Goal: Information Seeking & Learning: Learn about a topic

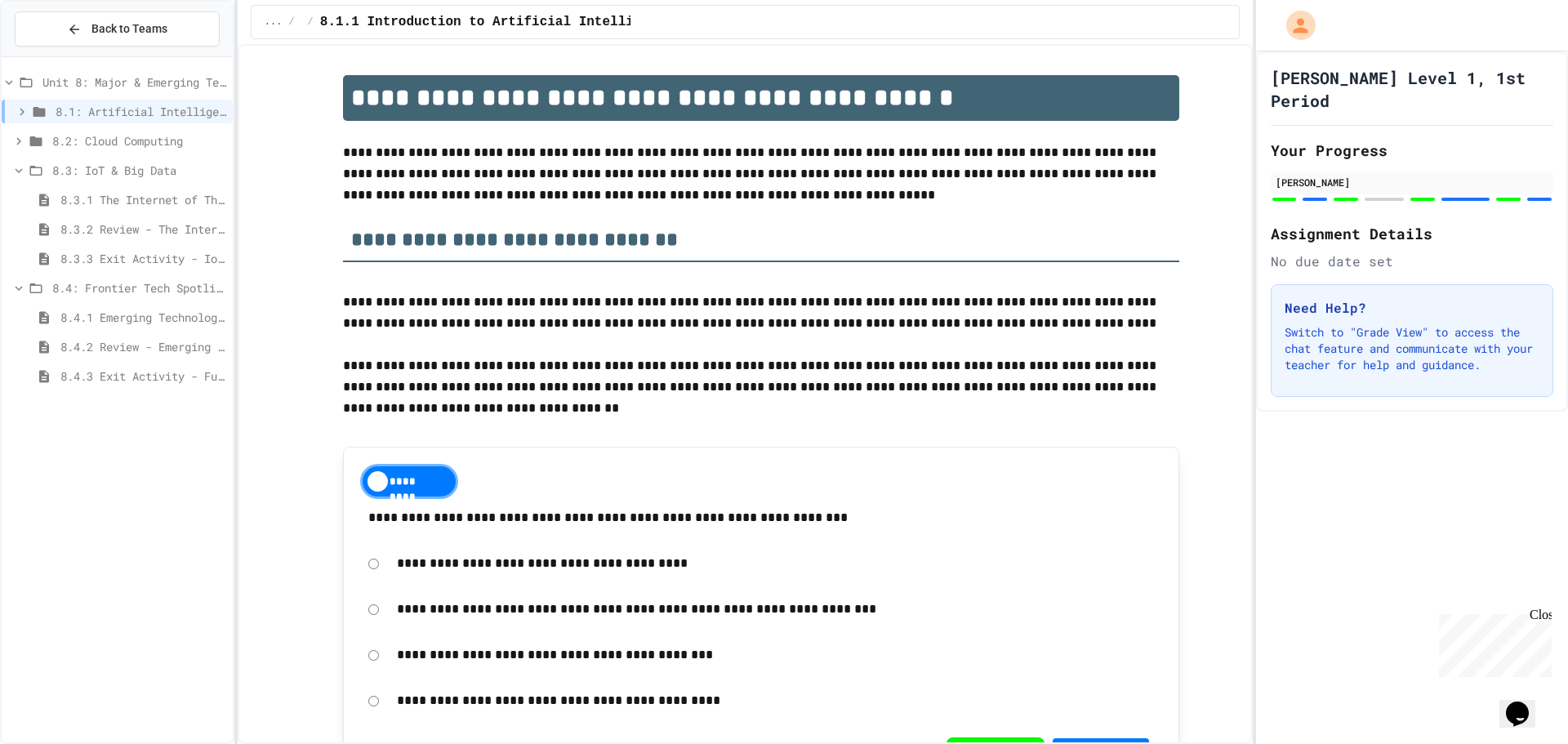
click at [112, 316] on span "8.4.1 Emerging Technologies: Shaping Our Digital Future" at bounding box center [143, 317] width 166 height 17
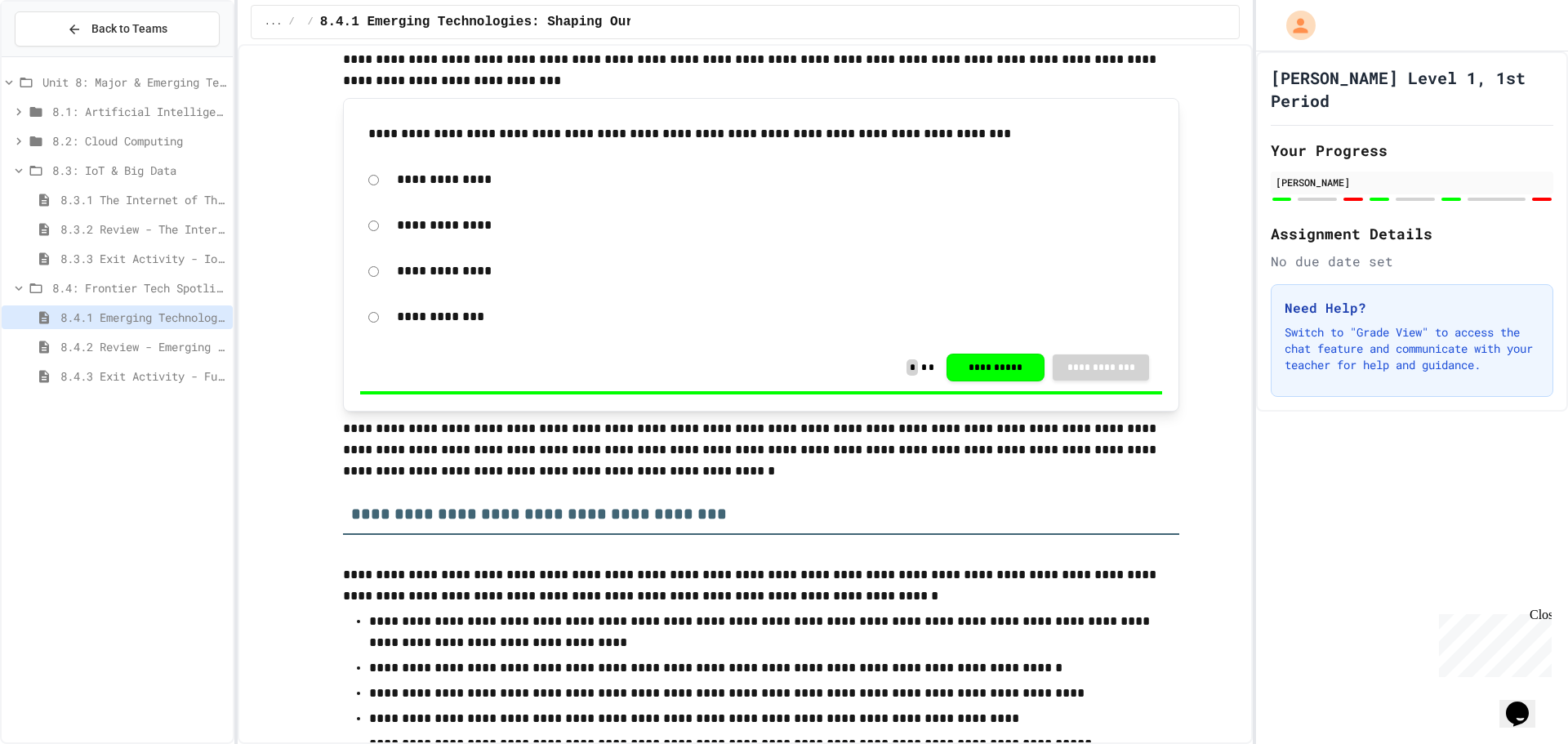
scroll to position [572, 0]
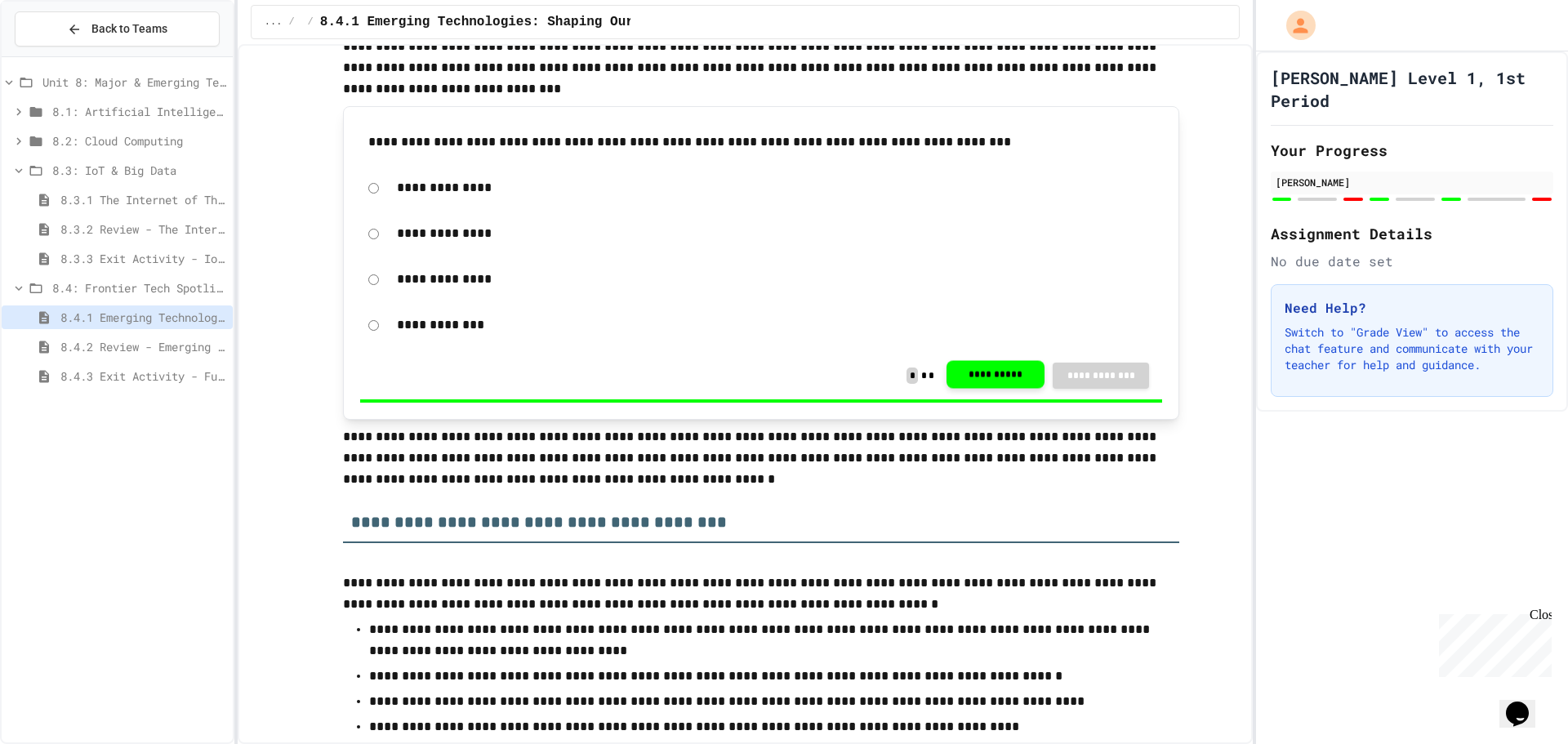
click at [981, 372] on button "**********" at bounding box center [995, 374] width 98 height 28
click at [159, 264] on span "8.3.3 Exit Activity - IoT Data Detective Challenge" at bounding box center [143, 259] width 166 height 17
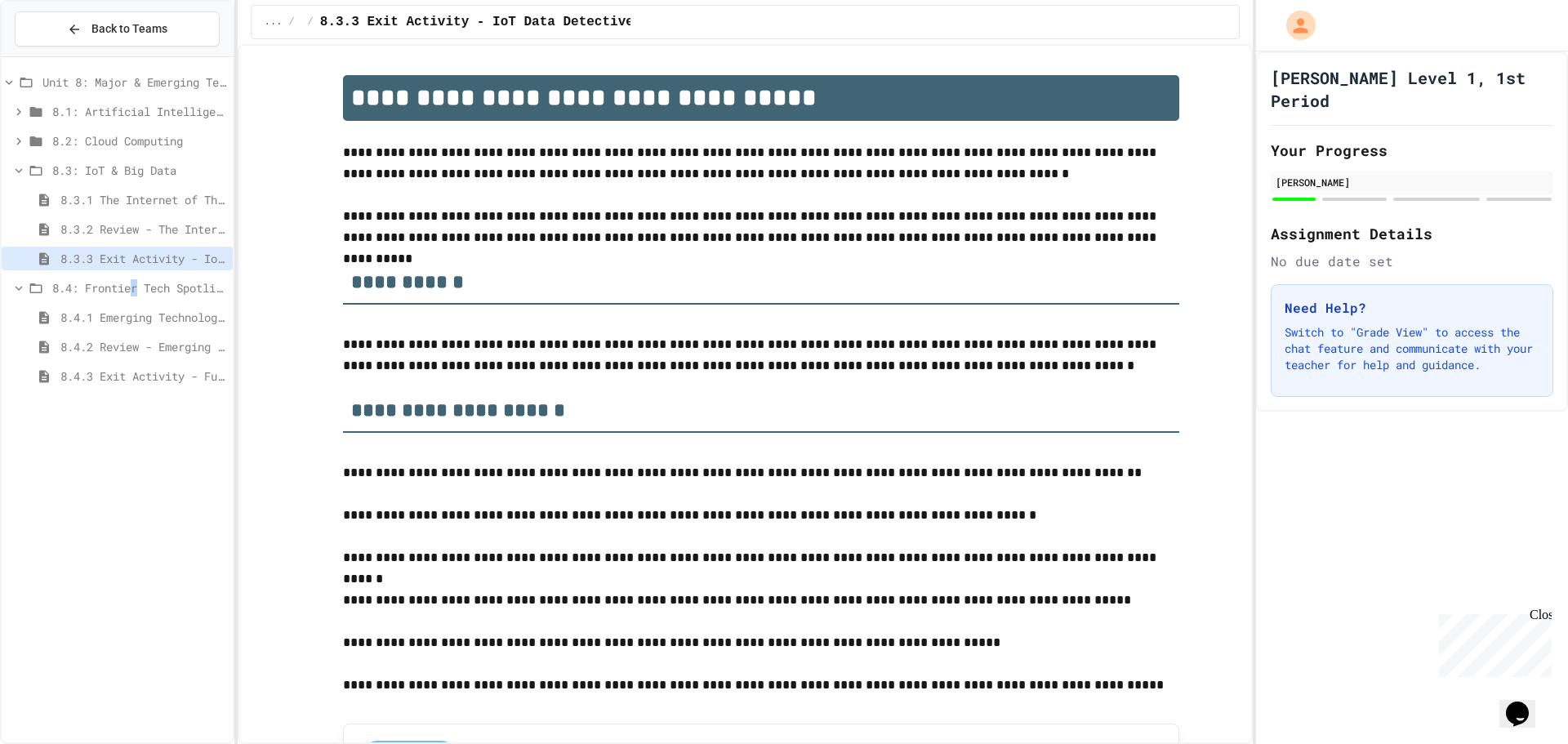
click at [139, 302] on div "8.4: Frontier Tech Spotlight" at bounding box center [117, 291] width 231 height 30
click at [140, 326] on div "8.4.1 Emerging Technologies: Shaping Our Digital Future" at bounding box center [117, 317] width 231 height 24
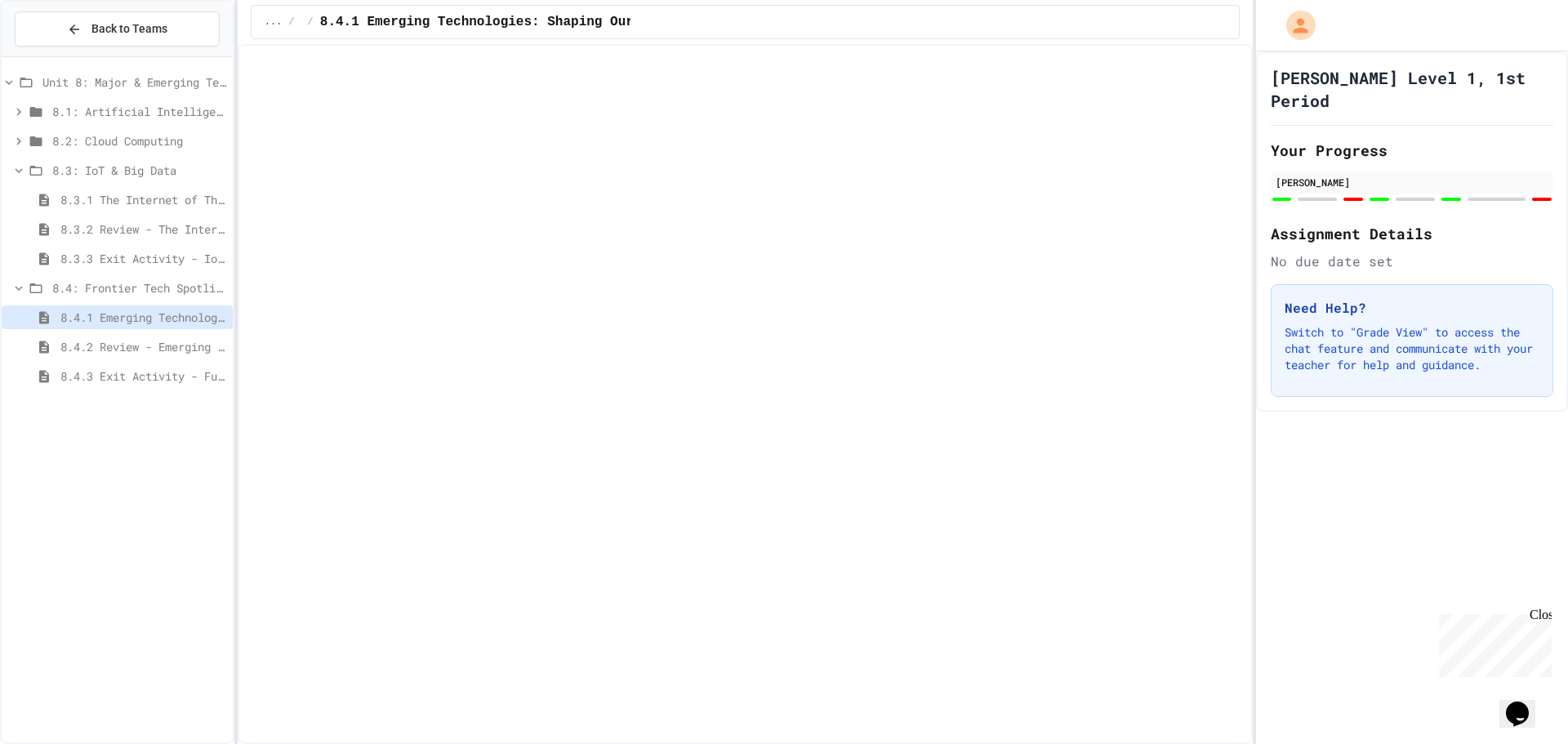
click at [140, 356] on div "8.4.2 Review - Emerging Technologies: Shaping Our Digital Future" at bounding box center [117, 346] width 231 height 24
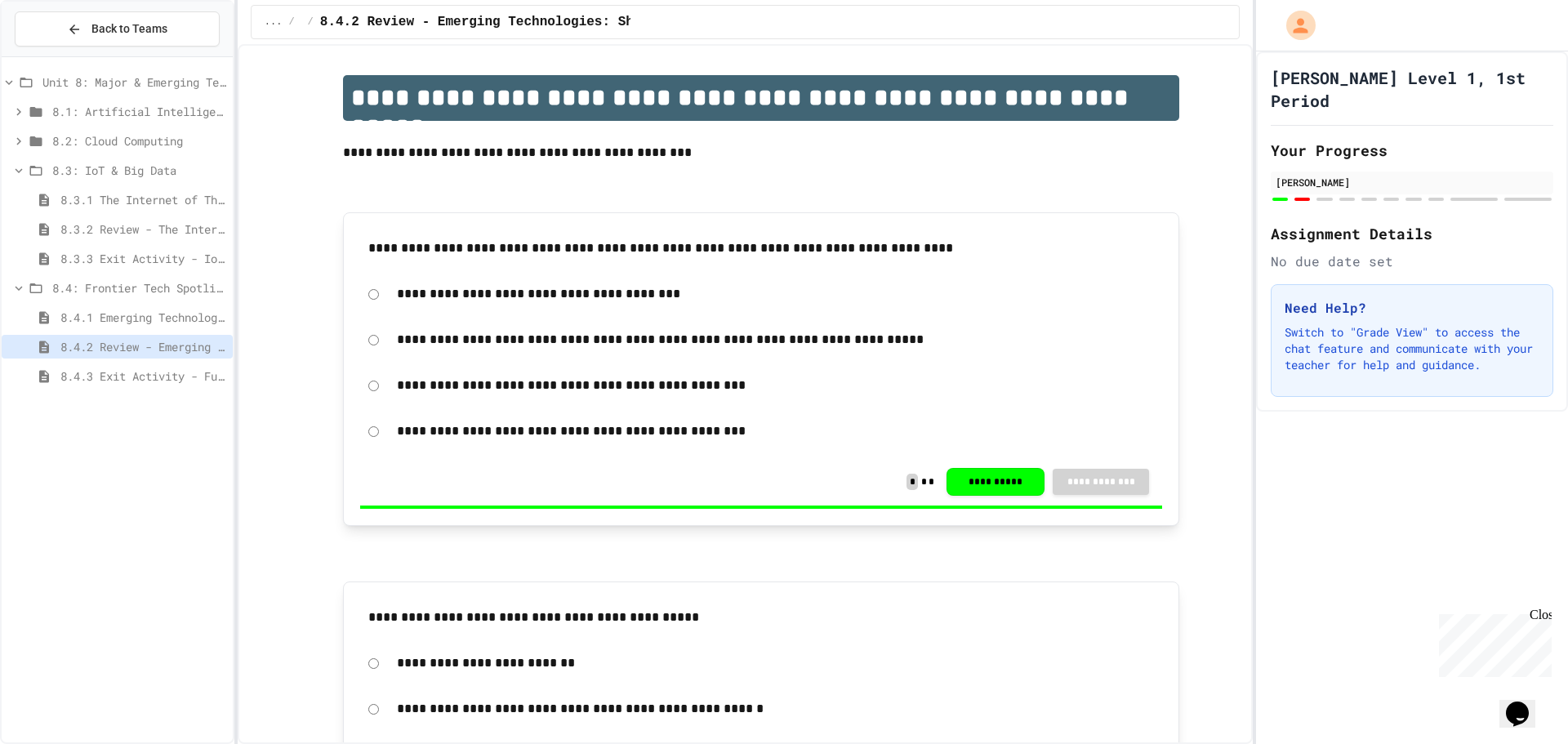
click at [187, 365] on div "8.4.3 Exit Activity - Future Tech Challenge" at bounding box center [117, 375] width 231 height 24
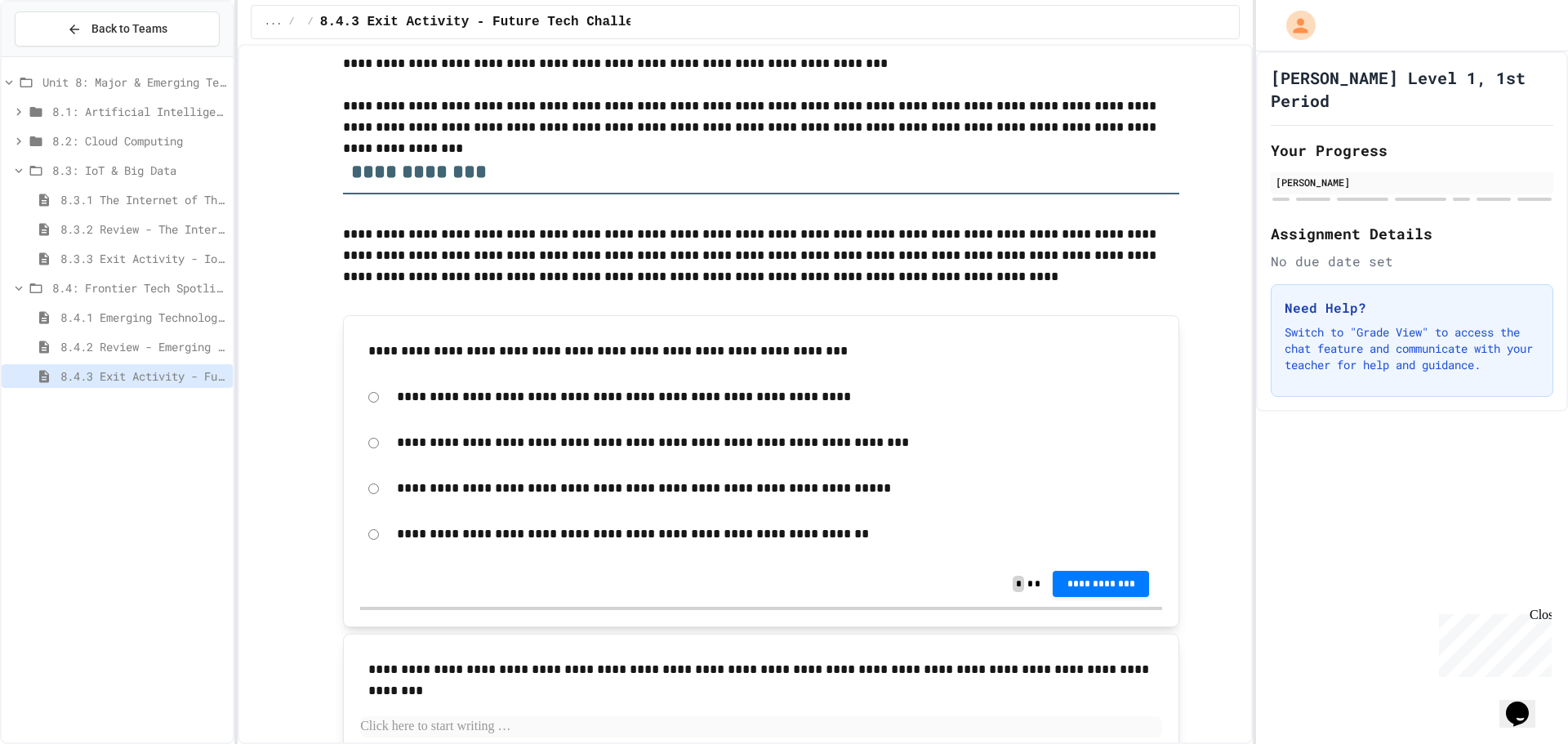
scroll to position [192, 0]
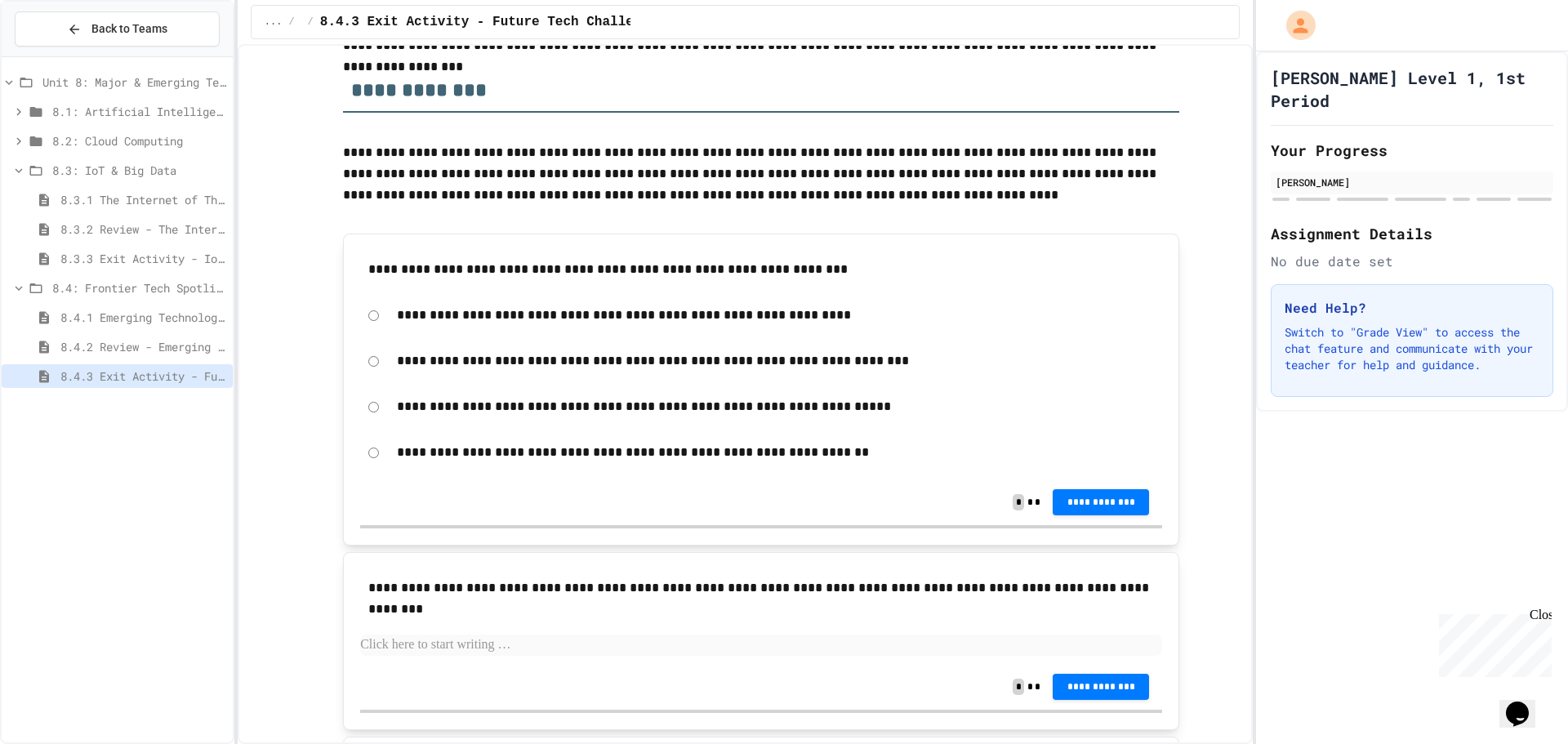
click at [715, 322] on p "**********" at bounding box center [775, 315] width 757 height 21
click at [672, 322] on p "**********" at bounding box center [775, 315] width 757 height 21
click at [1119, 490] on button "**********" at bounding box center [1100, 502] width 97 height 26
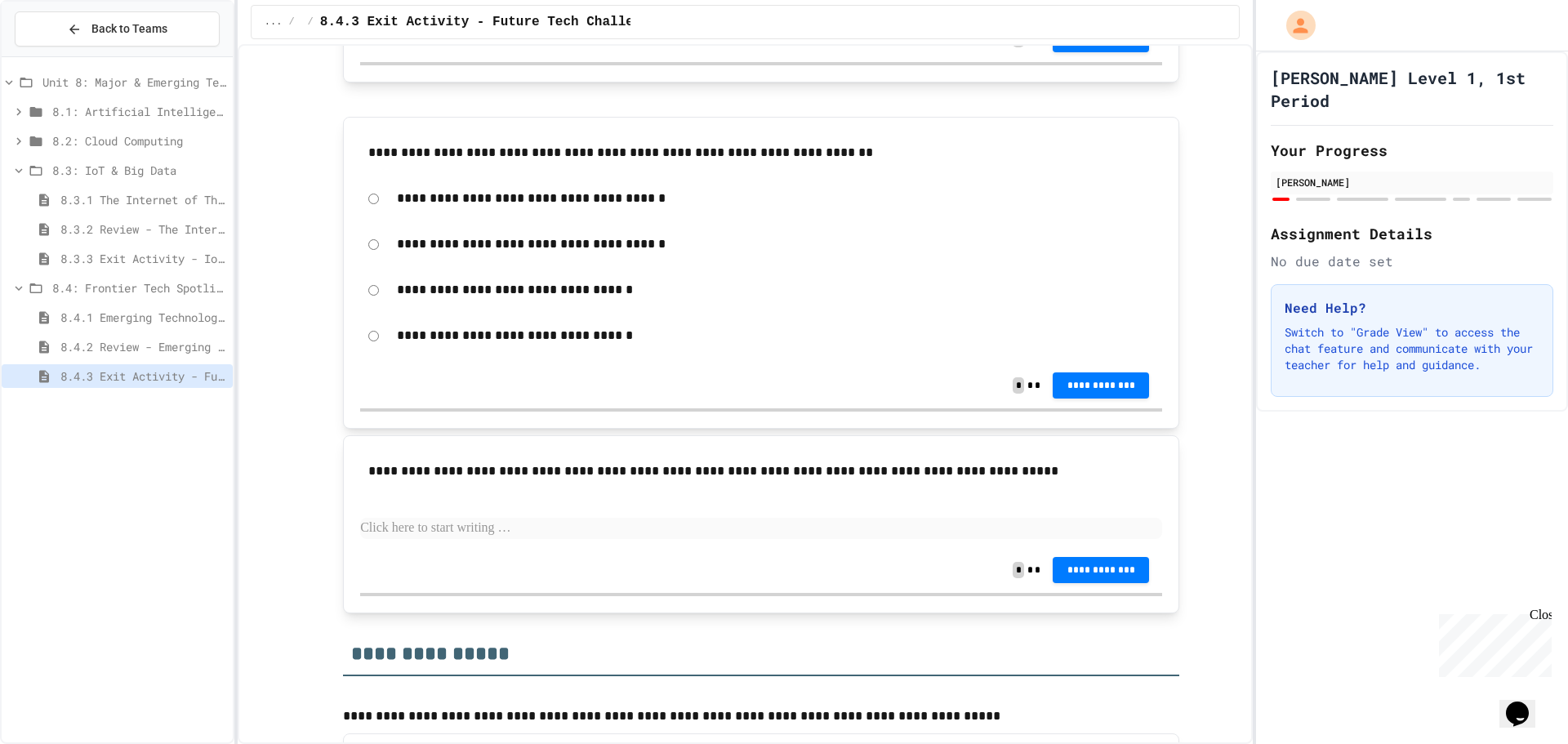
scroll to position [1254, 0]
click at [373, 338] on div "**********" at bounding box center [760, 335] width 801 height 37
click at [1104, 386] on span "**********" at bounding box center [1100, 382] width 71 height 13
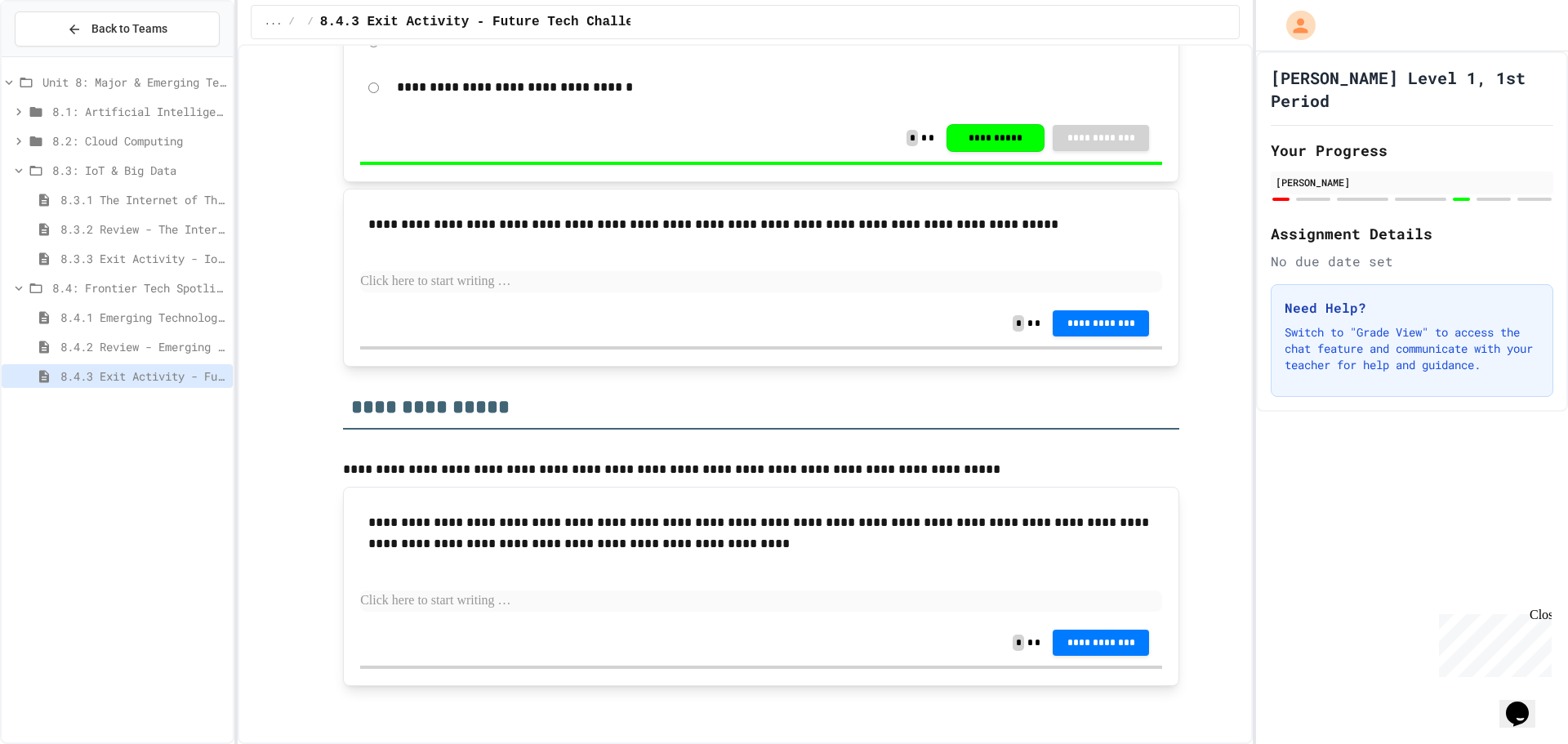
scroll to position [1502, 0]
click at [166, 355] on div "8.4.2 Review - Emerging Technologies: Shaping Our Digital Future" at bounding box center [117, 346] width 231 height 24
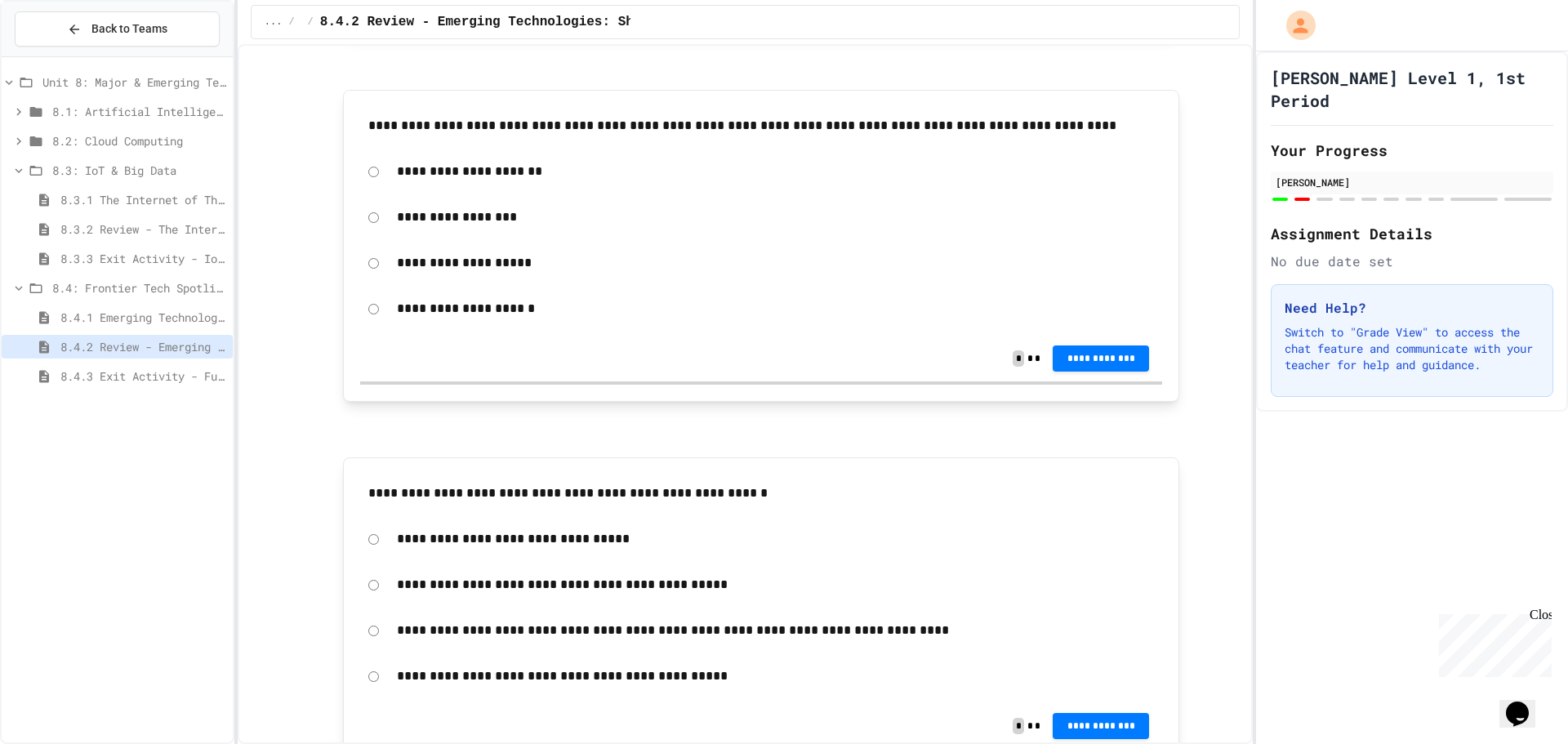
scroll to position [898, 0]
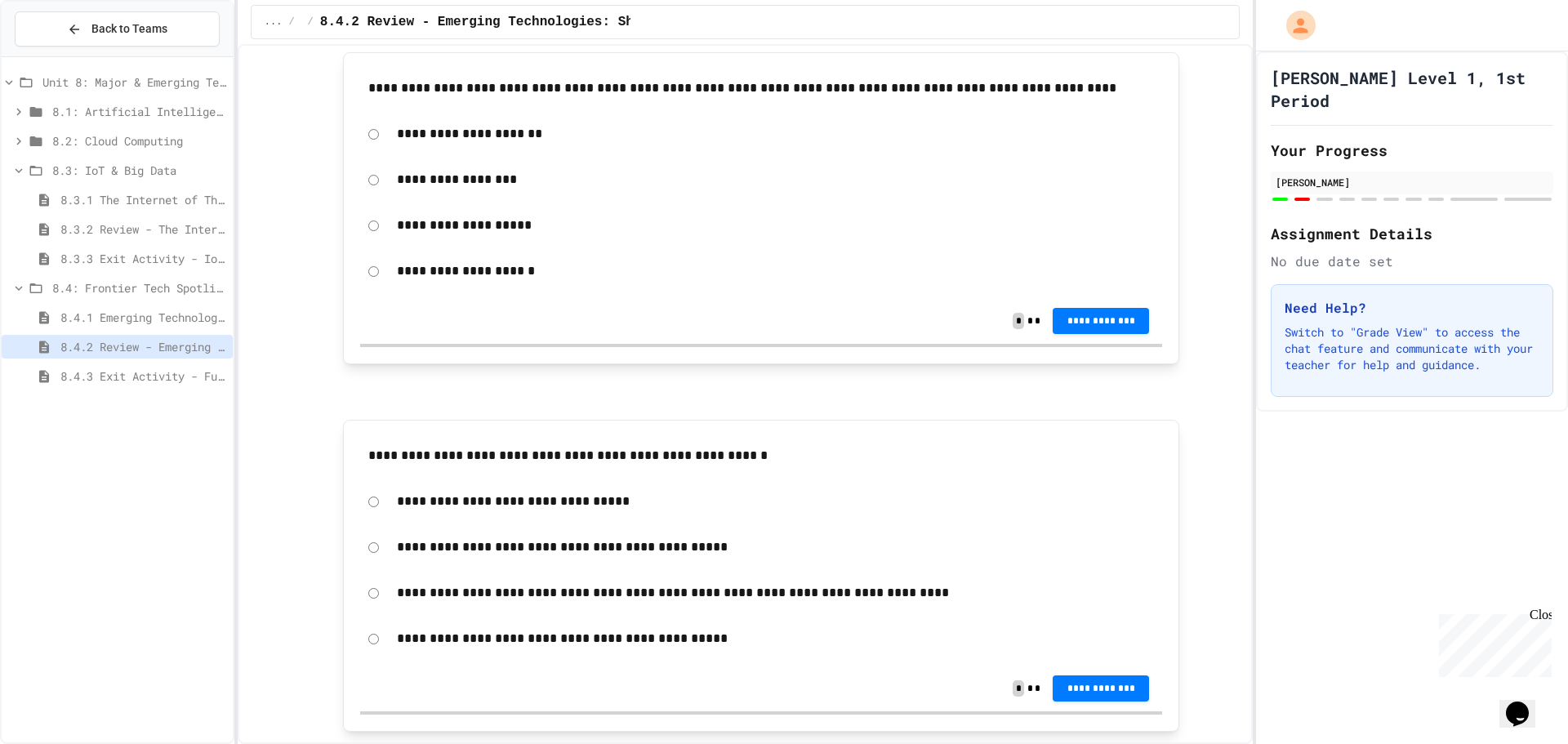
click at [487, 223] on p "**********" at bounding box center [775, 226] width 757 height 21
click at [1088, 322] on span "**********" at bounding box center [1100, 319] width 71 height 13
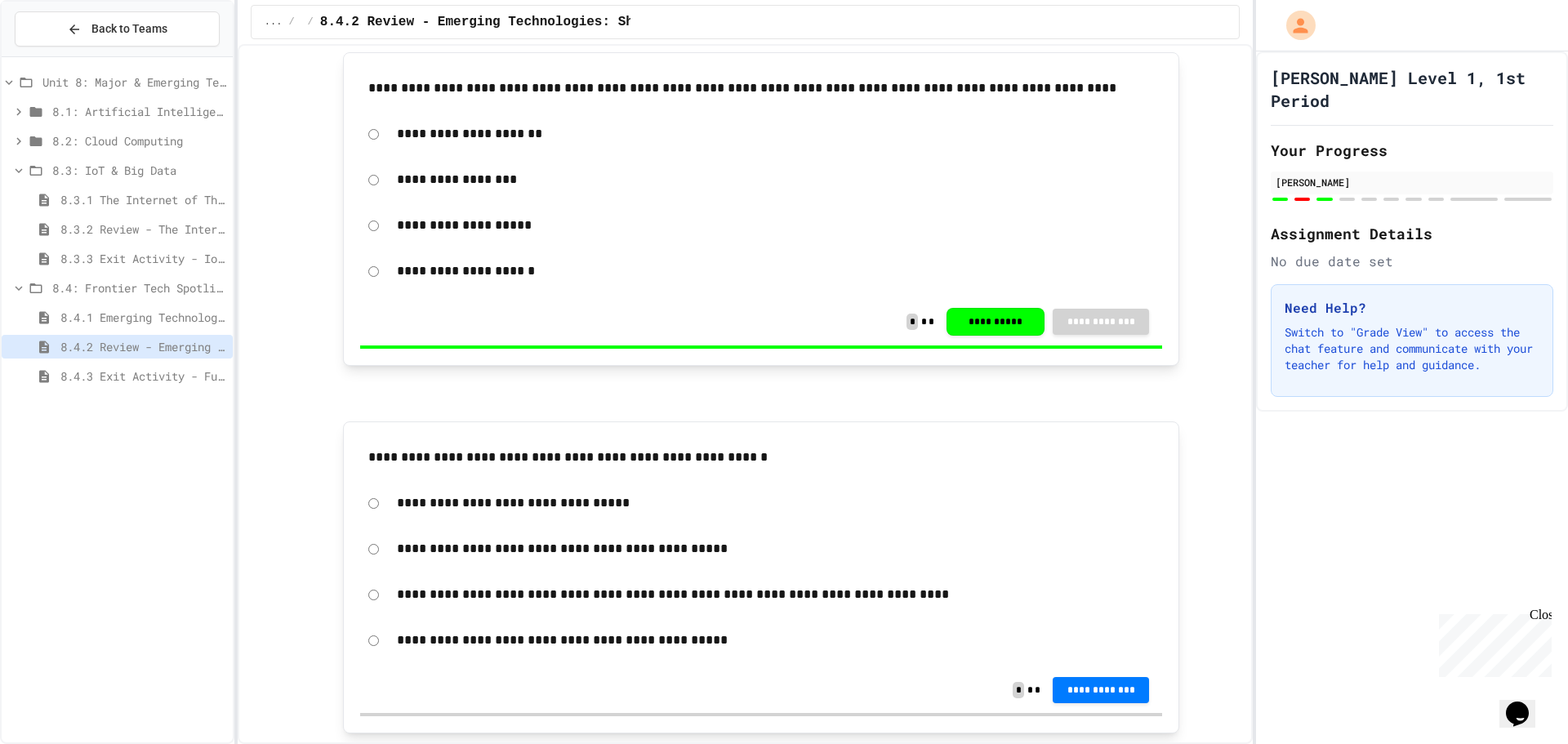
drag, startPoint x: 1440, startPoint y: 272, endPoint x: 1347, endPoint y: 267, distance: 93.1
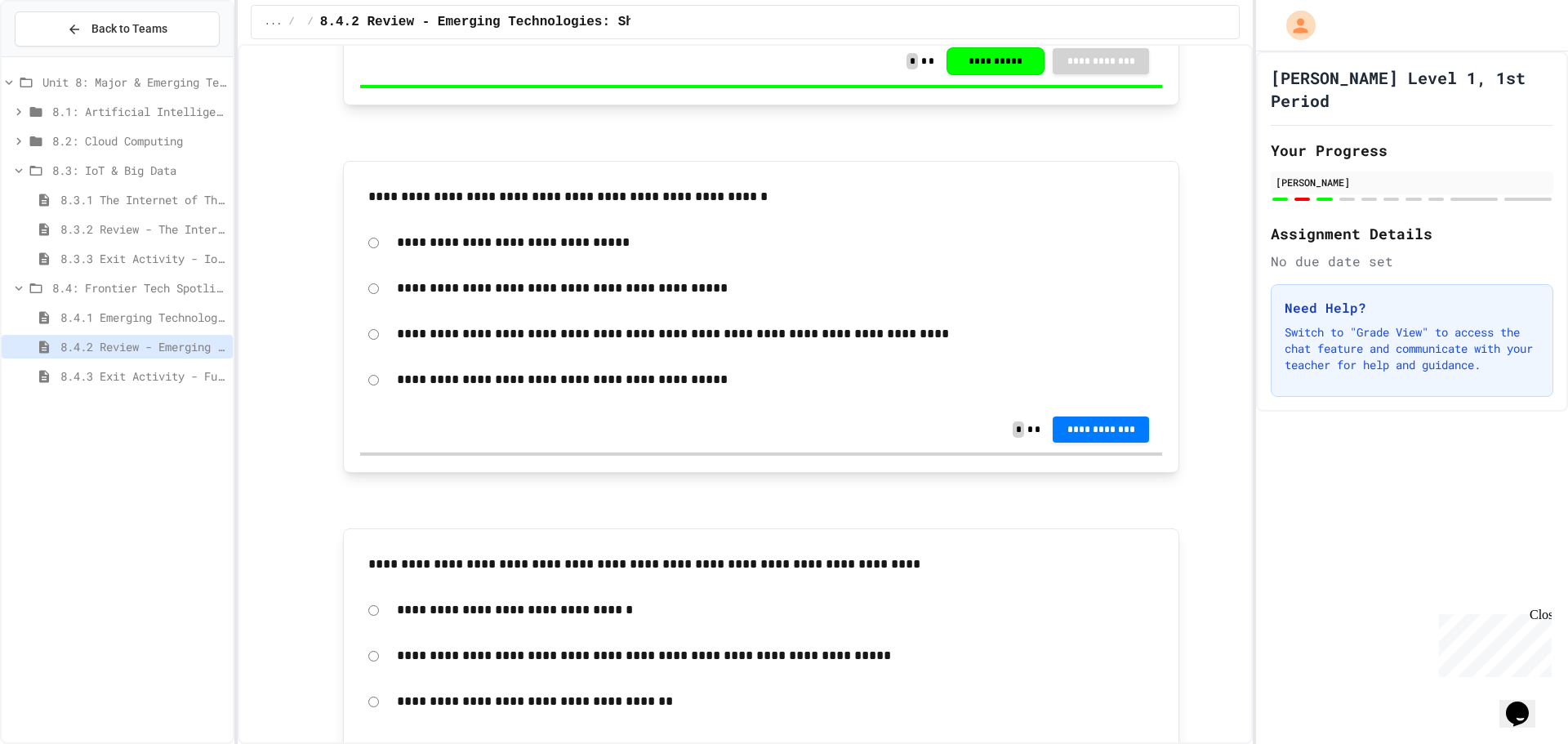
scroll to position [1225, 0]
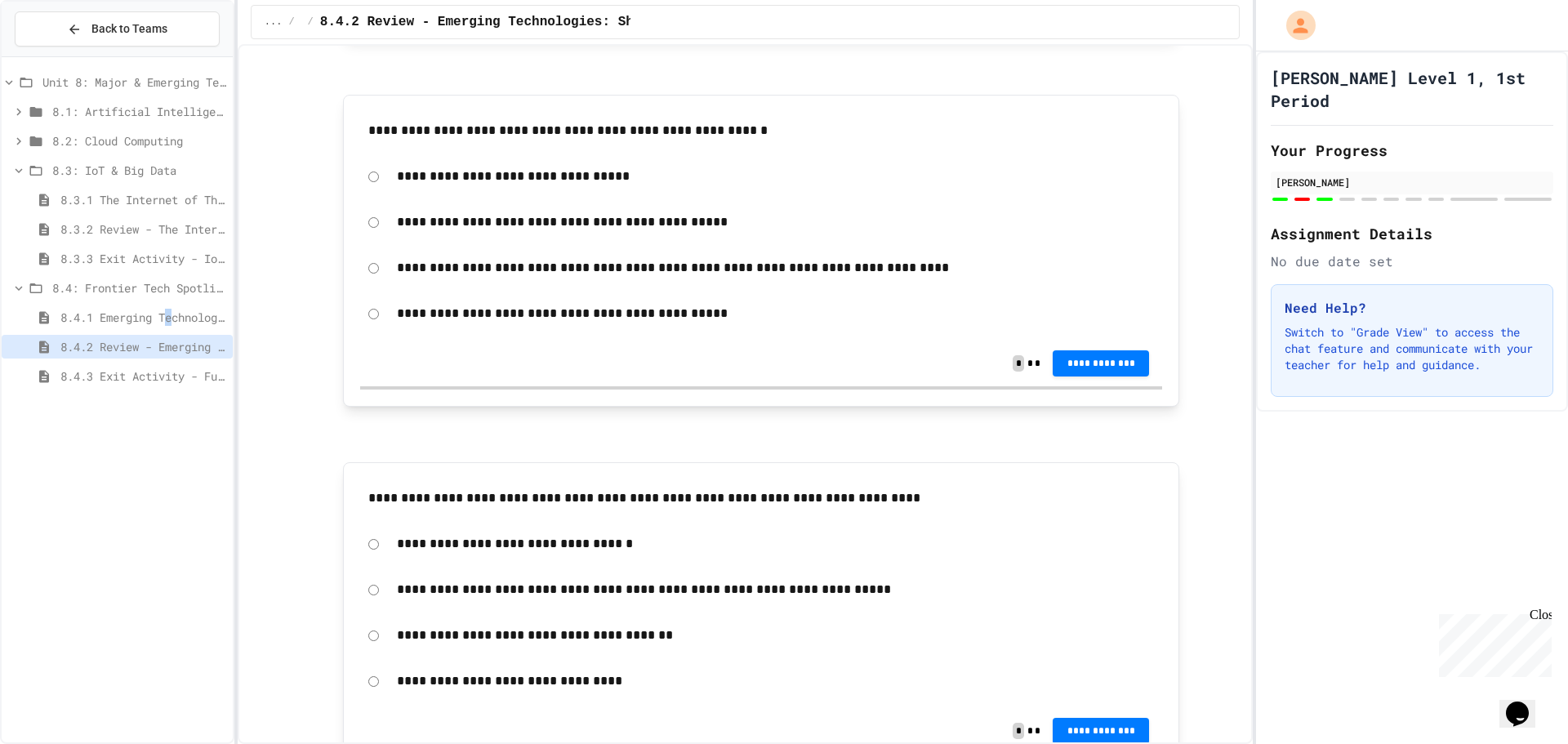
click at [175, 323] on span "8.4.1 Emerging Technologies: Shaping Our Digital Future" at bounding box center [143, 317] width 166 height 17
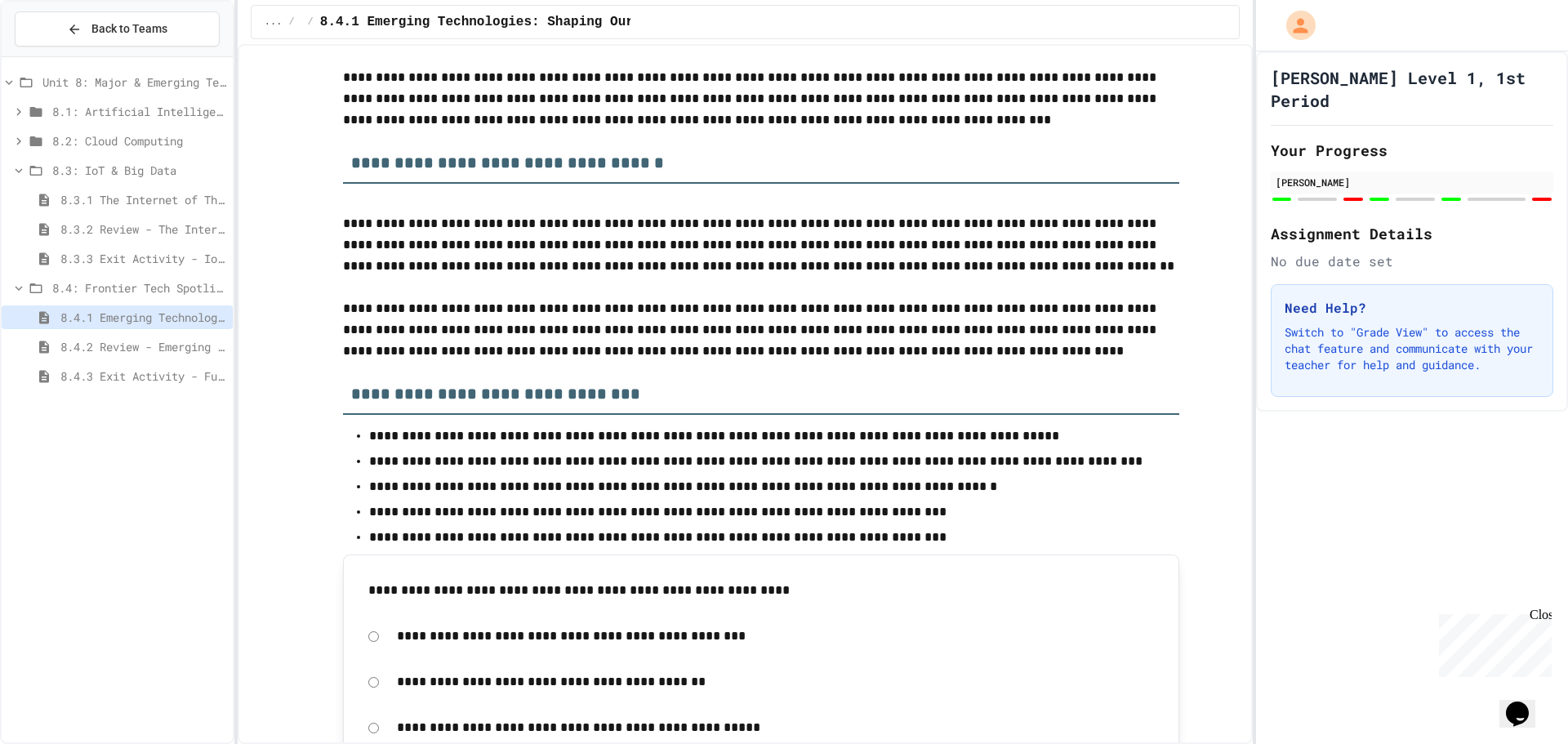
scroll to position [4285, 0]
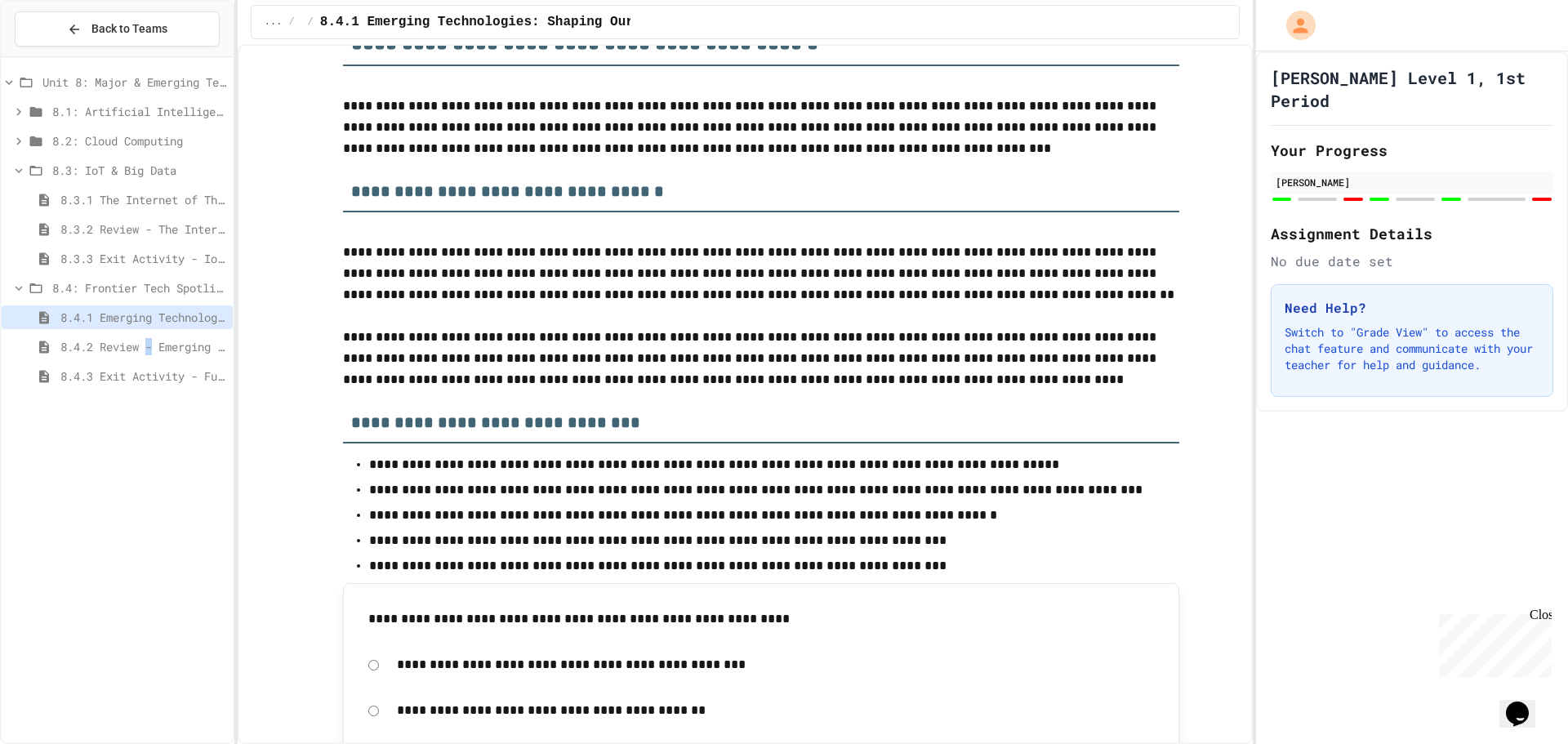
drag, startPoint x: 152, startPoint y: 342, endPoint x: 159, endPoint y: 332, distance: 12.2
click at [153, 342] on span "8.4.2 Review - Emerging Technologies: Shaping Our Digital Future" at bounding box center [143, 347] width 166 height 17
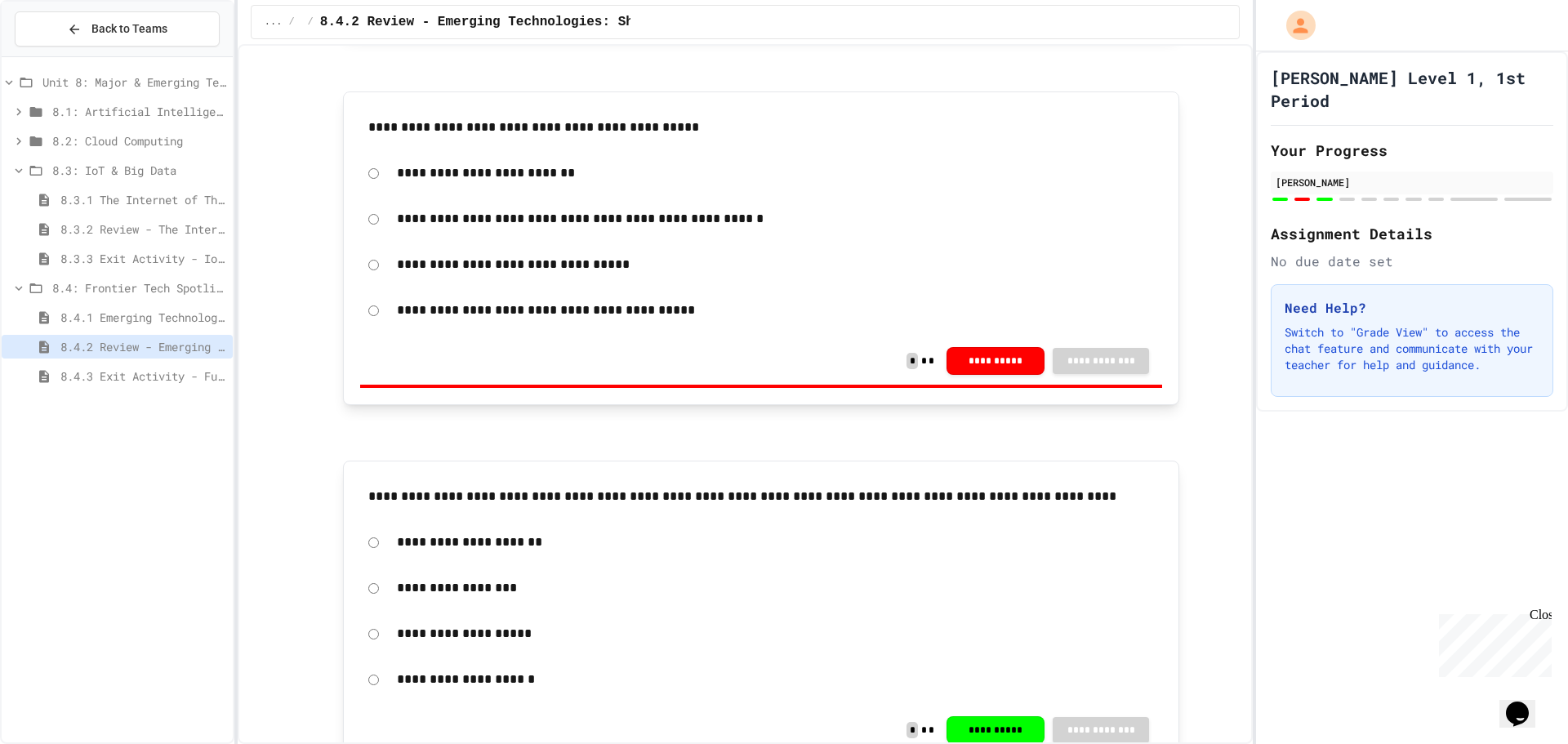
scroll to position [980, 0]
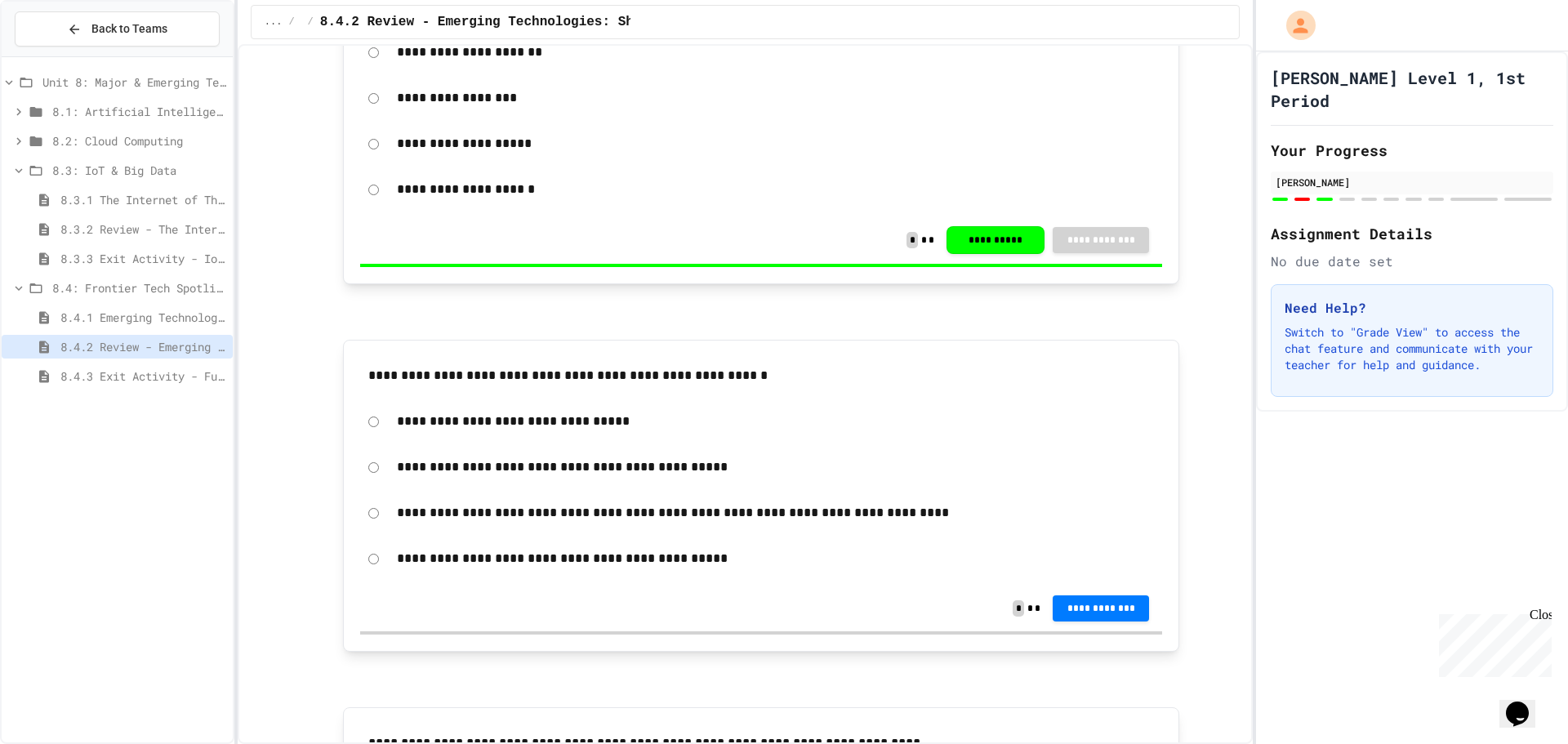
click at [608, 520] on p "**********" at bounding box center [775, 512] width 757 height 21
click at [360, 524] on div "**********" at bounding box center [760, 512] width 801 height 37
click at [378, 513] on div "**********" at bounding box center [760, 512] width 801 height 37
click at [1138, 605] on button "**********" at bounding box center [1100, 608] width 97 height 26
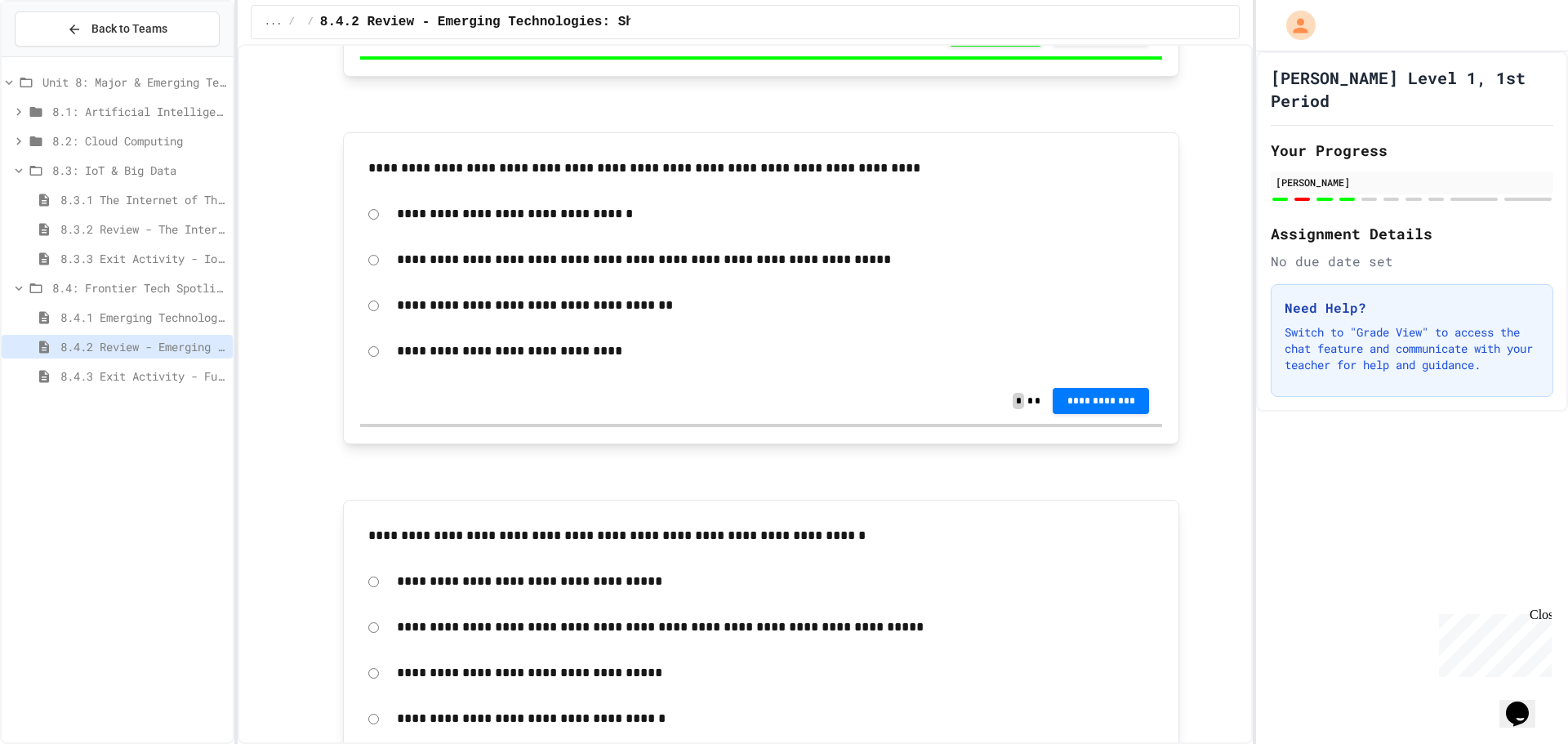
scroll to position [1633, 0]
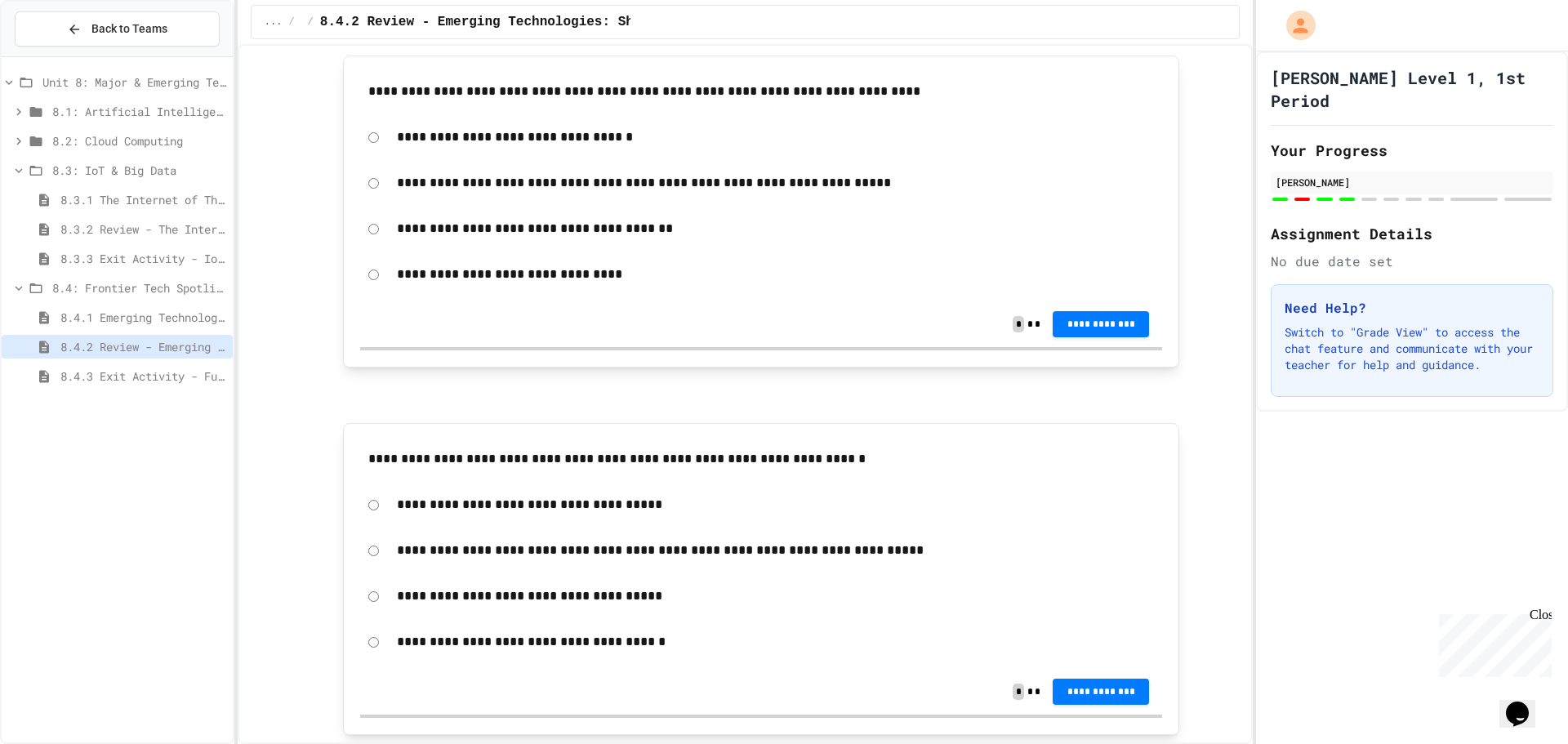
click at [389, 189] on div "**********" at bounding box center [775, 182] width 774 height 37
click at [371, 195] on div "**********" at bounding box center [760, 182] width 801 height 37
click at [364, 188] on div "**********" at bounding box center [760, 182] width 801 height 37
click at [1134, 322] on button "**********" at bounding box center [1100, 323] width 97 height 26
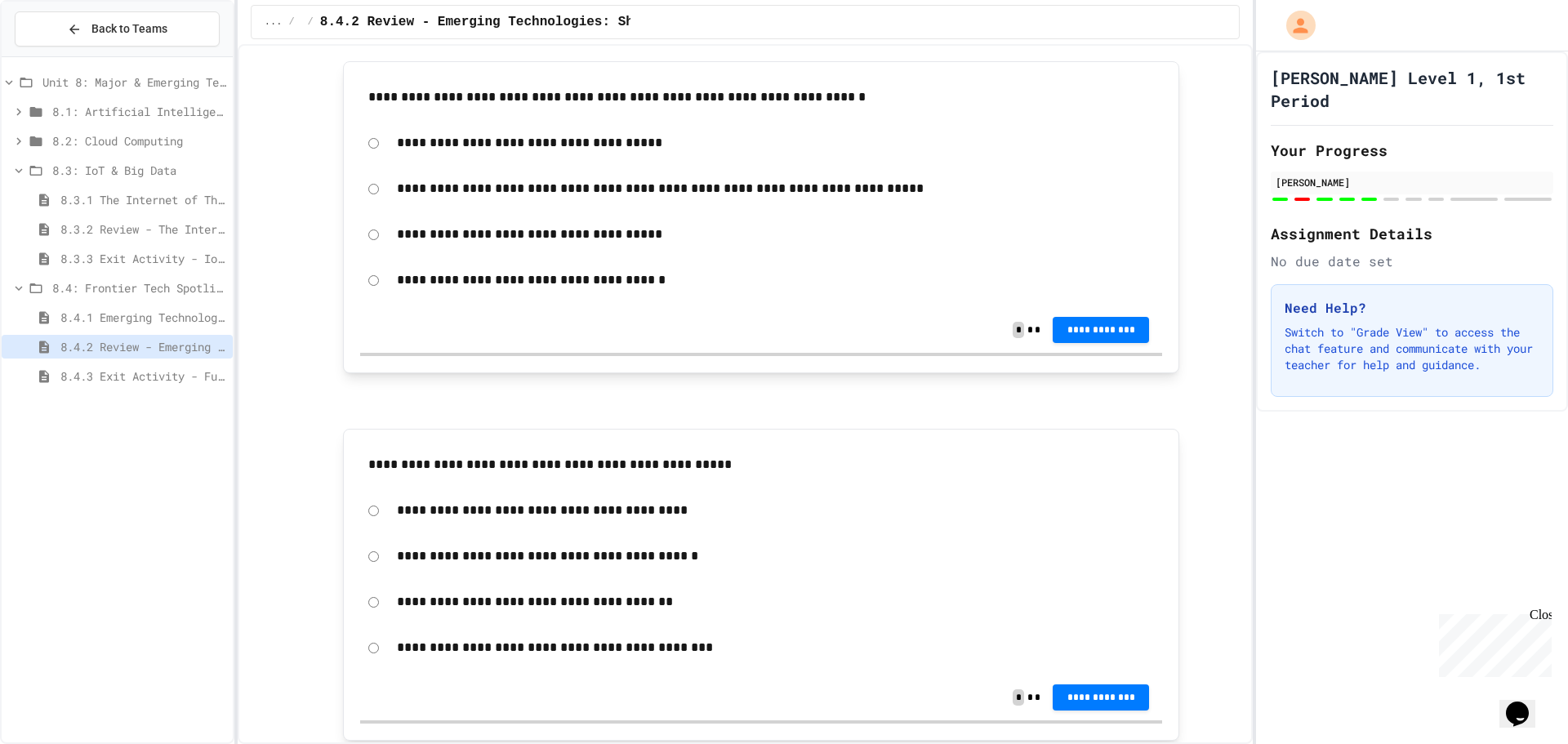
scroll to position [1960, 0]
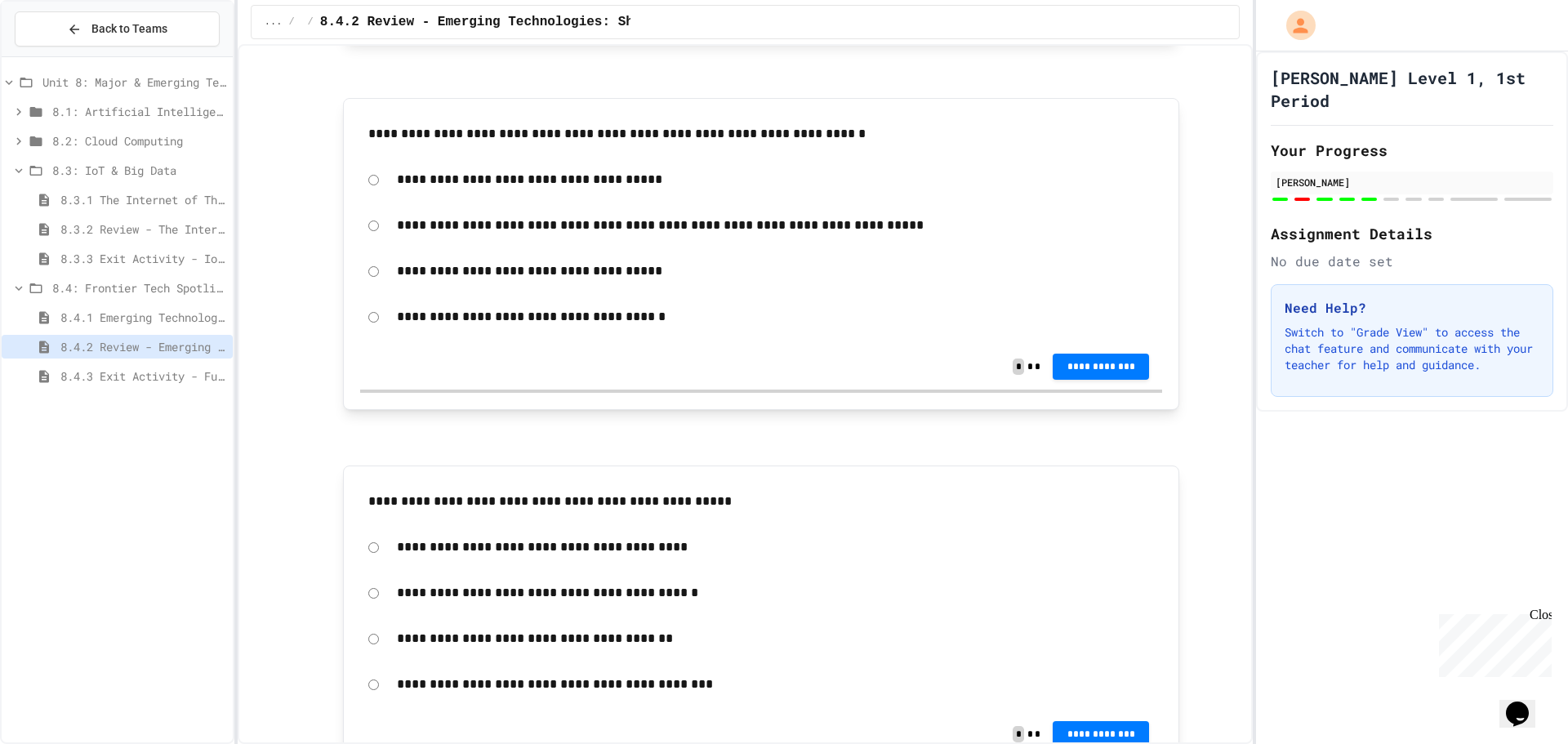
click at [368, 323] on div "**********" at bounding box center [760, 316] width 801 height 37
click at [1119, 355] on div "**********" at bounding box center [760, 367] width 801 height 45
click at [1116, 357] on button "**********" at bounding box center [1100, 366] width 97 height 26
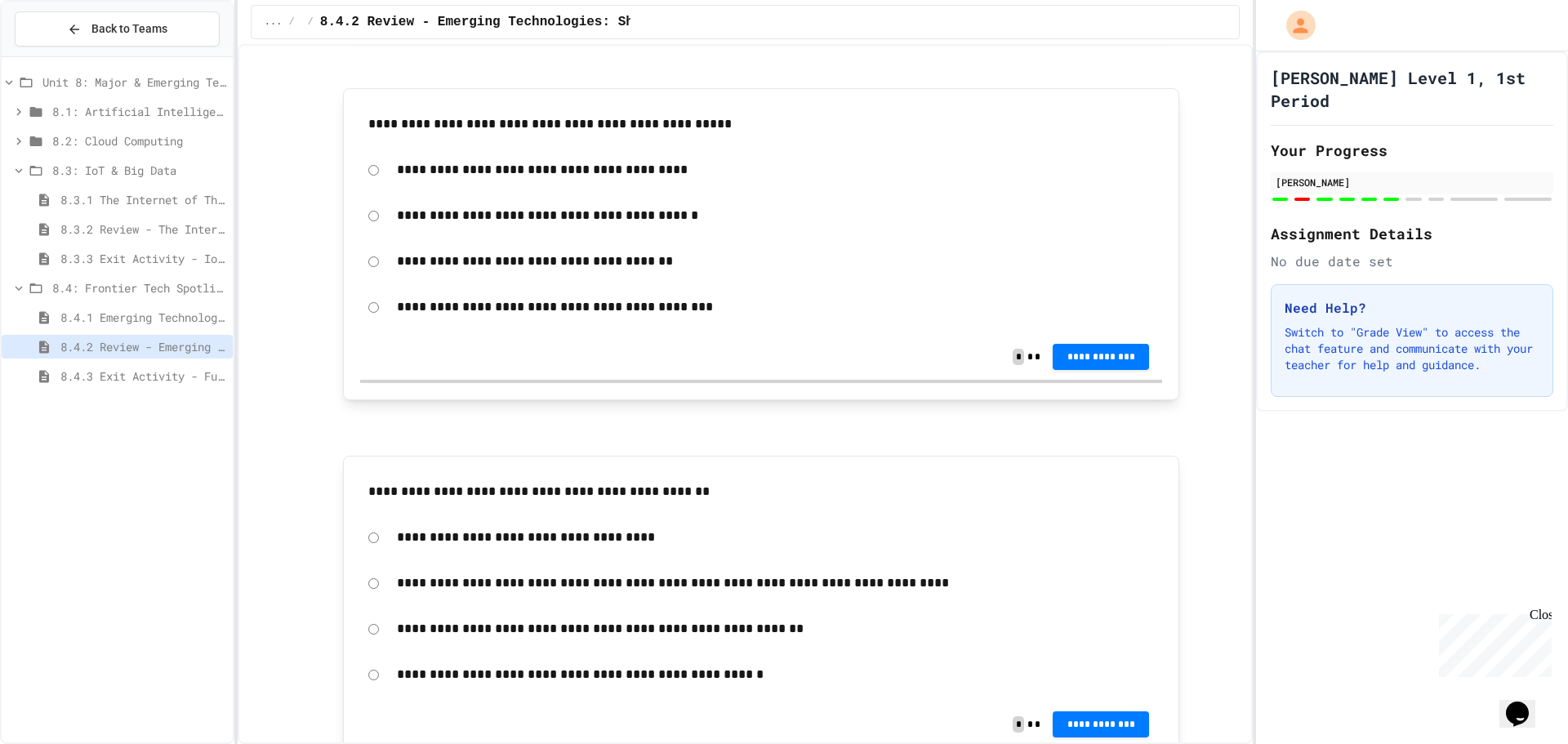
scroll to position [2368, 0]
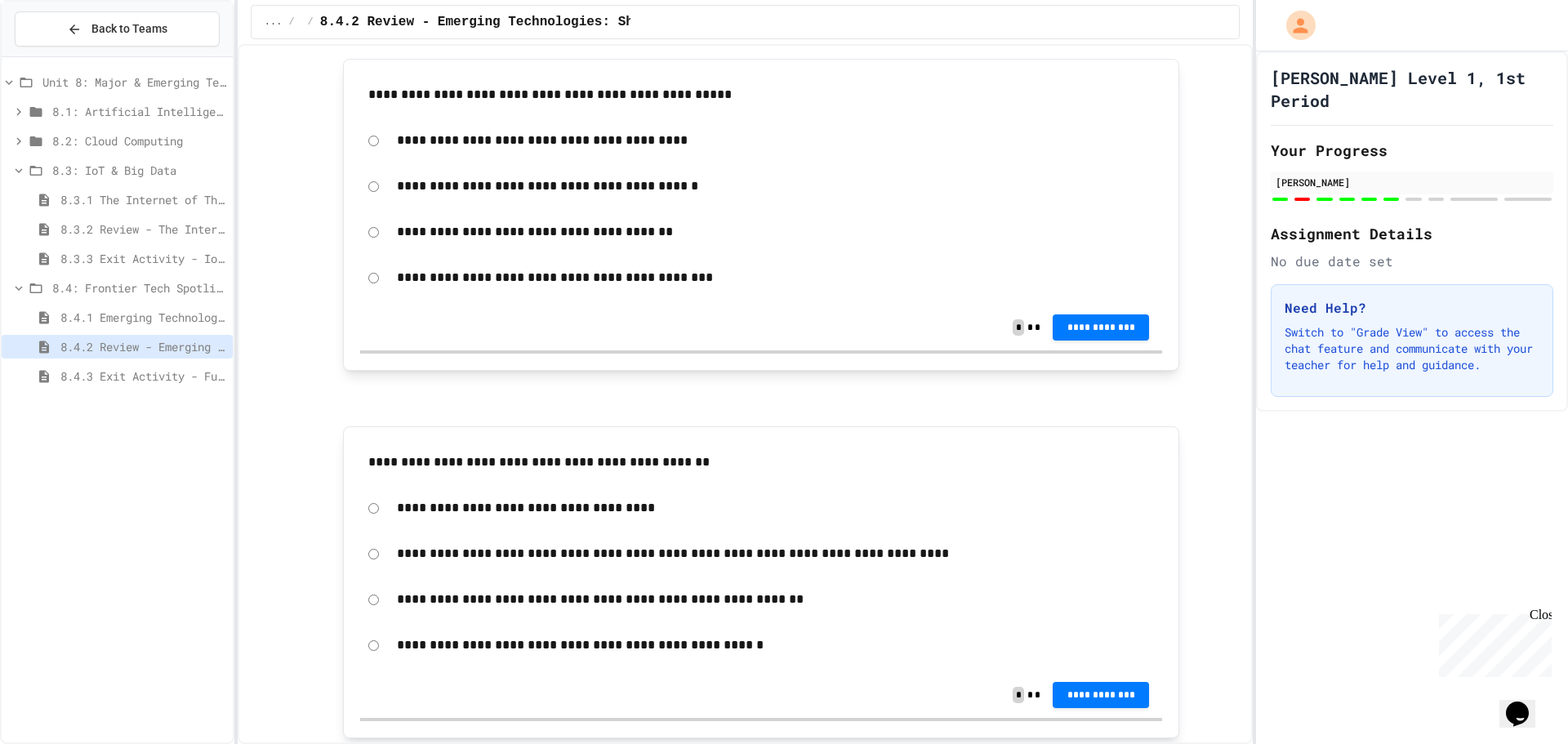
click at [1063, 335] on button "**********" at bounding box center [1100, 328] width 97 height 26
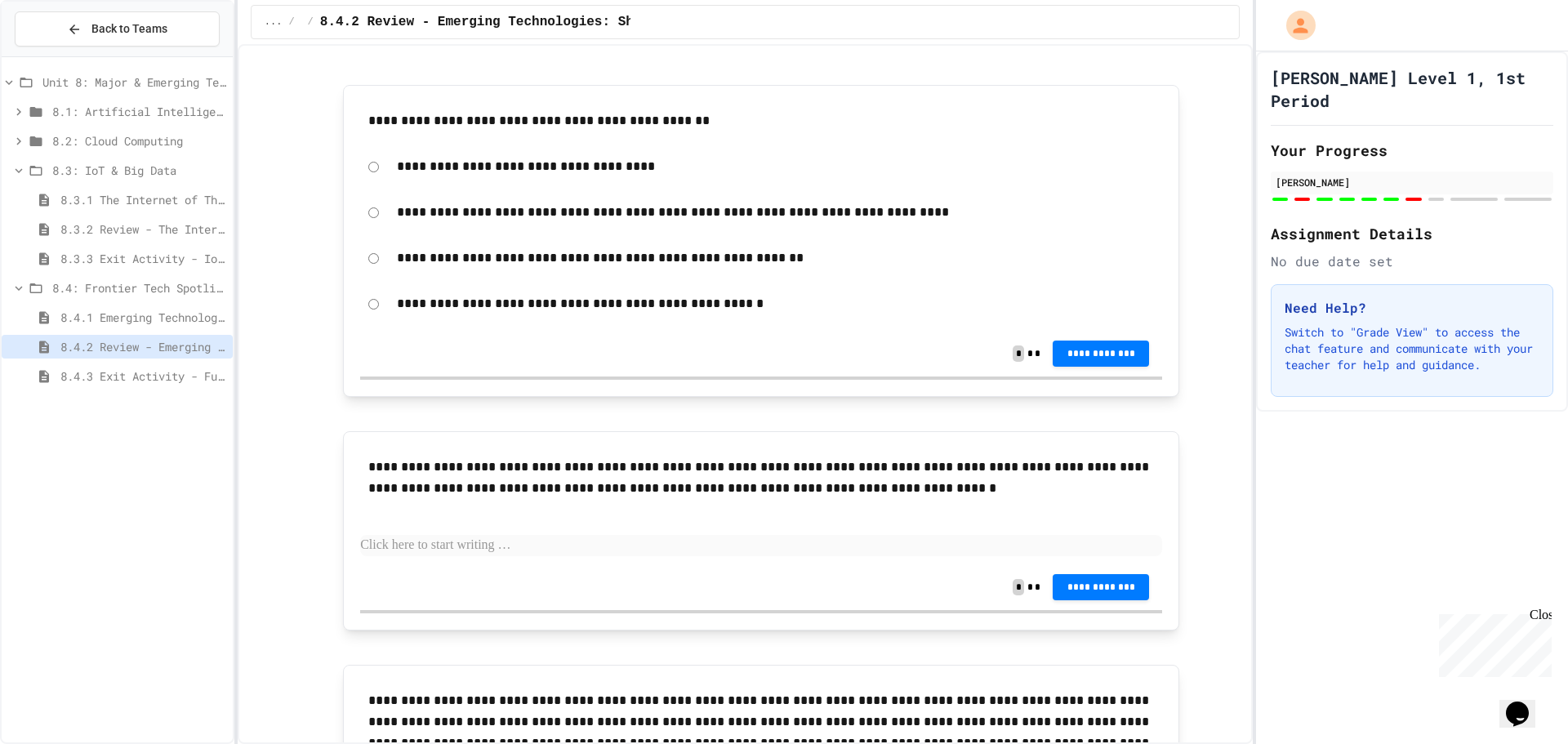
scroll to position [2748, 0]
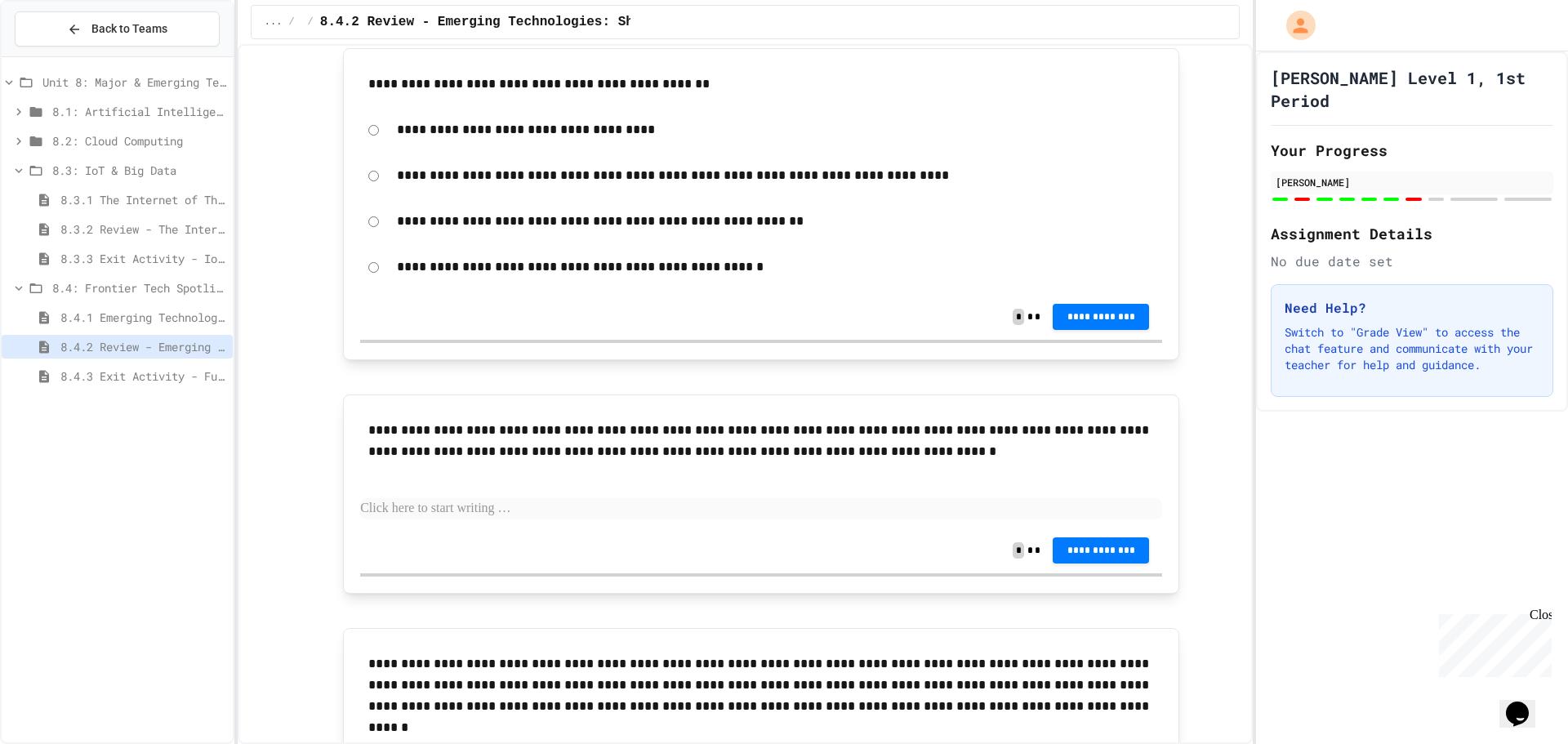
click at [389, 179] on div "**********" at bounding box center [775, 175] width 774 height 37
click at [362, 185] on div "**********" at bounding box center [760, 175] width 801 height 37
click at [373, 174] on div "**********" at bounding box center [760, 175] width 801 height 37
click at [1085, 315] on span "**********" at bounding box center [1100, 316] width 71 height 13
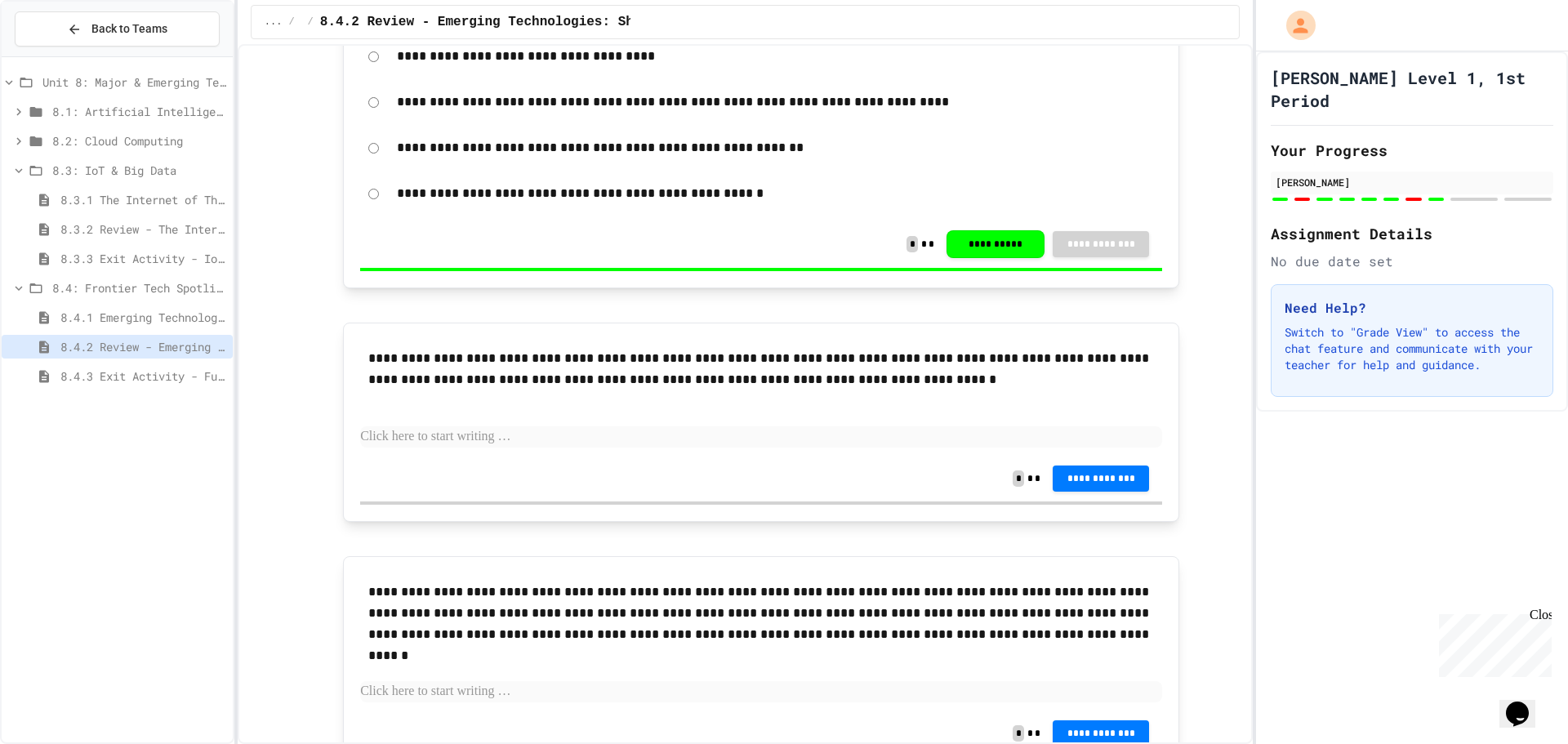
scroll to position [2912, 0]
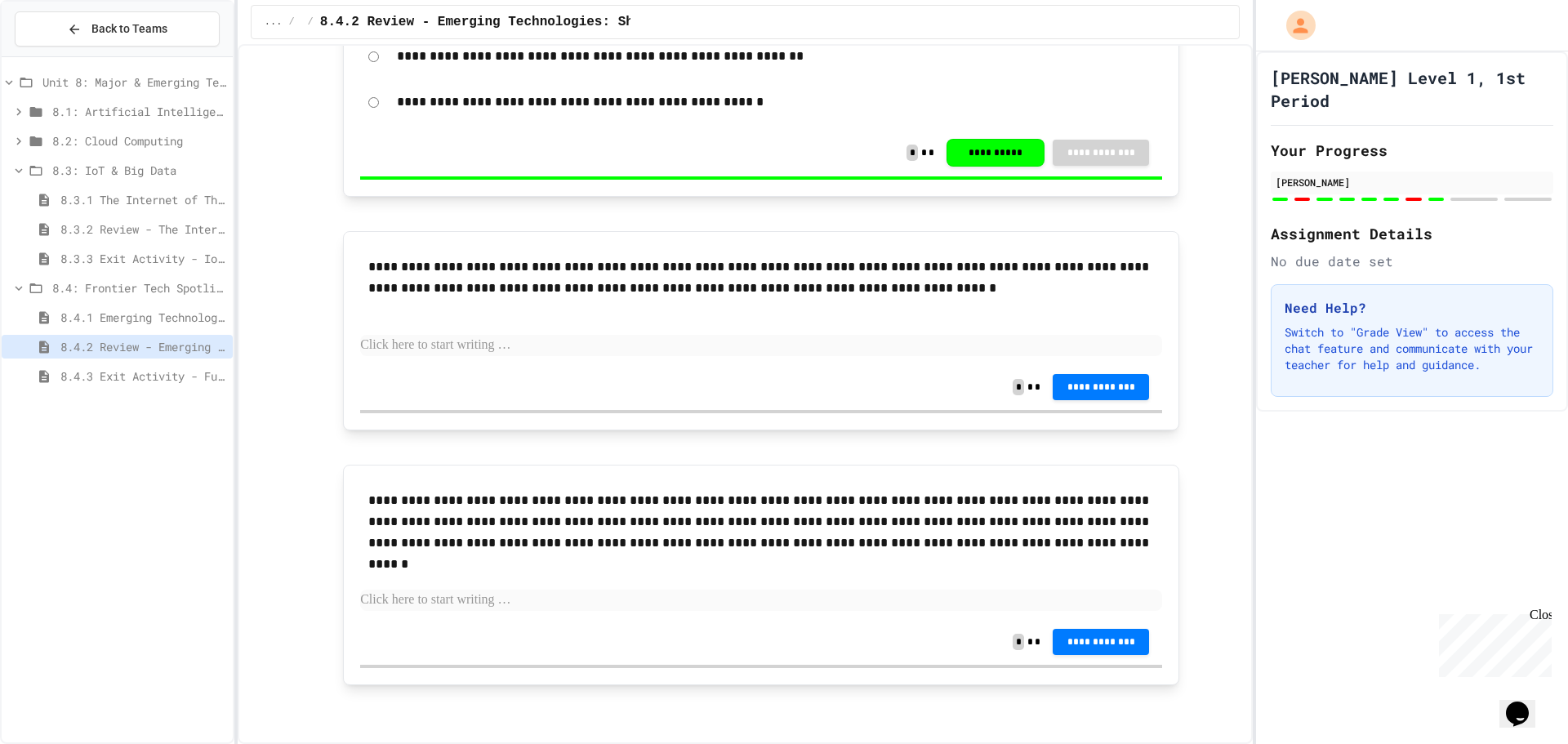
click at [135, 359] on div "8.4.2 Review - Emerging Technologies: Shaping Our Digital Future" at bounding box center [117, 349] width 231 height 30
click at [129, 392] on div "8.4.3 Exit Activity - Future Tech Challenge" at bounding box center [117, 379] width 231 height 30
click at [132, 388] on div "8.4.3 Exit Activity - Future Tech Challenge" at bounding box center [117, 379] width 231 height 30
click at [150, 375] on span "8.4.3 Exit Activity - Future Tech Challenge" at bounding box center [143, 376] width 166 height 17
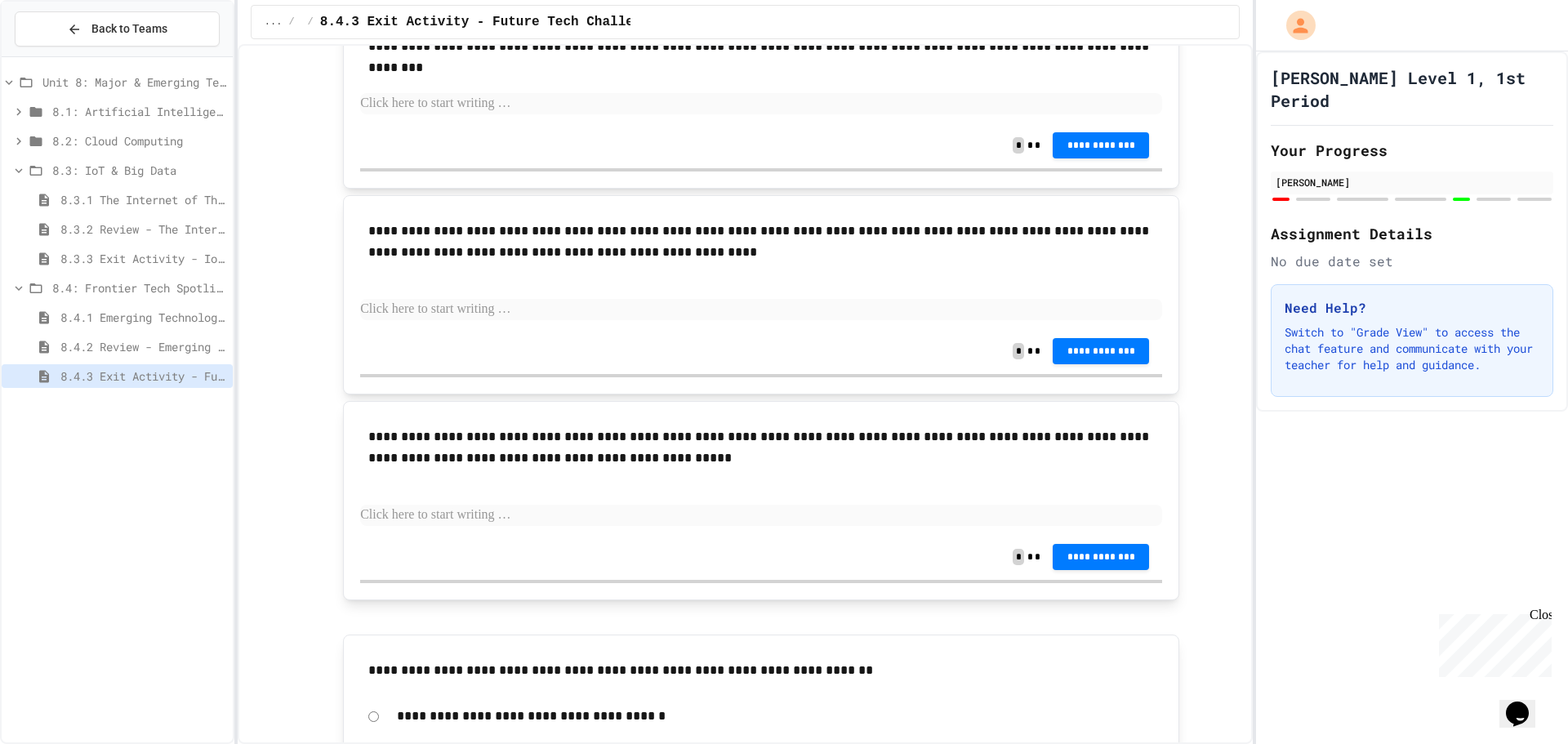
scroll to position [1502, 0]
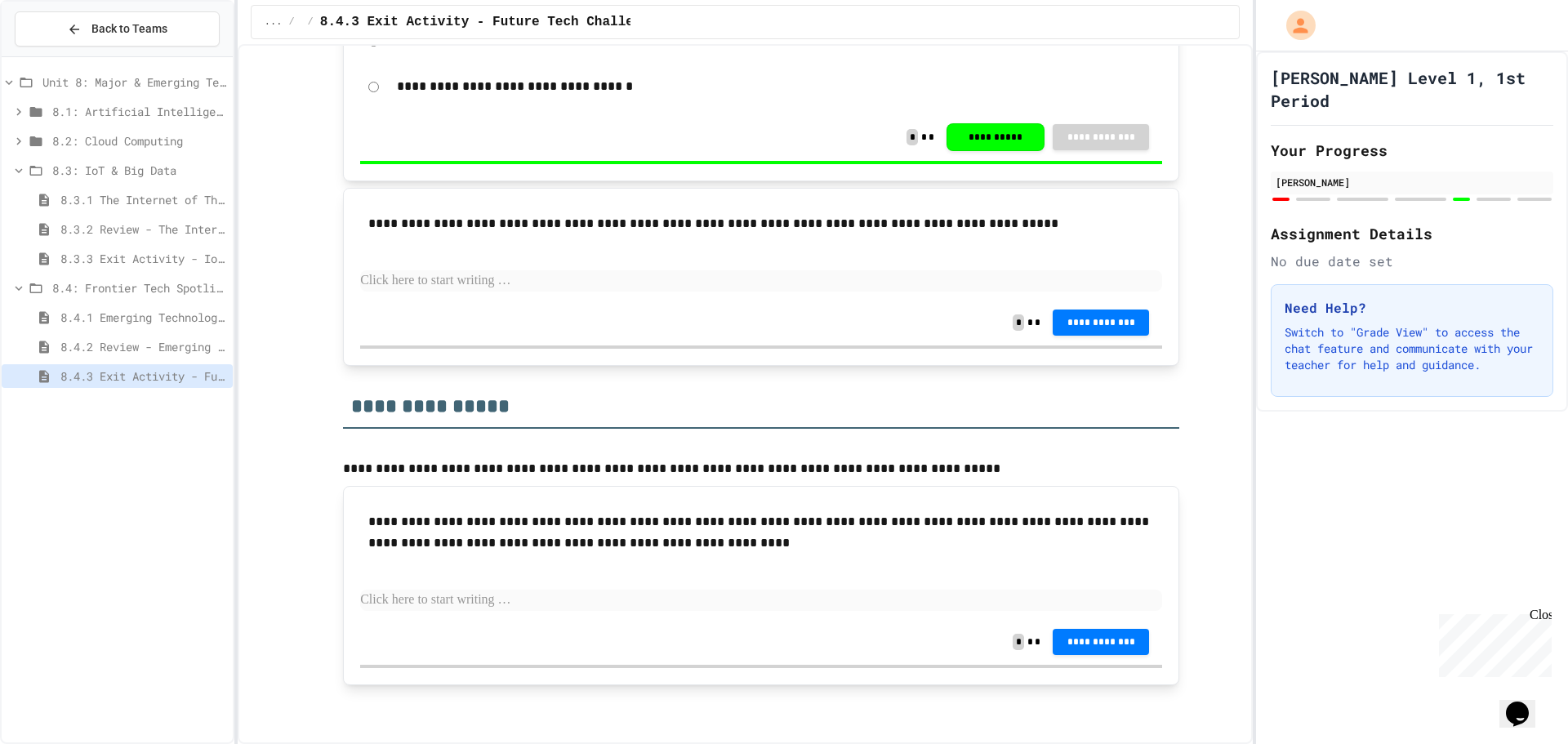
click at [98, 91] on div "Unit 8: Major & Emerging Technologies" at bounding box center [117, 82] width 231 height 24
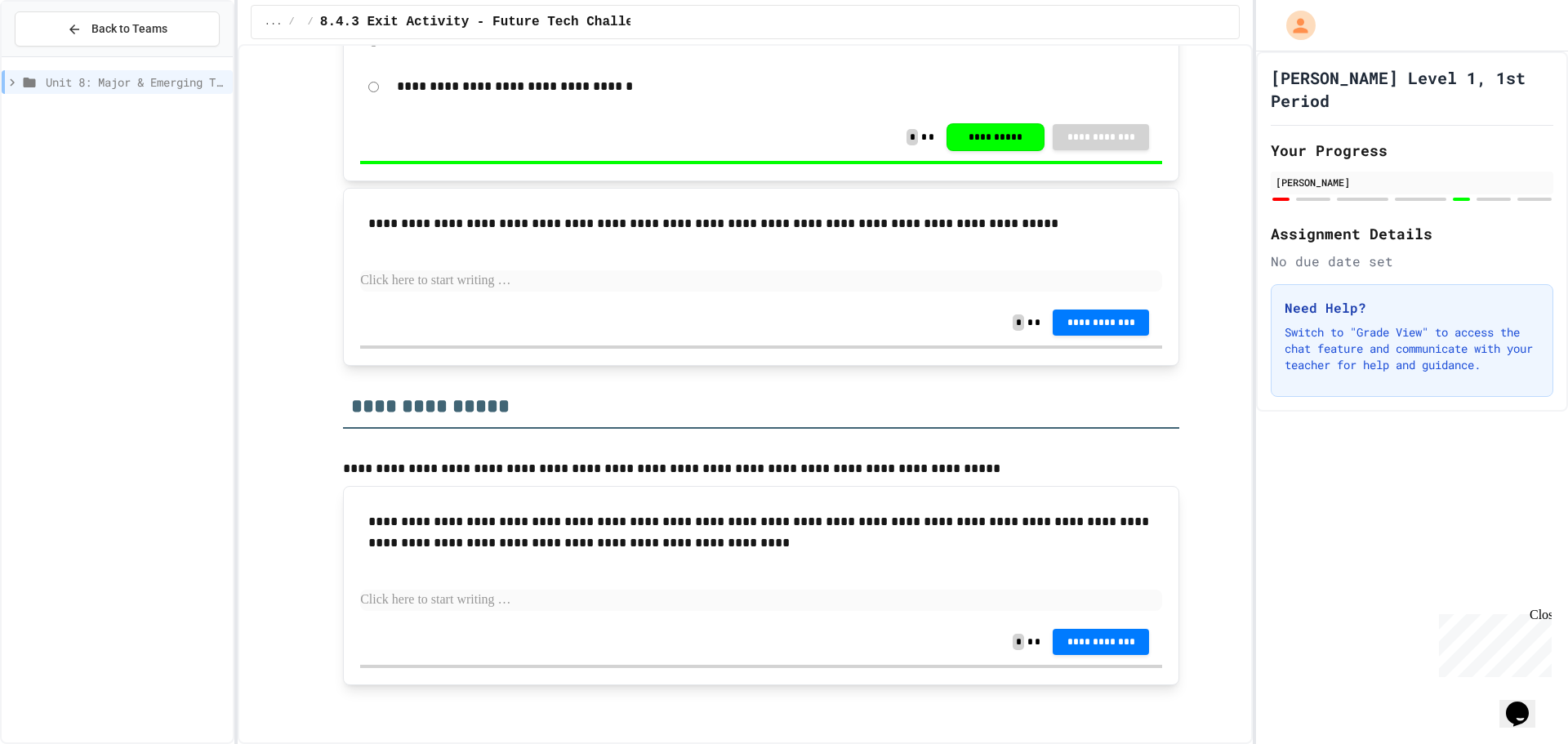
click at [94, 77] on span "Unit 8: Major & Emerging Technologies" at bounding box center [135, 82] width 180 height 17
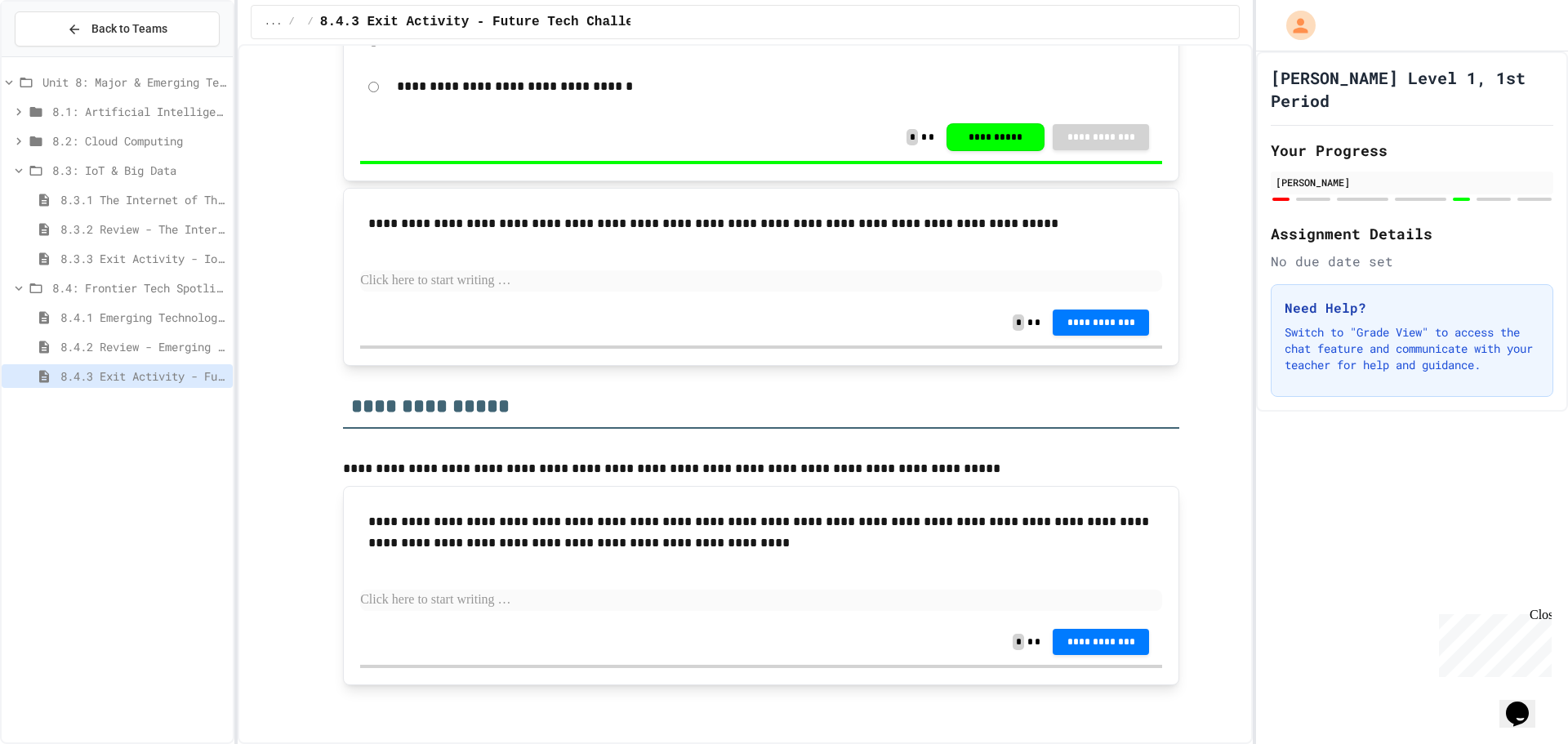
click at [98, 170] on span "8.3: IoT & Big Data" at bounding box center [139, 171] width 174 height 17
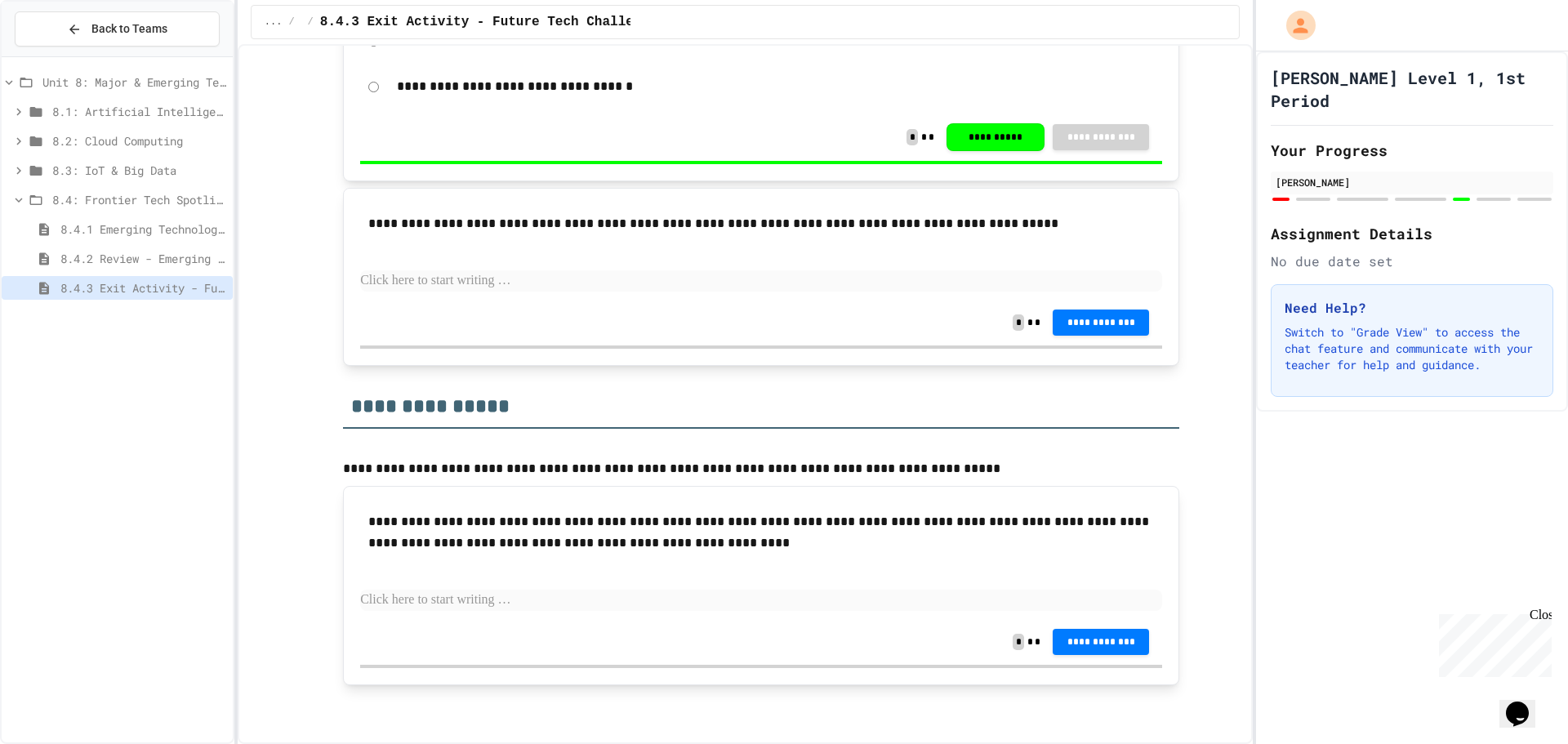
click at [101, 206] on span "8.4: Frontier Tech Spotlight" at bounding box center [139, 200] width 174 height 17
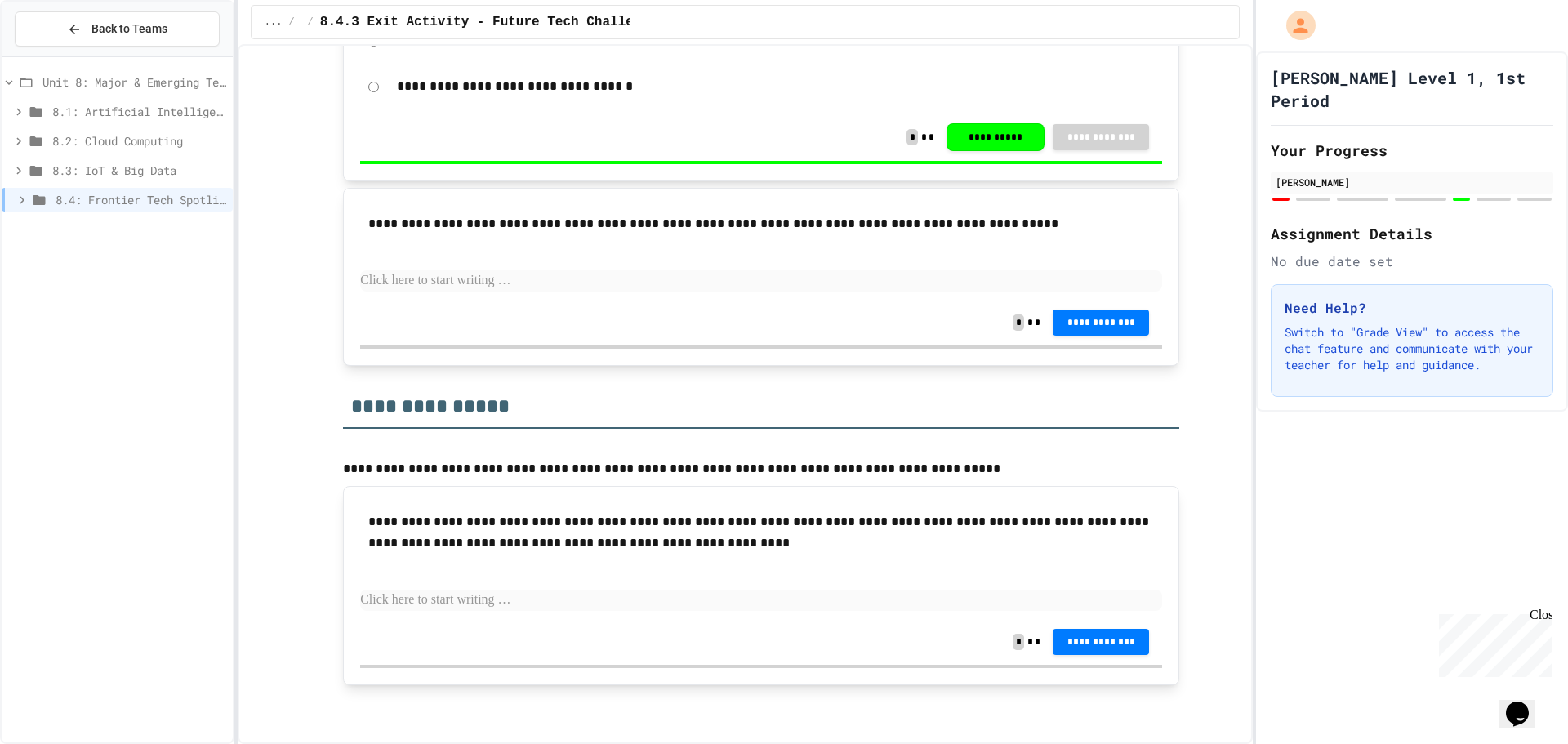
click at [118, 272] on div "Unit 8: Major & Emerging Technologies 8.1: Artificial Intelligence Basics 8.2: …" at bounding box center [117, 399] width 231 height 672
click at [65, 9] on div "Back to Teams" at bounding box center [117, 30] width 231 height 56
click at [68, 30] on icon at bounding box center [74, 29] width 15 height 15
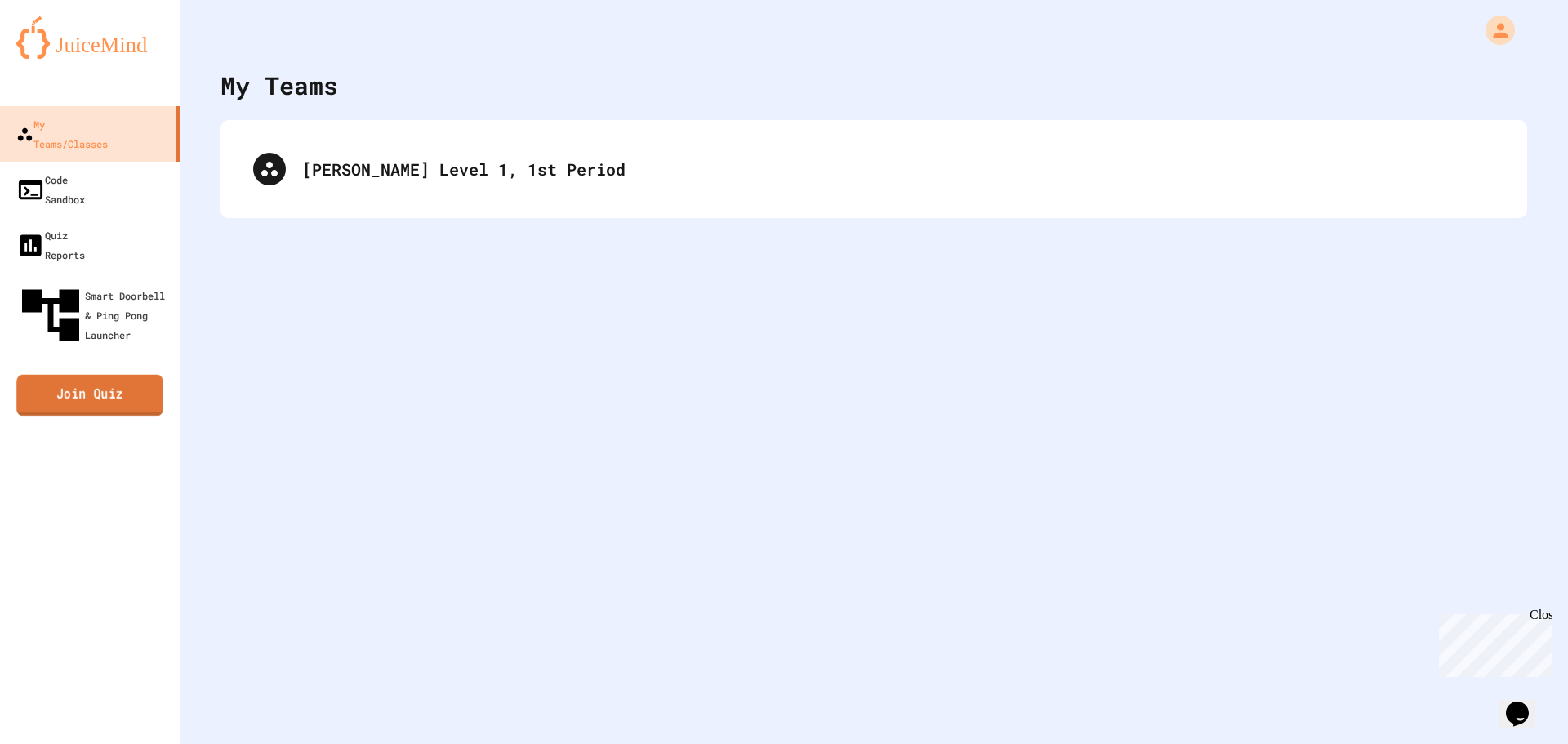
click at [144, 375] on link "Join Quiz" at bounding box center [90, 395] width 147 height 41
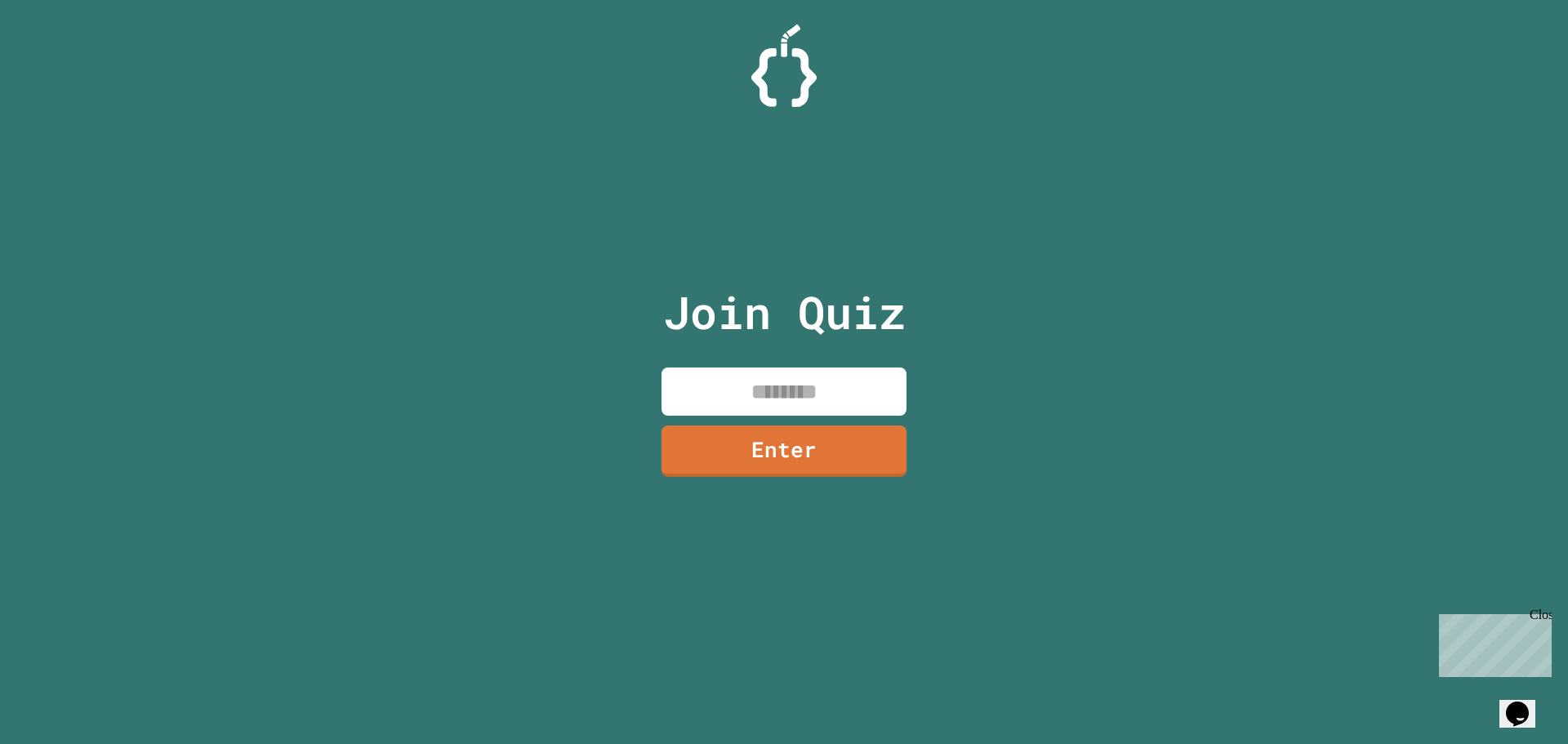
click at [797, 397] on input at bounding box center [783, 391] width 245 height 48
type input "********"
click at [839, 457] on link "Enter" at bounding box center [783, 450] width 248 height 54
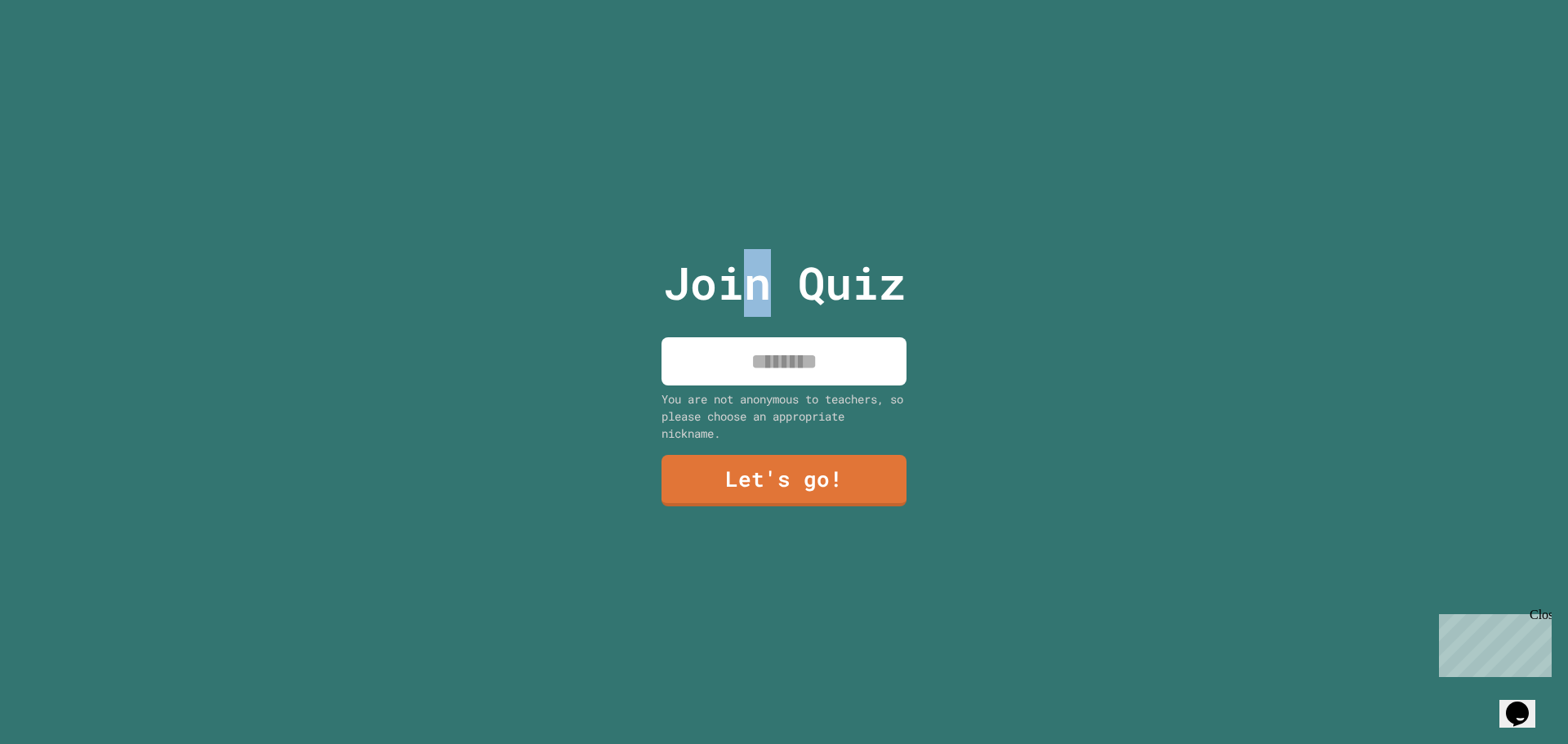
click at [751, 307] on p "Join Quiz" at bounding box center [784, 283] width 242 height 68
click at [749, 346] on input at bounding box center [783, 361] width 245 height 48
type input "*****"
click at [832, 445] on div "Join Quiz ***** You are not anonymous to teachers, so please choose an appropri…" at bounding box center [784, 372] width 275 height 744
click at [835, 460] on link "Let's go!" at bounding box center [784, 478] width 221 height 54
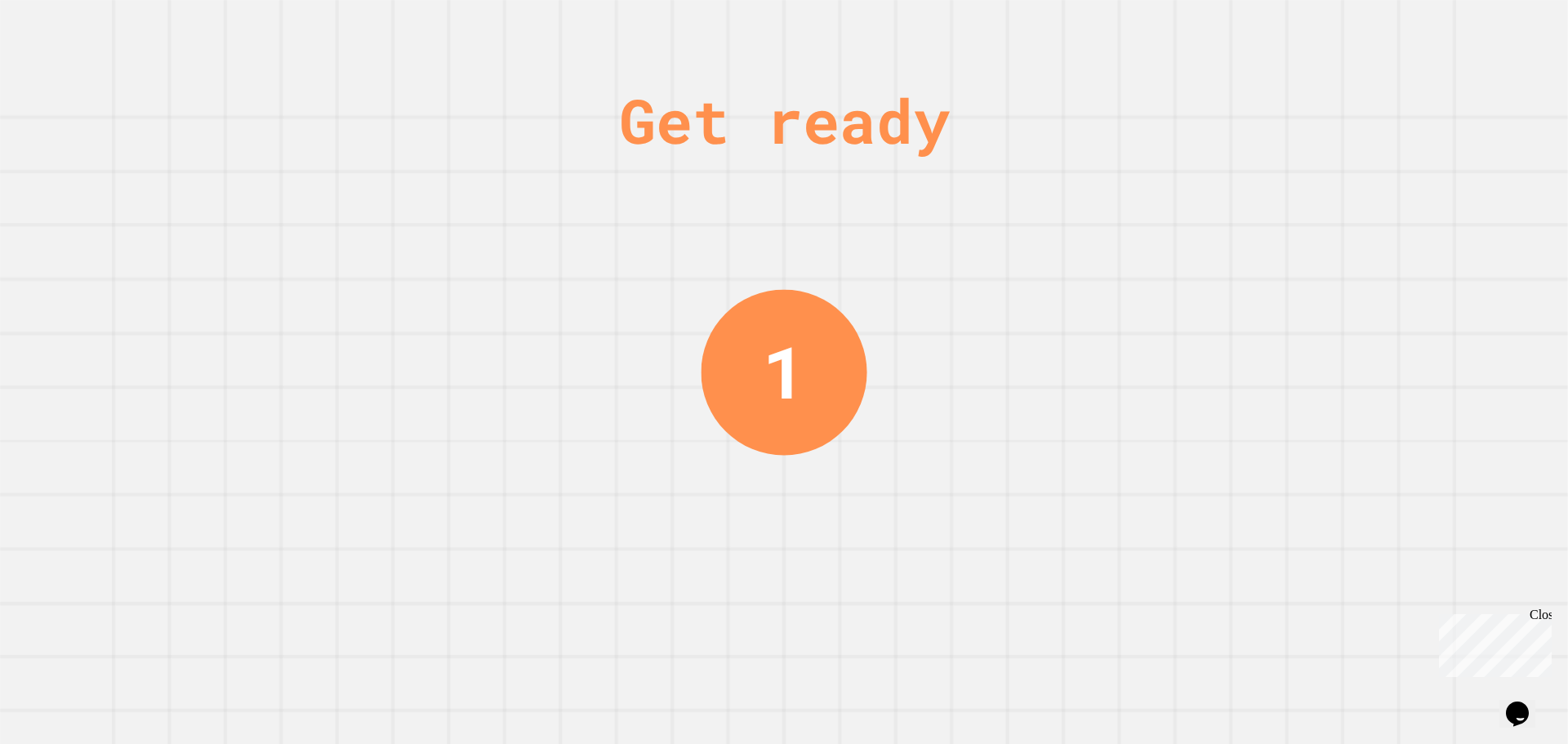
click at [1199, 279] on div "Get ready 1" at bounding box center [784, 372] width 1568 height 744
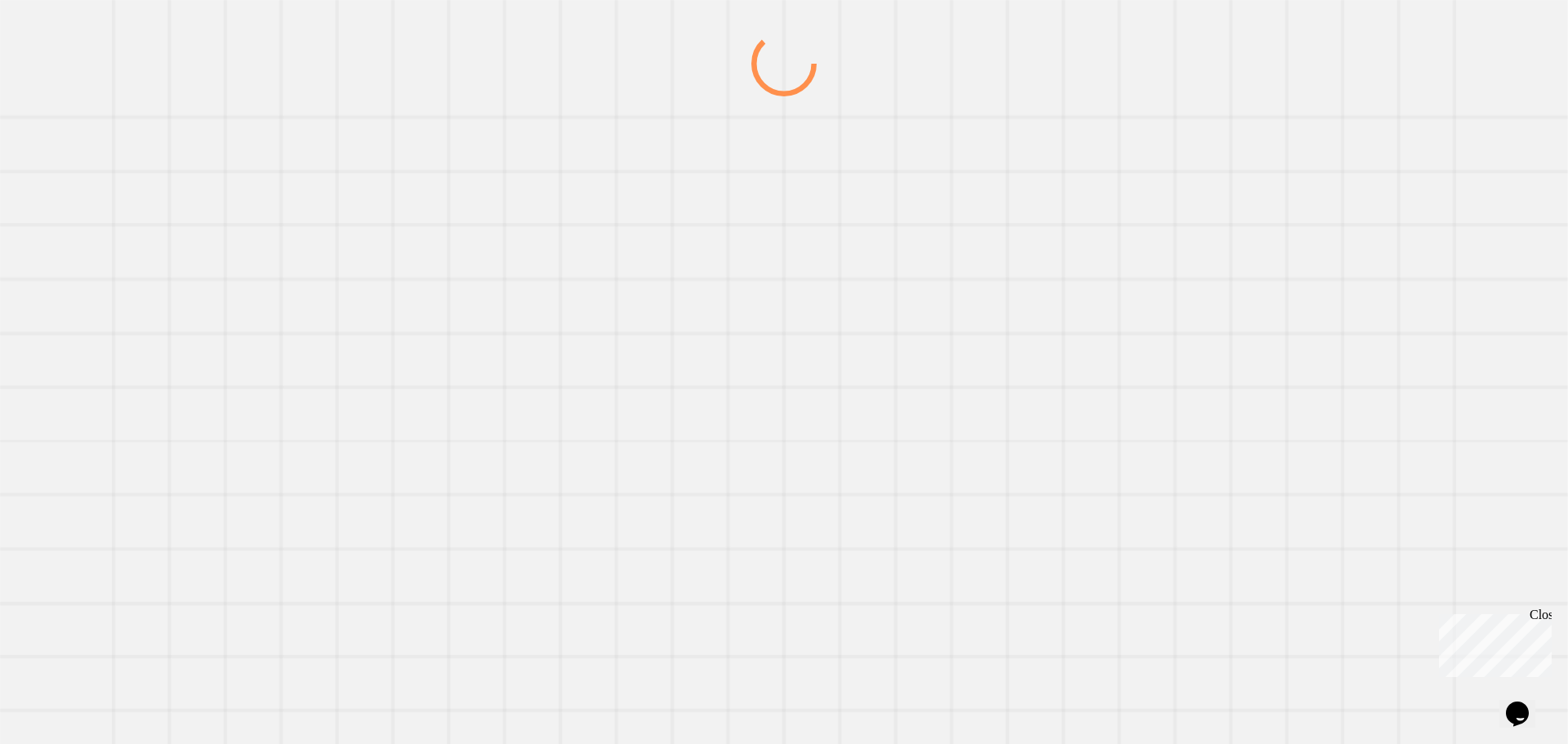
click at [1186, 269] on div at bounding box center [784, 388] width 1505 height 713
click at [1185, 267] on div at bounding box center [784, 388] width 1505 height 713
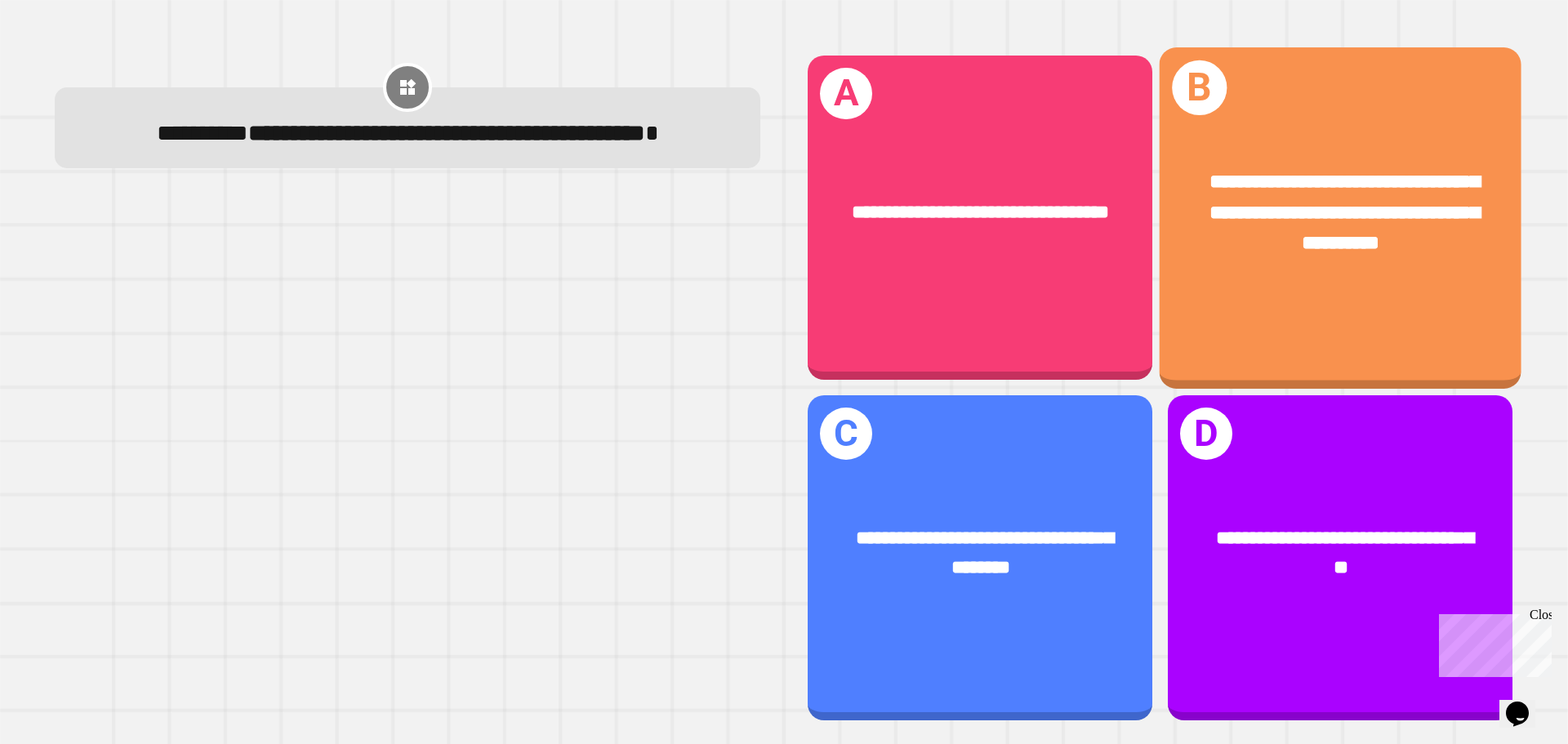
click at [1220, 242] on div "**********" at bounding box center [1340, 213] width 281 height 91
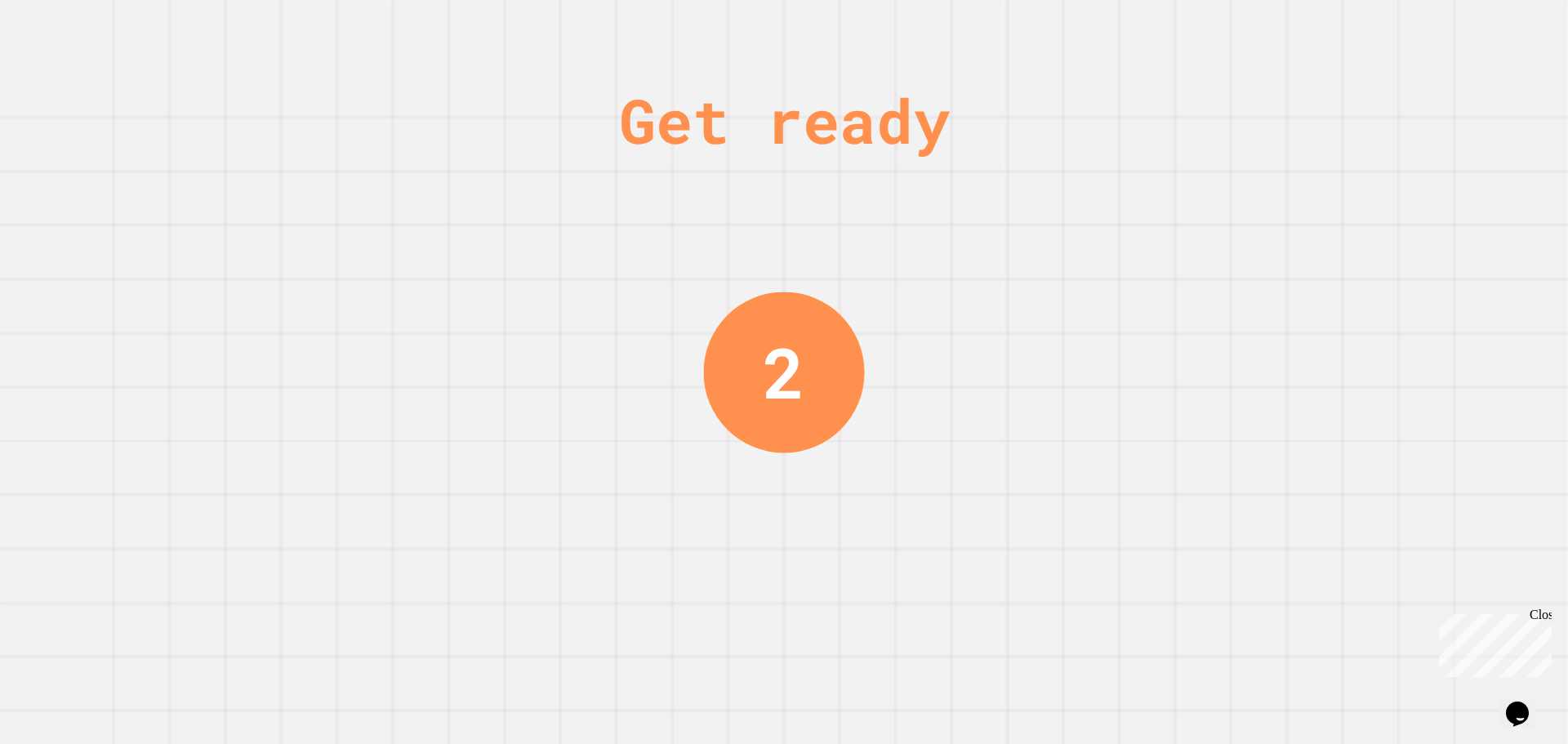
drag, startPoint x: 974, startPoint y: 530, endPoint x: 950, endPoint y: 498, distance: 40.0
click at [972, 526] on div "Get ready 2" at bounding box center [784, 372] width 1568 height 744
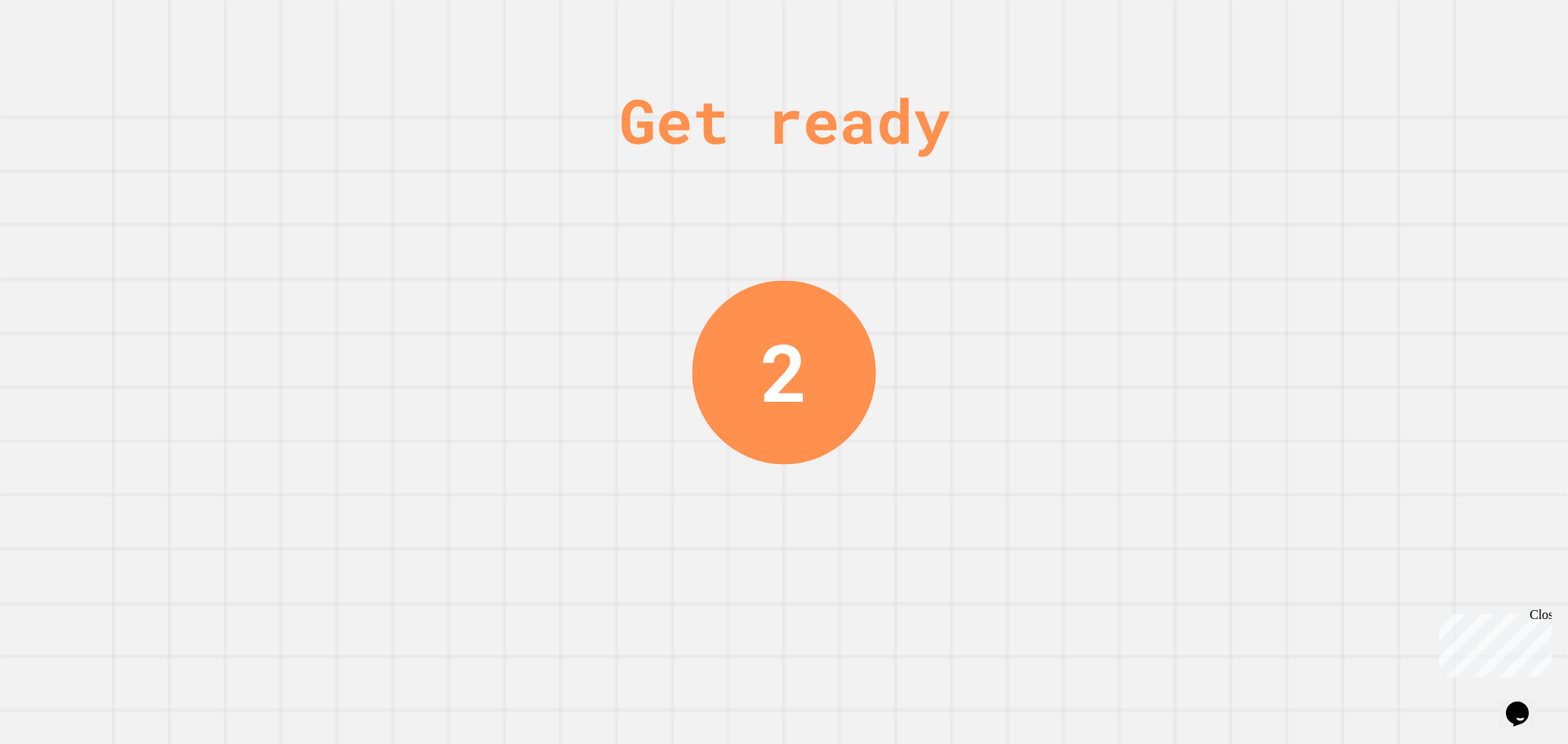
drag, startPoint x: 950, startPoint y: 498, endPoint x: 913, endPoint y: 506, distance: 37.9
click at [946, 497] on div "Get ready 2" at bounding box center [784, 372] width 1568 height 744
click at [913, 506] on div "Get ready 2" at bounding box center [784, 372] width 1568 height 744
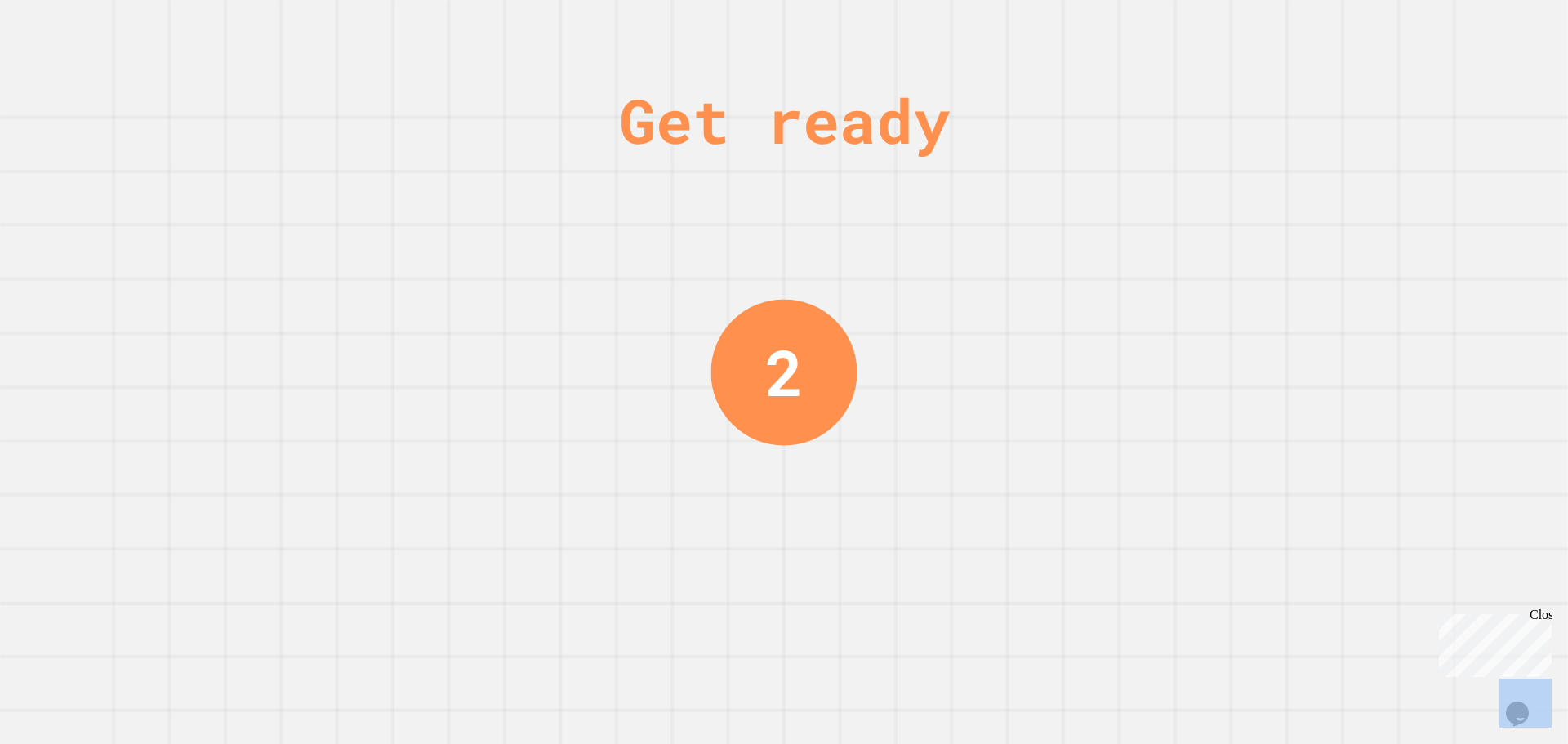
click at [914, 506] on div "Get ready 2" at bounding box center [784, 372] width 1568 height 744
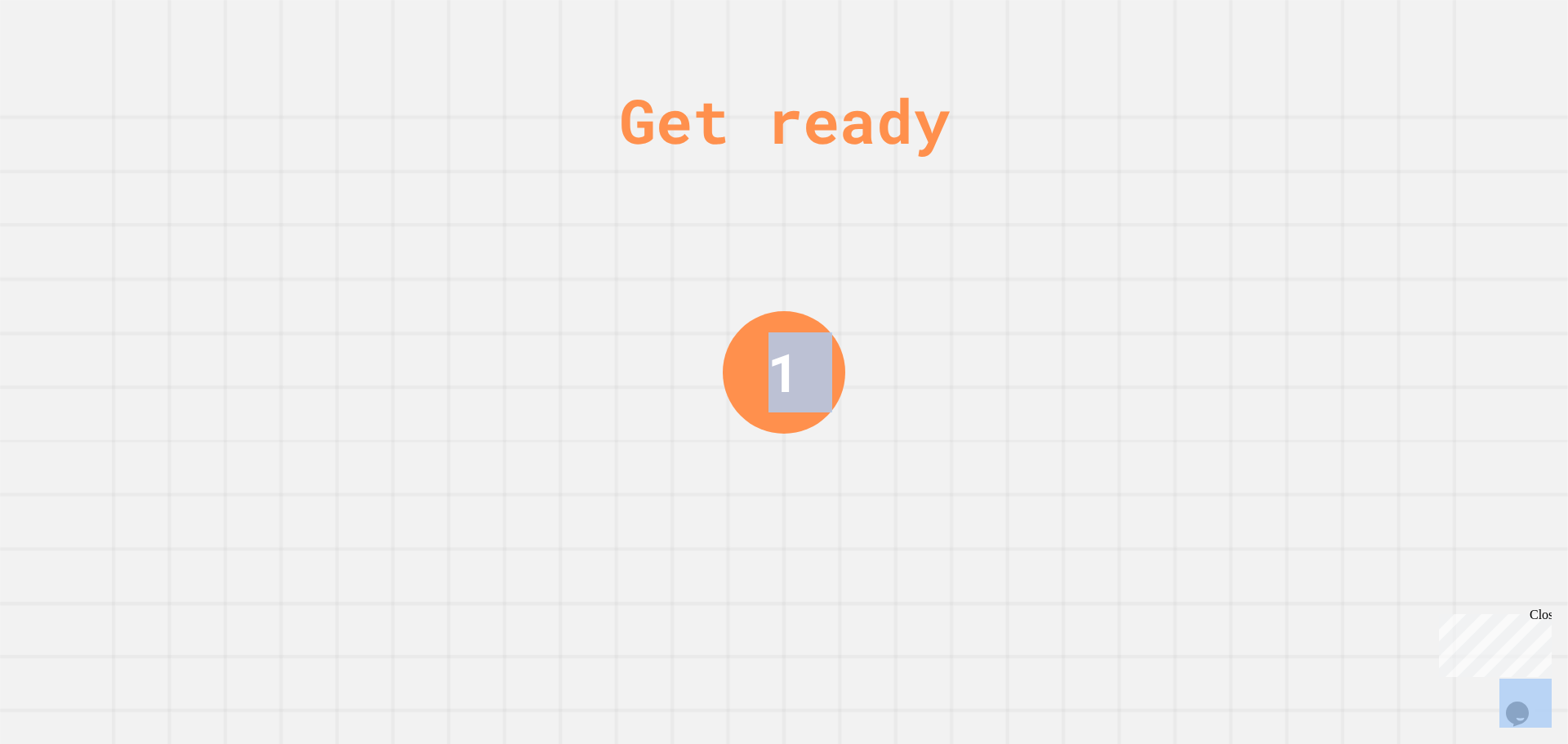
click at [914, 506] on div "Get ready 1" at bounding box center [784, 372] width 1568 height 744
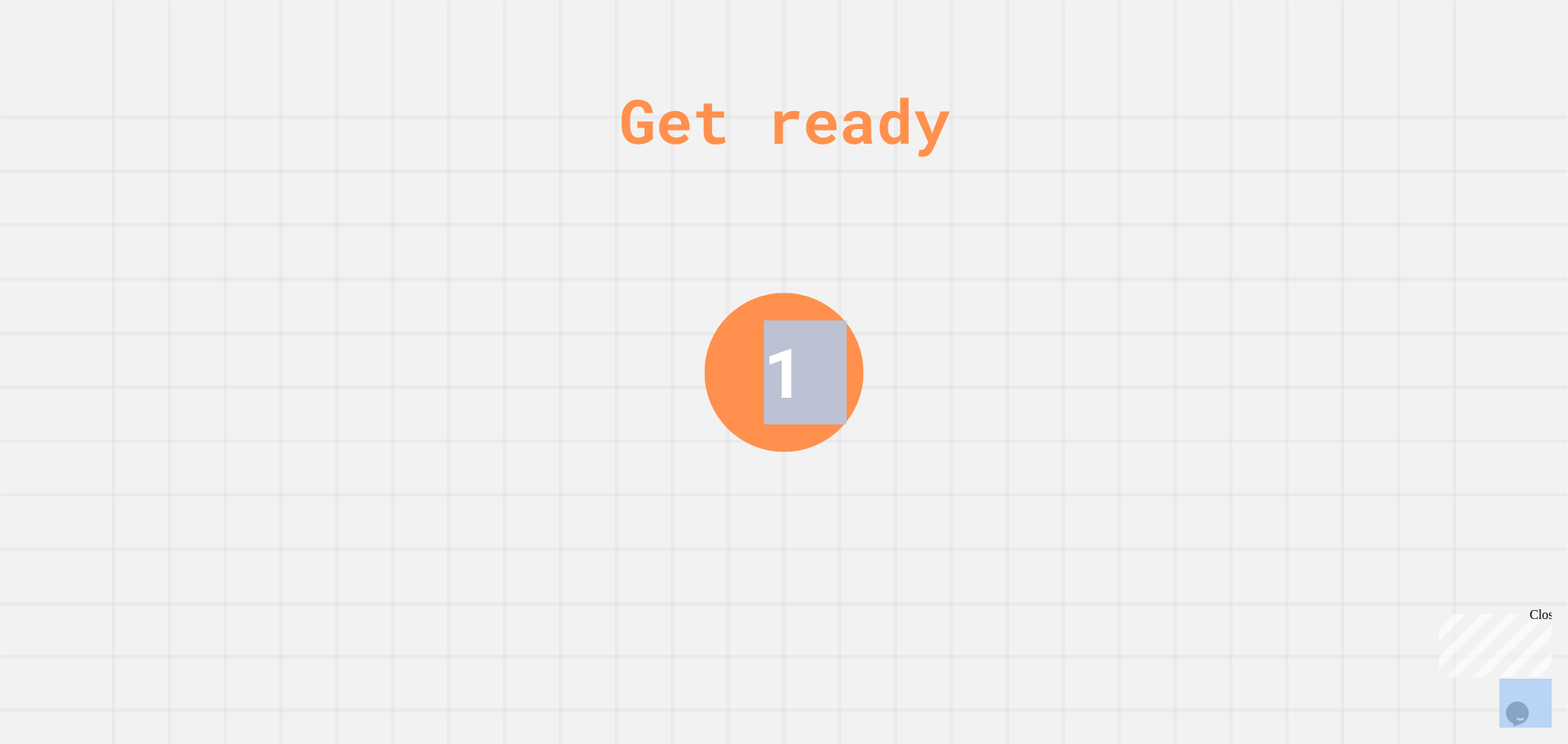
click at [914, 506] on div "Get ready 1" at bounding box center [784, 372] width 1568 height 744
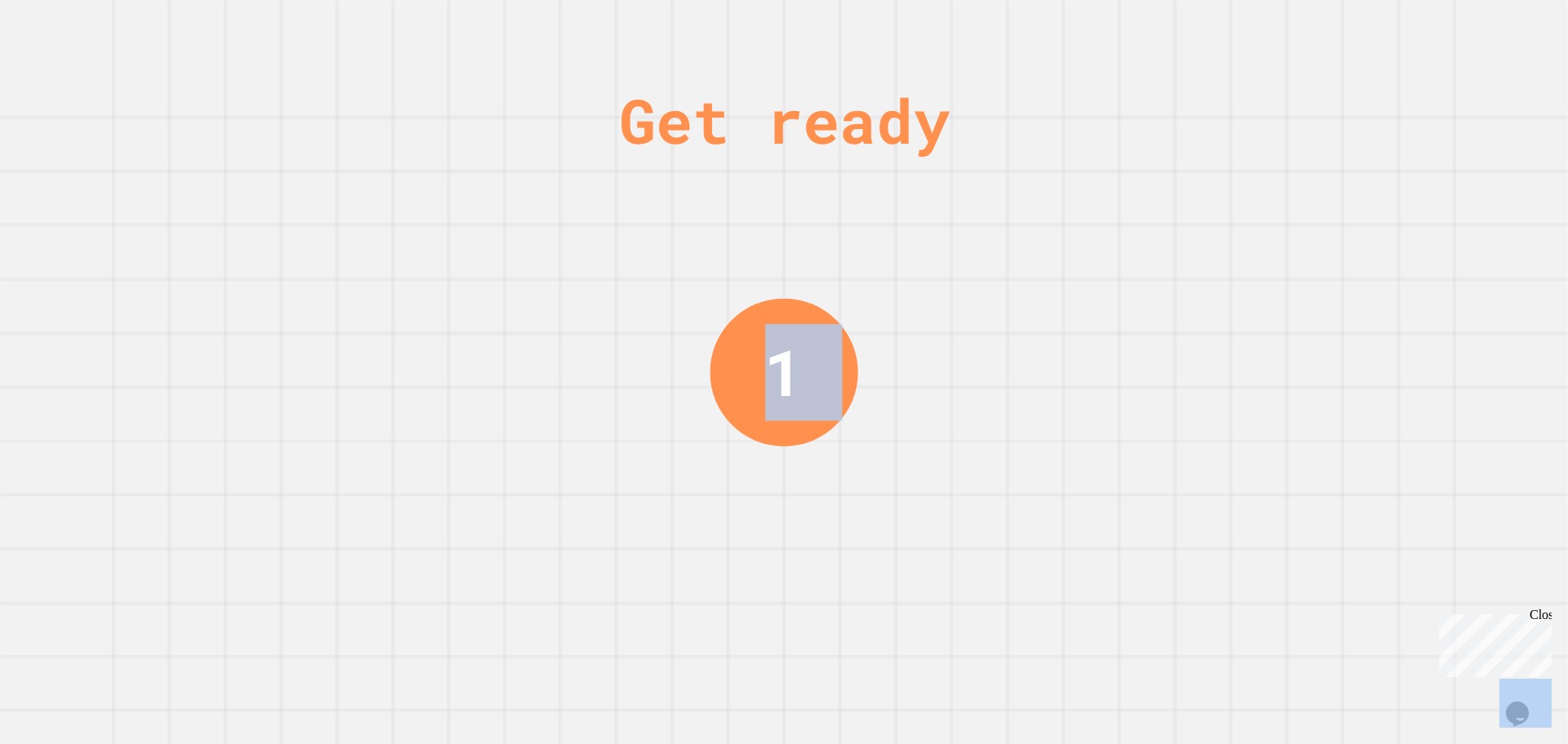
click at [914, 506] on div "Get ready 1" at bounding box center [784, 372] width 1568 height 744
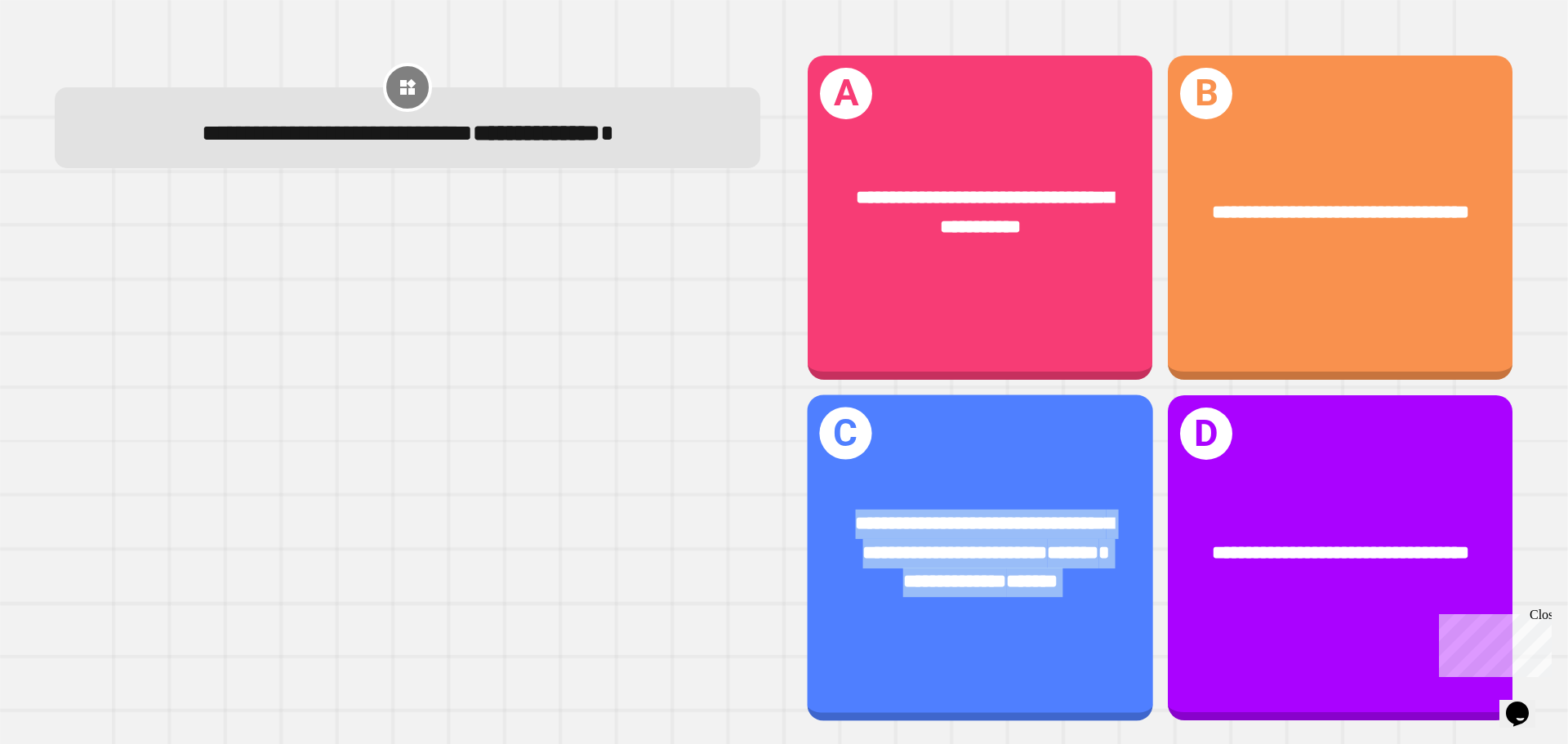
click at [914, 514] on span "**********" at bounding box center [983, 538] width 258 height 48
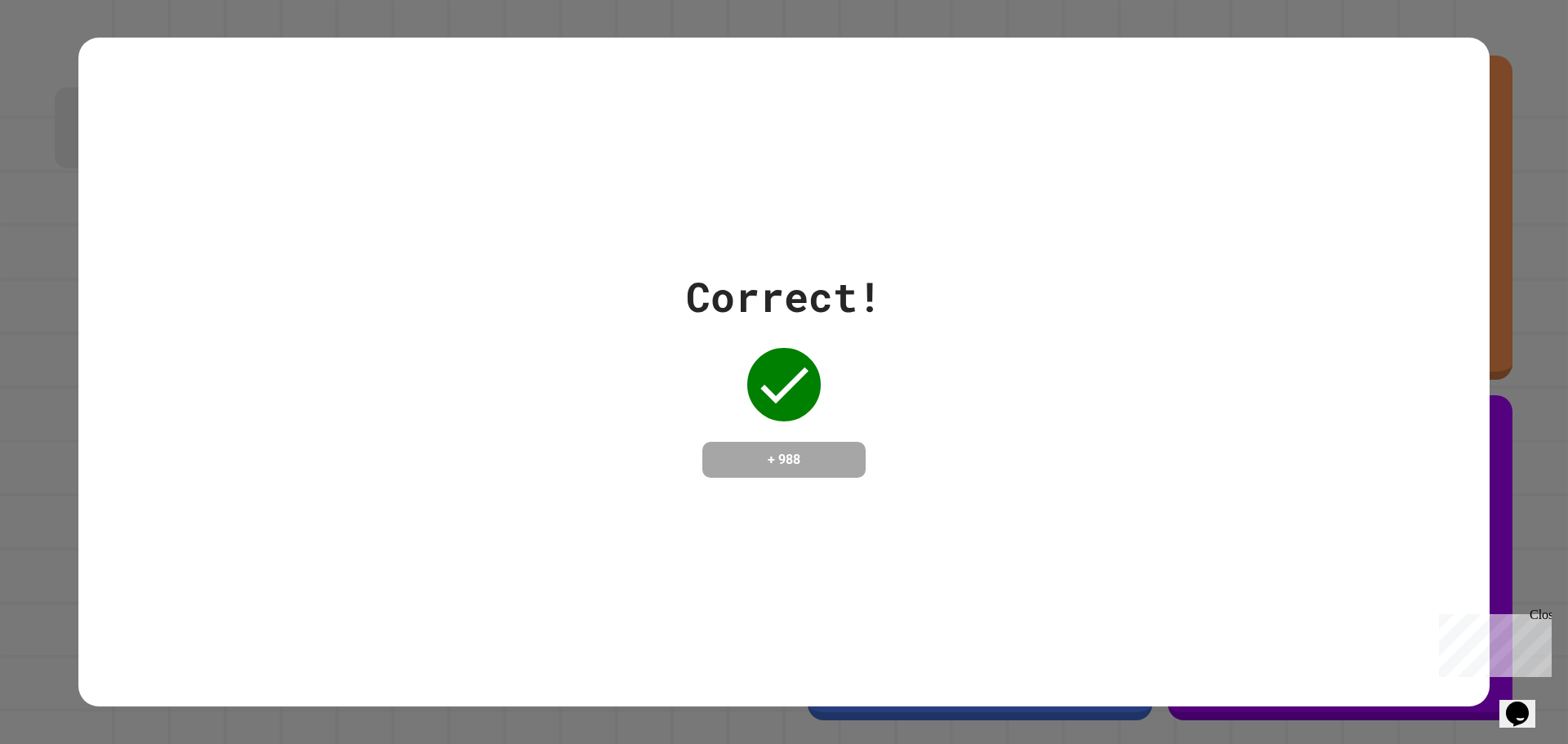
click at [1547, 612] on div "Close" at bounding box center [1539, 617] width 20 height 20
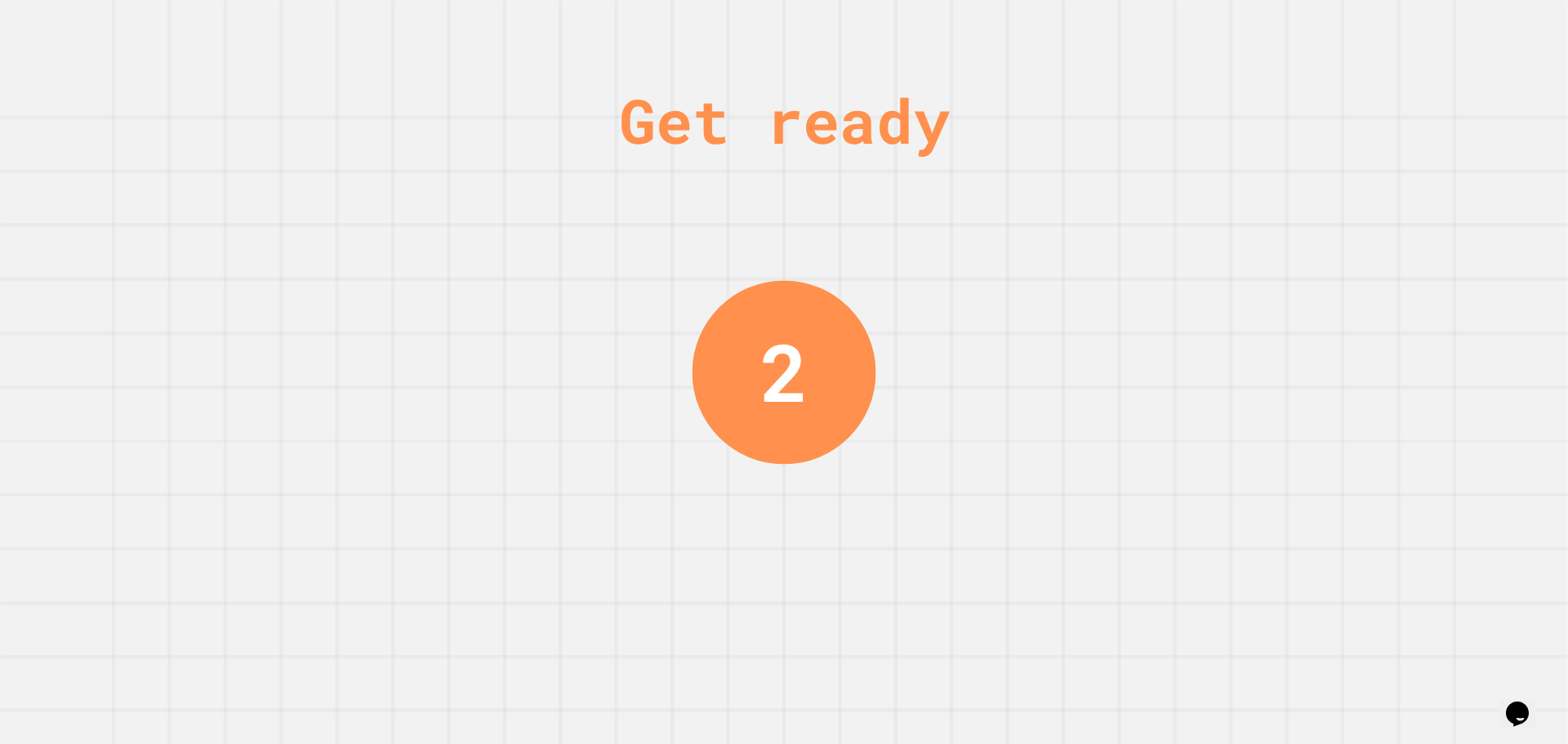
click at [809, 327] on div "2" at bounding box center [784, 372] width 184 height 184
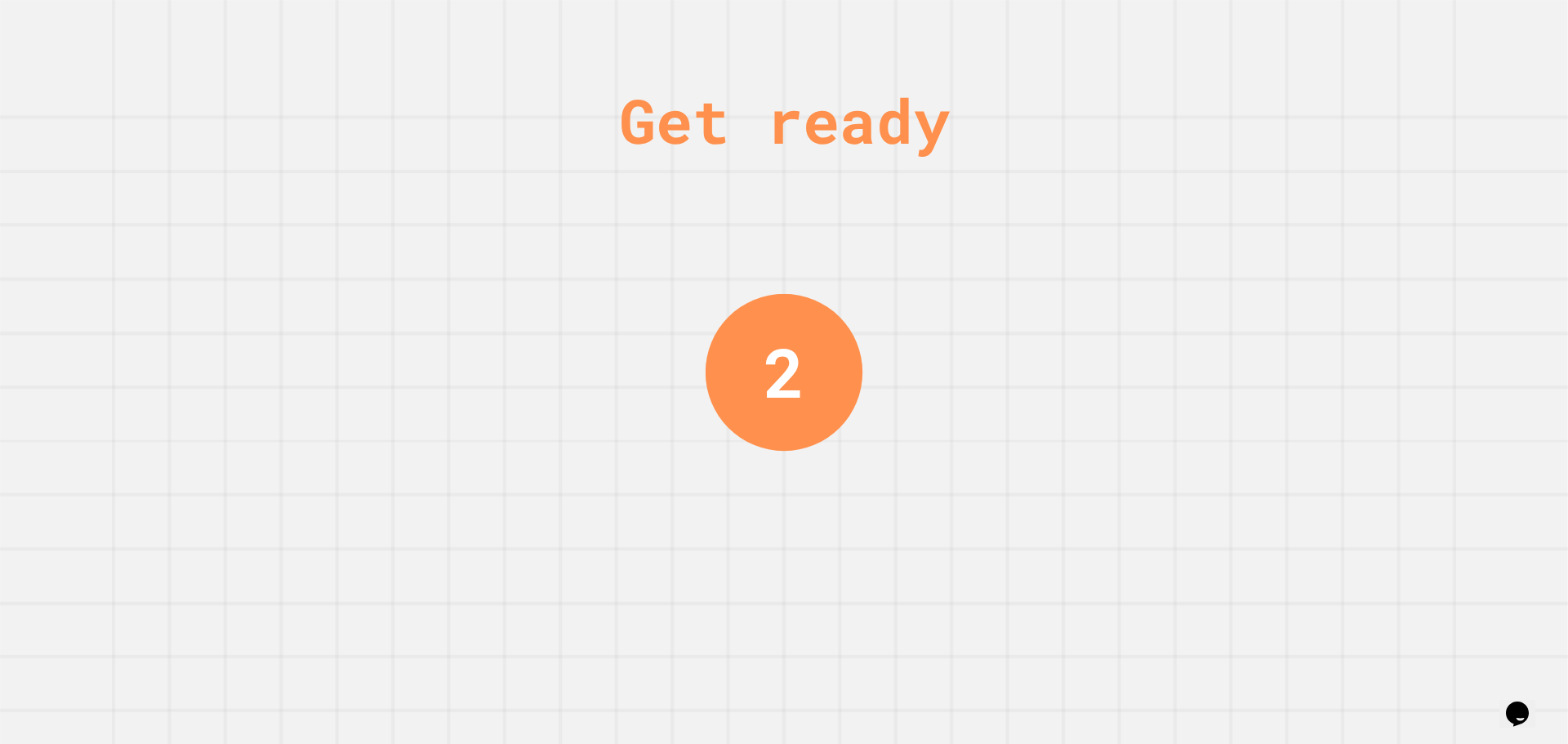
drag, startPoint x: 822, startPoint y: 308, endPoint x: 893, endPoint y: 269, distance: 81.0
click at [828, 302] on div "Get ready 2" at bounding box center [784, 372] width 123 height 744
click at [893, 269] on div "Get ready 2" at bounding box center [784, 372] width 1568 height 744
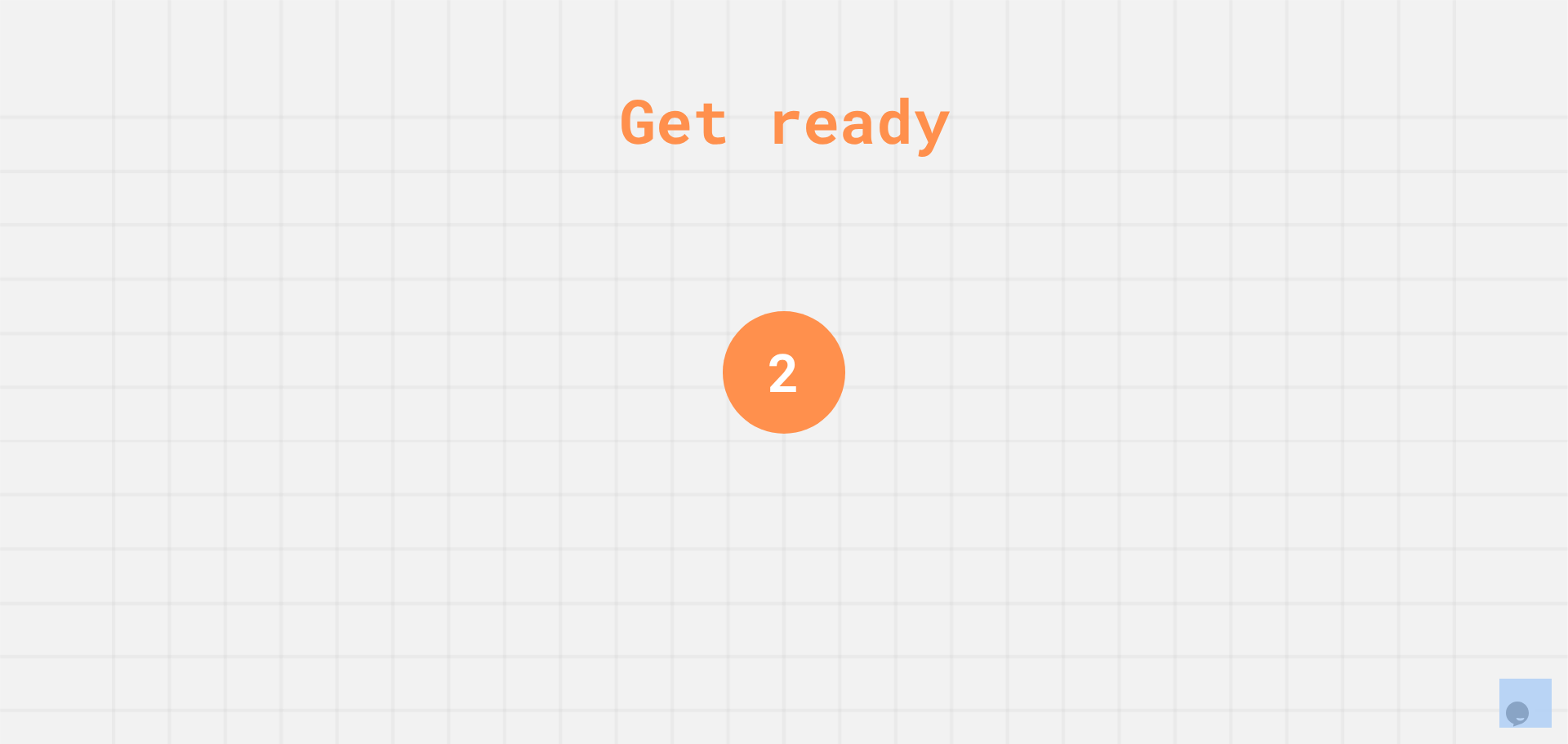
click at [893, 269] on div "Get ready 2" at bounding box center [784, 372] width 1568 height 744
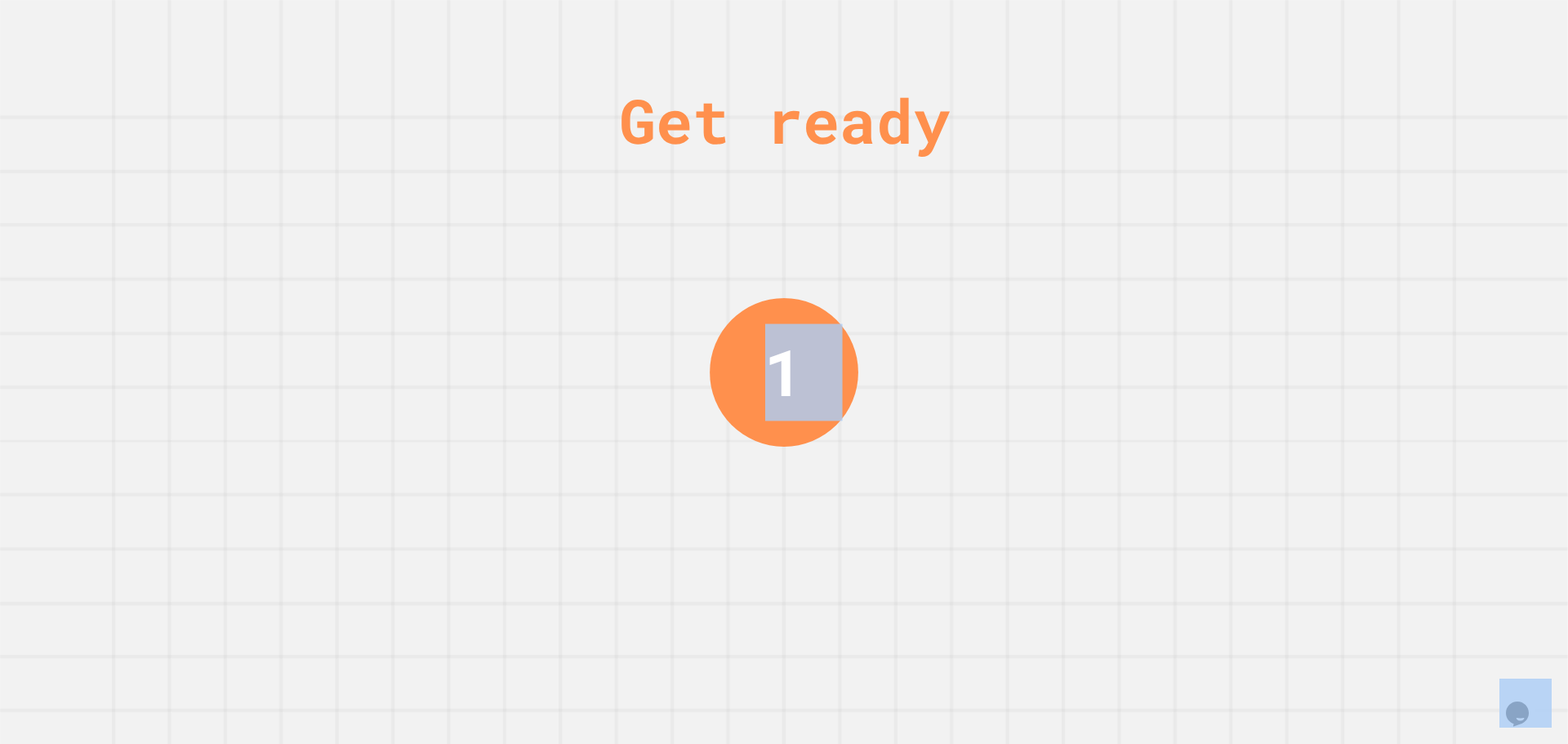
click at [893, 269] on div "Get ready 1" at bounding box center [784, 372] width 1568 height 744
click at [889, 261] on div "Get ready 1" at bounding box center [784, 372] width 1568 height 744
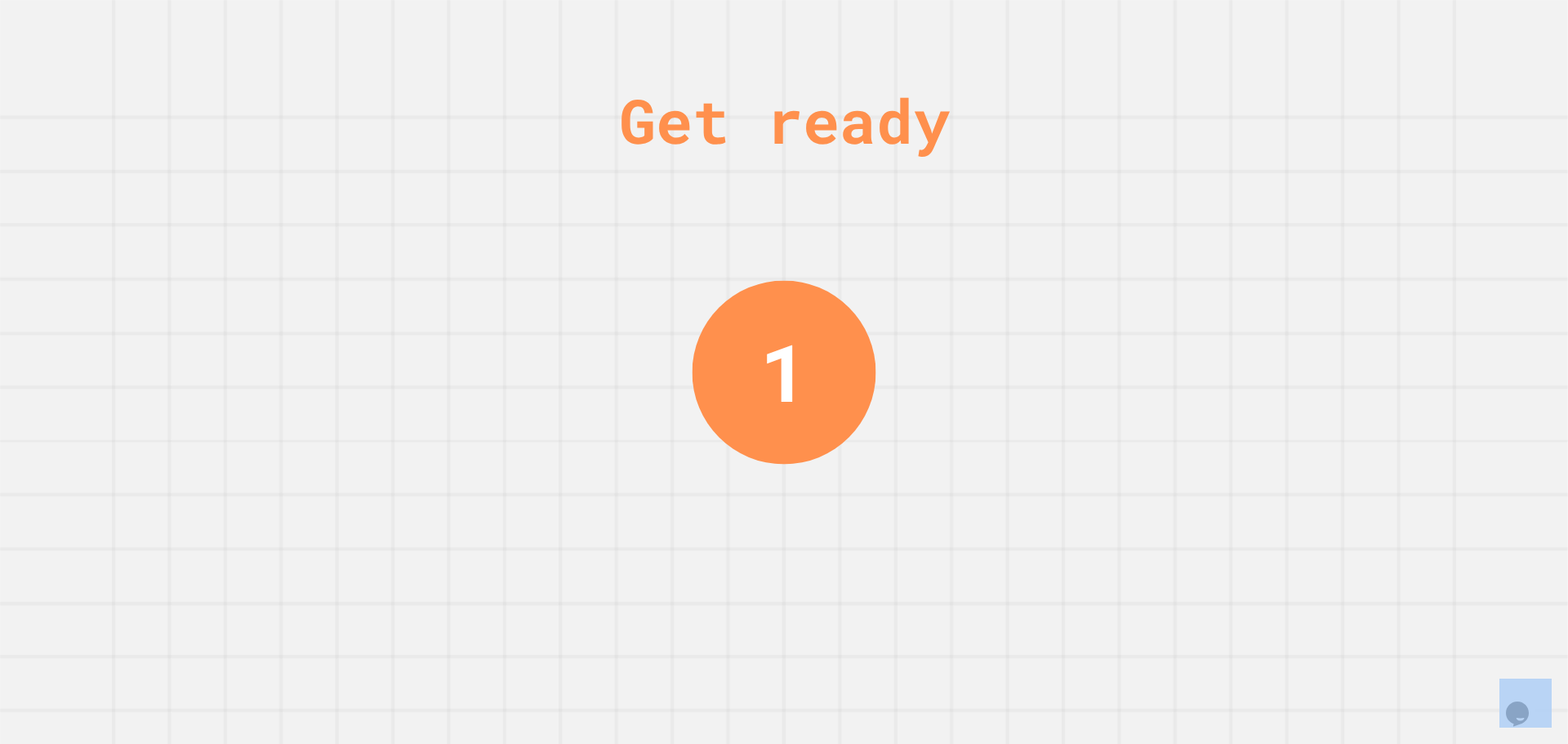
click at [889, 261] on div "Get ready 1" at bounding box center [784, 372] width 1568 height 744
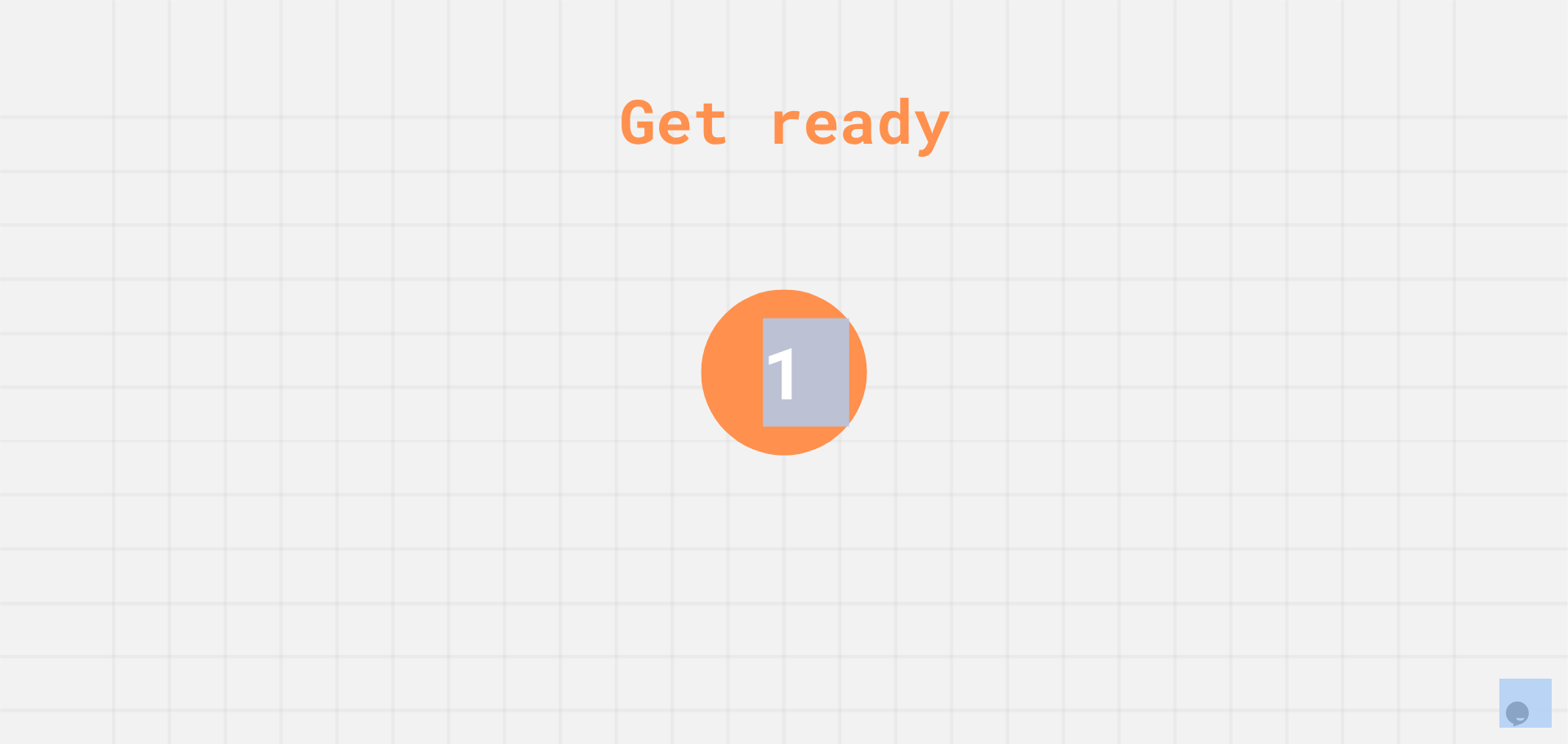
click at [889, 261] on div "Get ready 1" at bounding box center [784, 372] width 1568 height 744
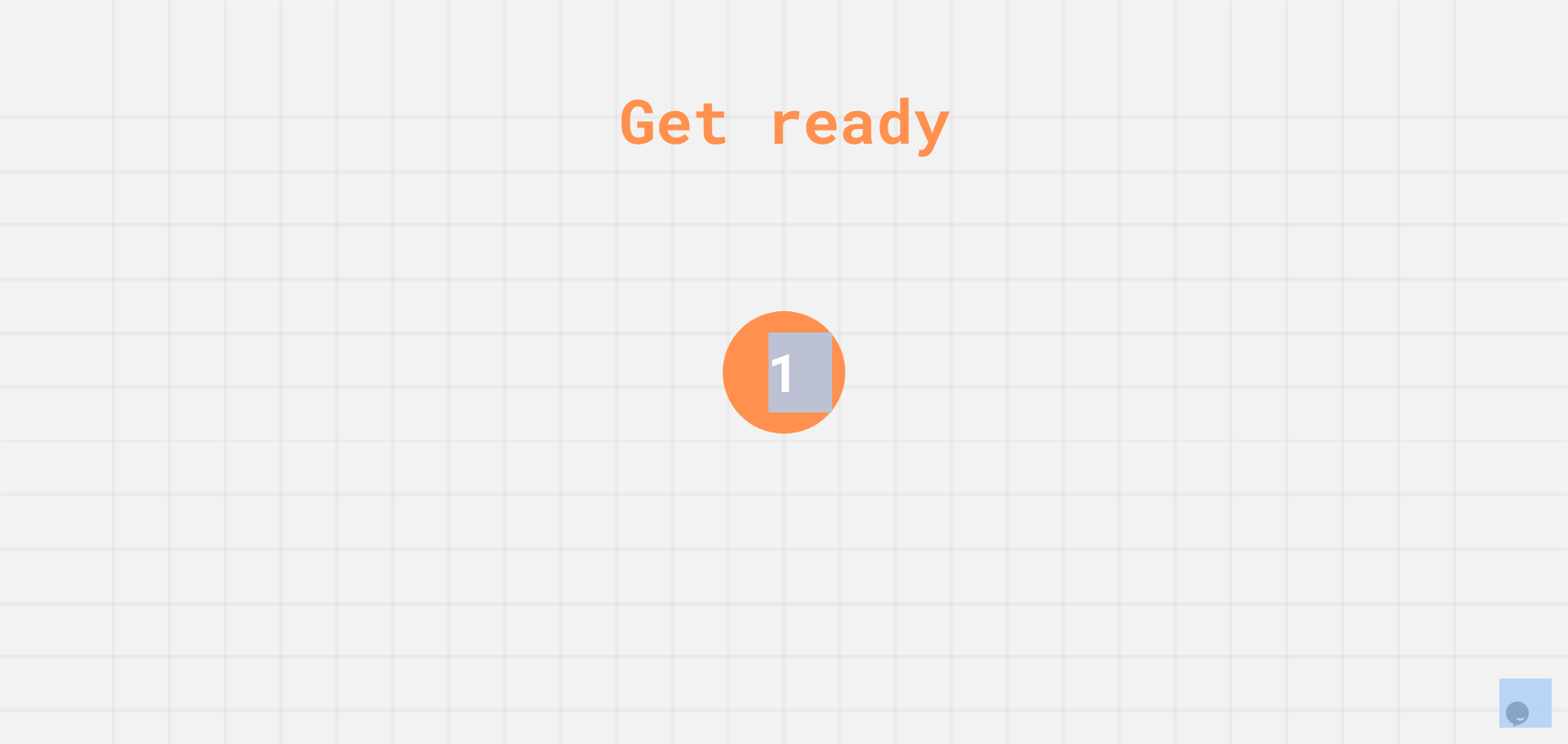
click at [889, 261] on div "Get ready 1" at bounding box center [784, 372] width 1568 height 744
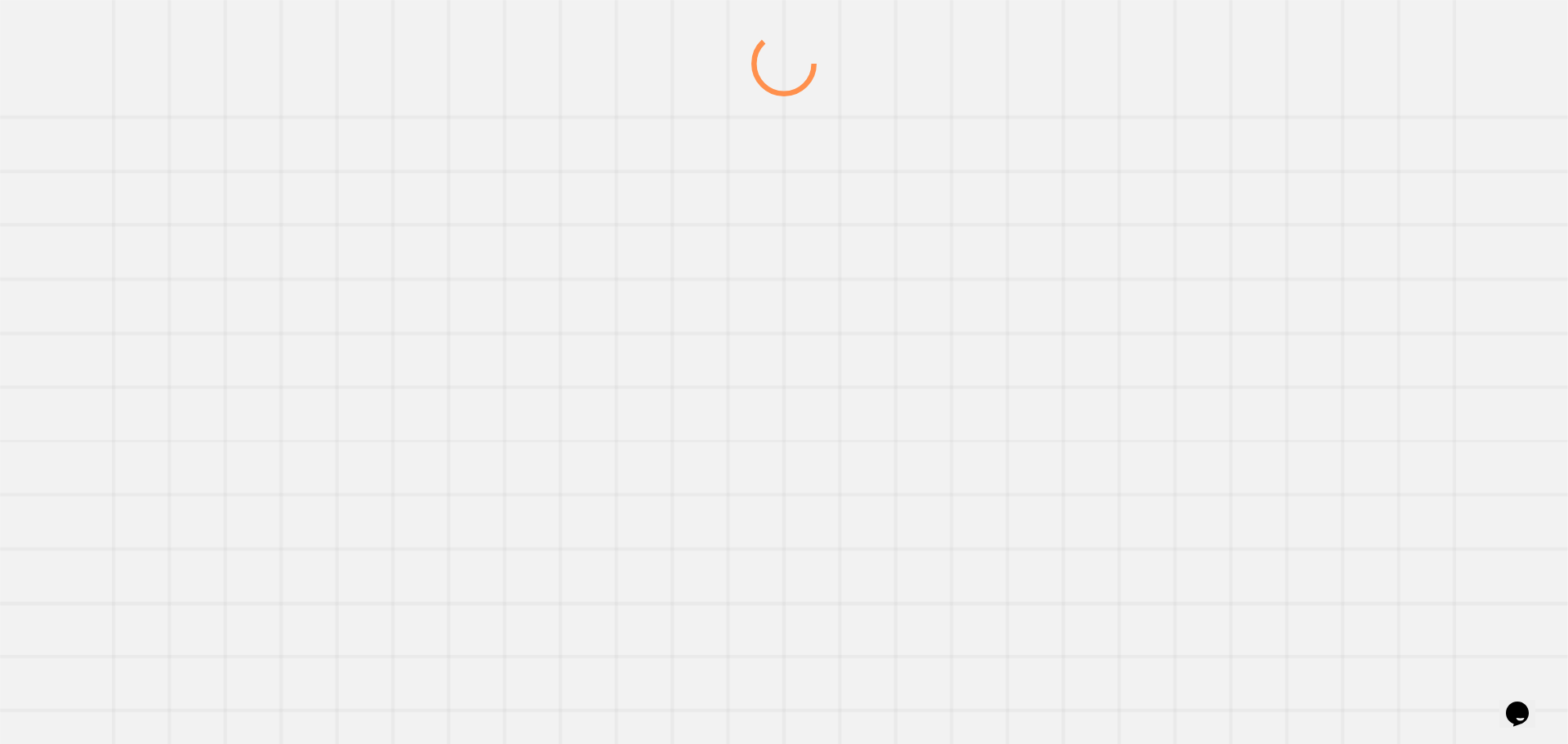
click at [889, 261] on div at bounding box center [784, 388] width 1505 height 713
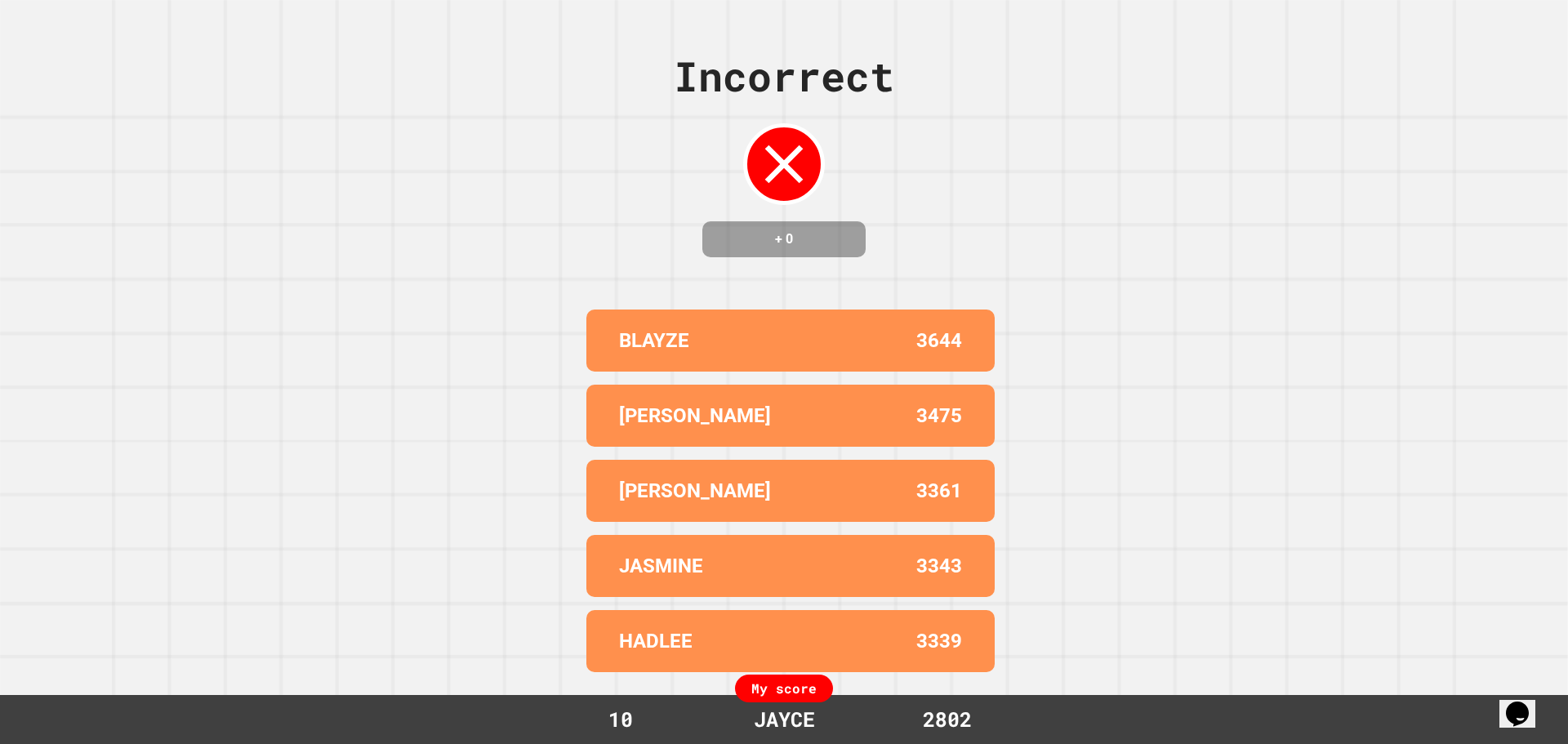
click at [1213, 520] on div "Incorrect + 0 BLAYZE 3644 [PERSON_NAME] 3475 [PERSON_NAME] 3361 [PERSON_NAME] 3…" at bounding box center [784, 372] width 1568 height 744
click at [1213, 519] on div "Incorrect + 0 BLAYZE 3644 [PERSON_NAME] 3475 [PERSON_NAME] 3361 [PERSON_NAME] 3…" at bounding box center [784, 372] width 1568 height 744
click at [1206, 518] on div "Incorrect + 0 BLAYZE 3644 [PERSON_NAME] 3475 [PERSON_NAME] 3361 [PERSON_NAME] 3…" at bounding box center [784, 372] width 1568 height 744
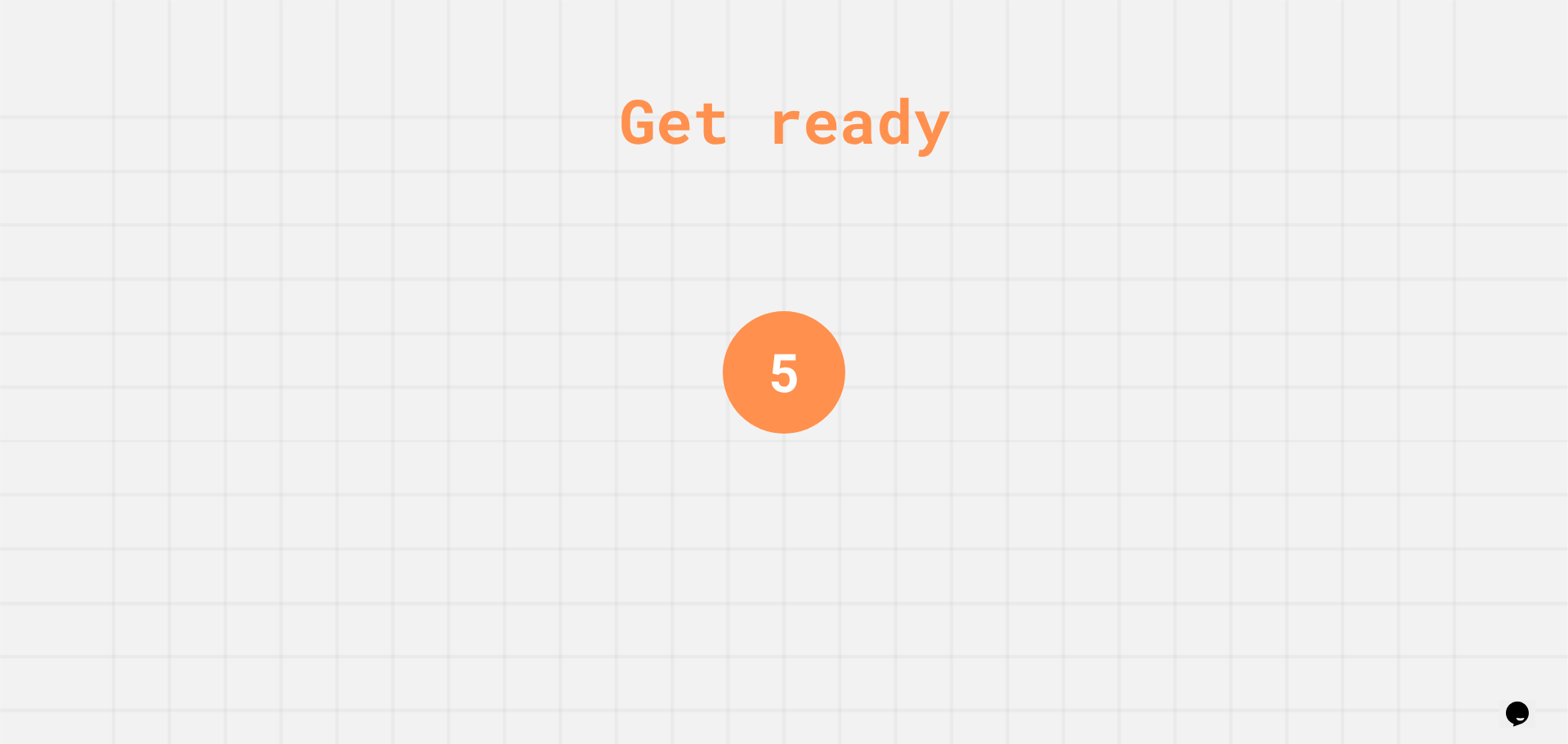
drag, startPoint x: 828, startPoint y: 527, endPoint x: 927, endPoint y: 517, distance: 99.5
click at [884, 505] on div "Get ready 5" at bounding box center [784, 372] width 1568 height 744
click at [916, 499] on div "Get ready 5" at bounding box center [784, 372] width 1568 height 744
click at [909, 545] on div "Get ready 5" at bounding box center [784, 372] width 1568 height 744
click at [907, 549] on div "Get ready 5" at bounding box center [784, 372] width 1568 height 744
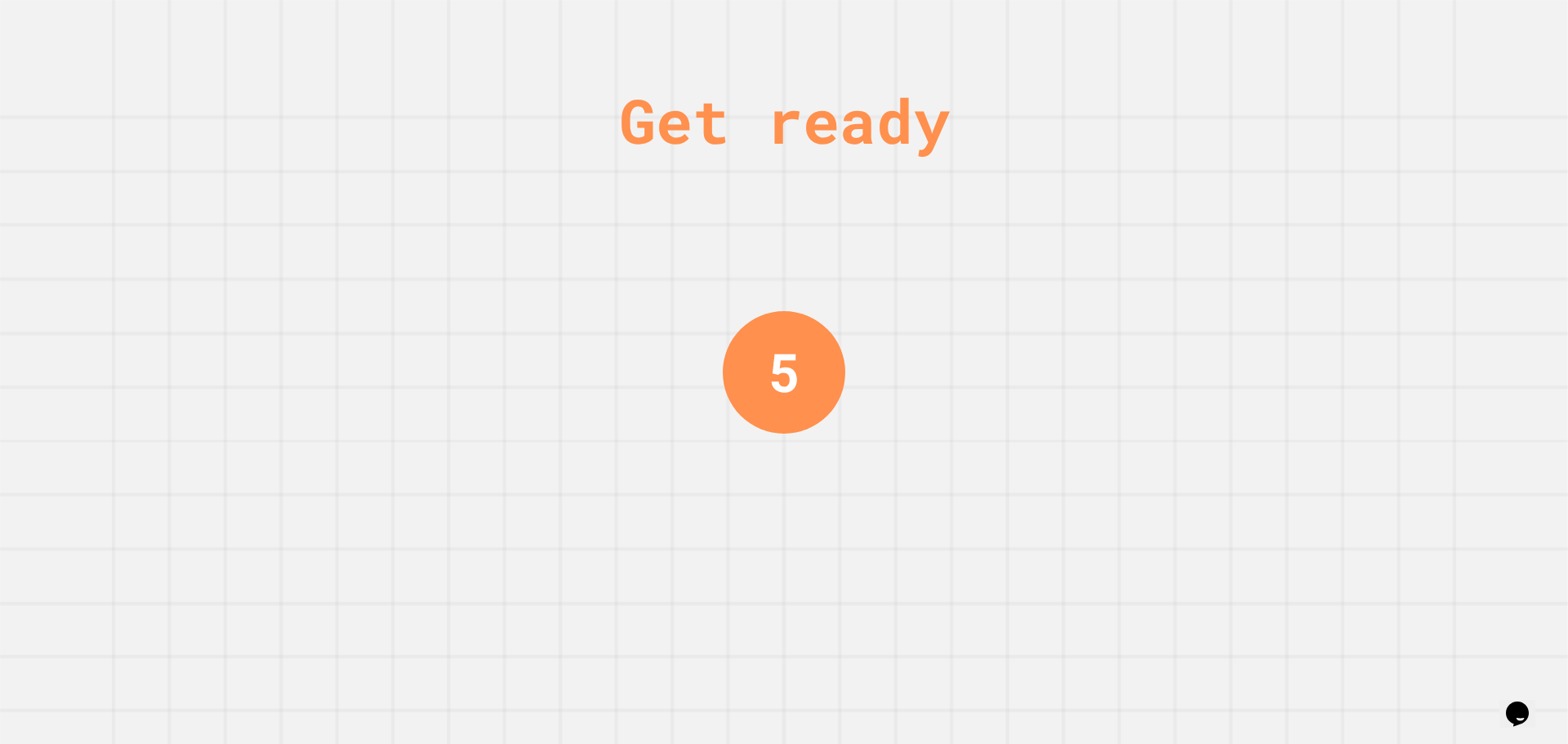
click at [907, 548] on div "Get ready 5" at bounding box center [784, 372] width 1568 height 744
click at [907, 548] on div "Get ready 4" at bounding box center [784, 372] width 1568 height 744
click at [906, 545] on div "Get ready 4" at bounding box center [784, 372] width 1568 height 744
drag, startPoint x: 906, startPoint y: 545, endPoint x: 921, endPoint y: 541, distance: 15.5
click at [919, 541] on div "Get ready 4" at bounding box center [784, 372] width 1568 height 744
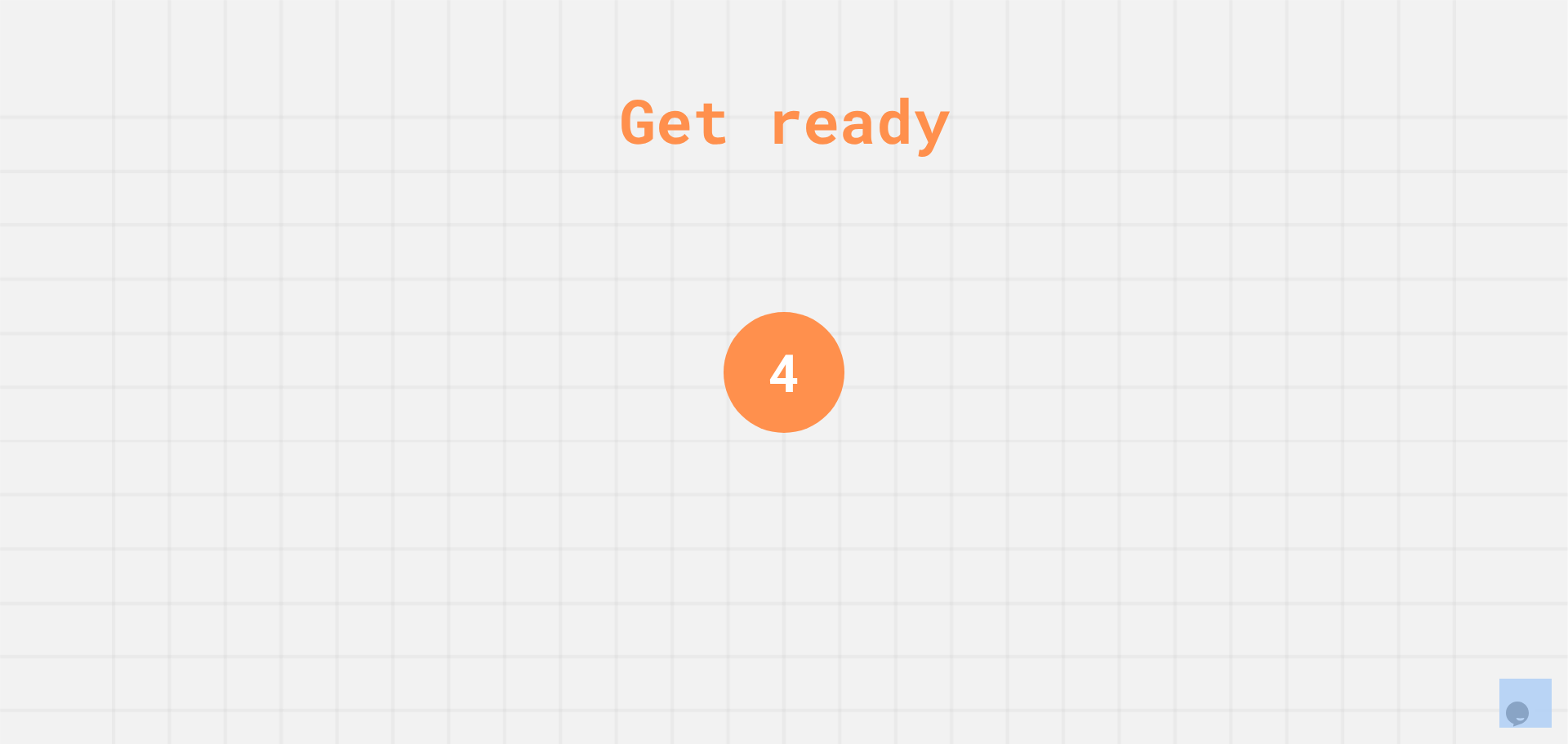
click at [921, 541] on div "Get ready 4" at bounding box center [784, 372] width 1568 height 744
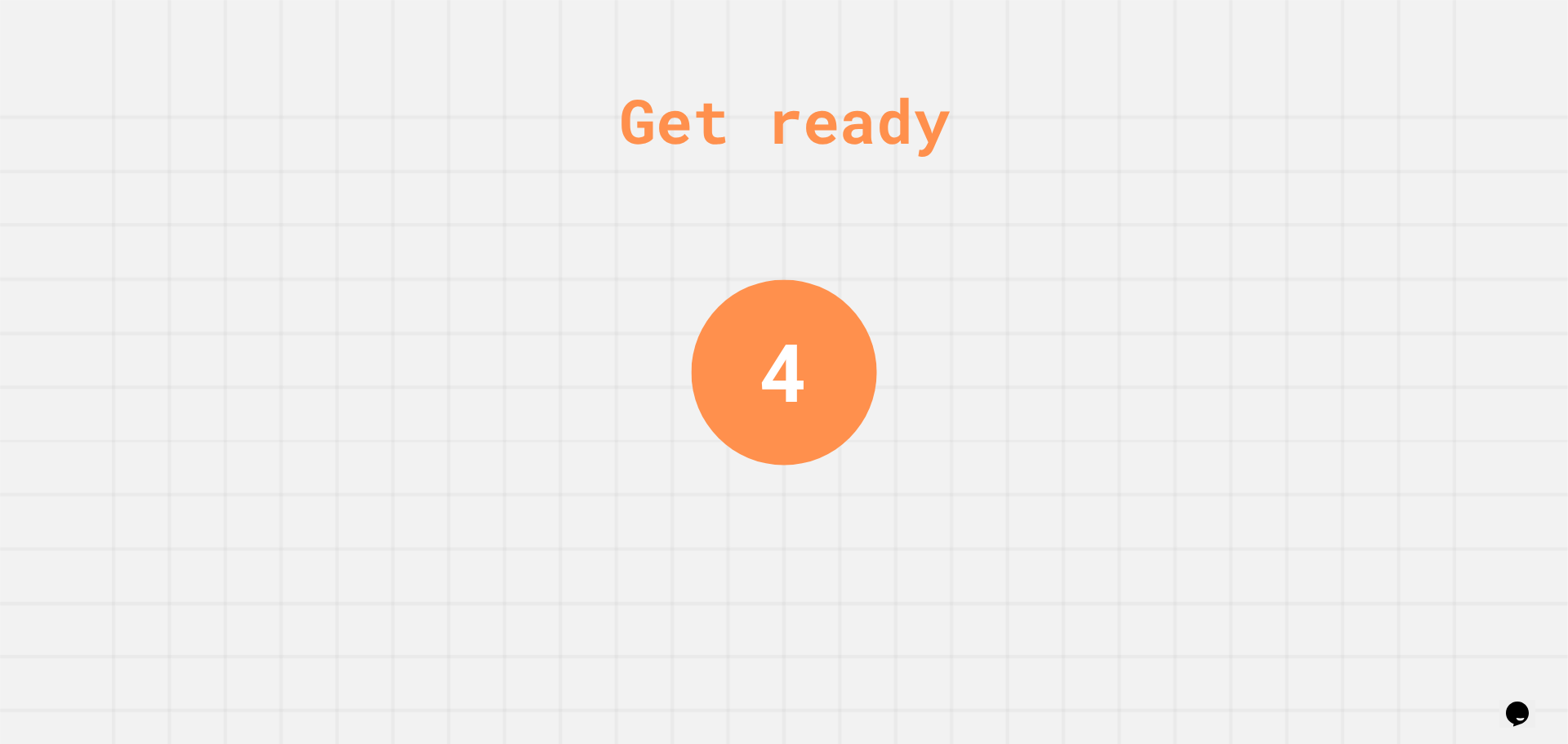
click at [924, 539] on div "Get ready 4" at bounding box center [784, 372] width 1568 height 744
click at [929, 541] on div "Get ready 4" at bounding box center [784, 372] width 1568 height 744
click at [930, 541] on div "Get ready 4" at bounding box center [784, 372] width 1568 height 744
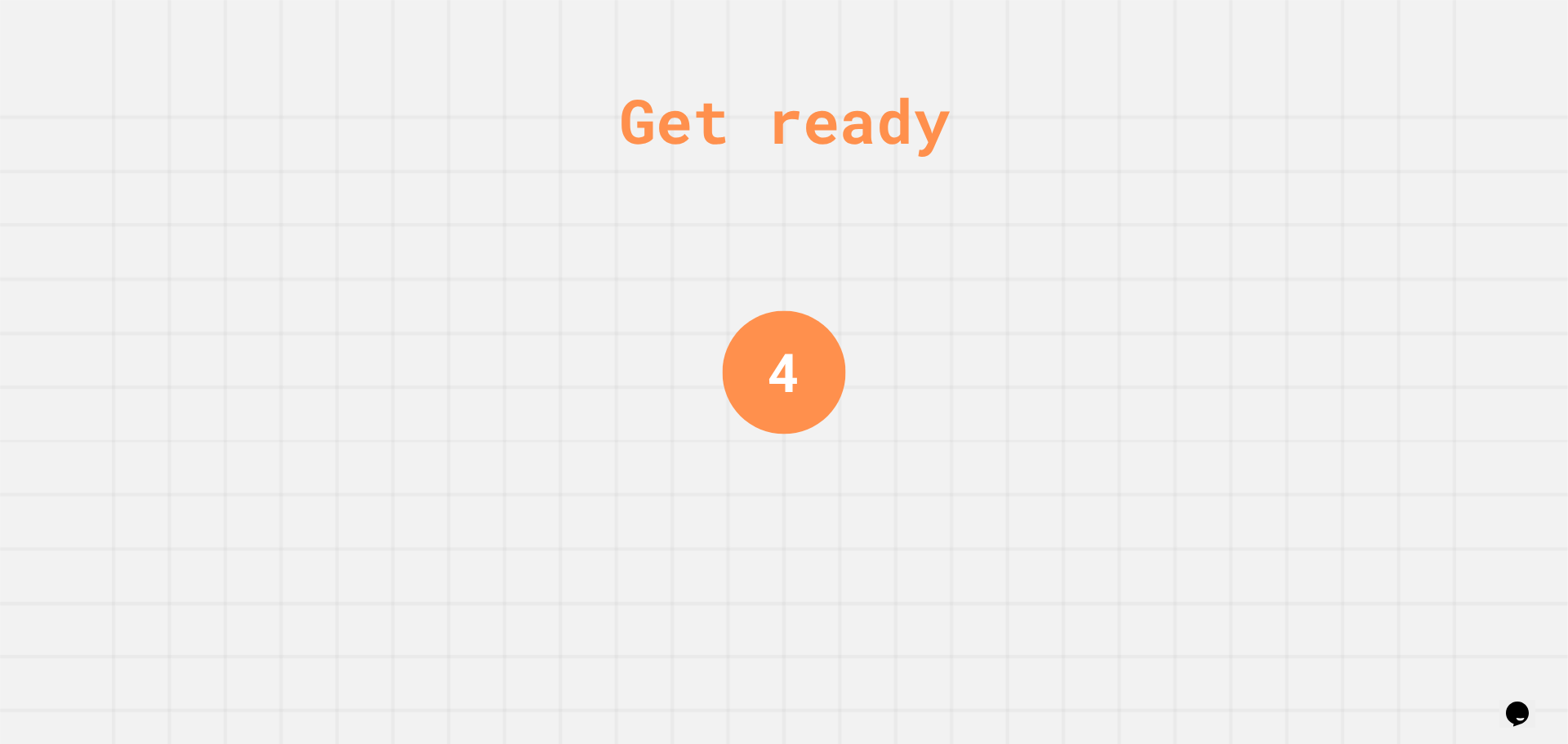
click at [930, 541] on div "Get ready 4" at bounding box center [784, 372] width 1568 height 744
click at [924, 545] on div "Get ready 3" at bounding box center [784, 372] width 1568 height 744
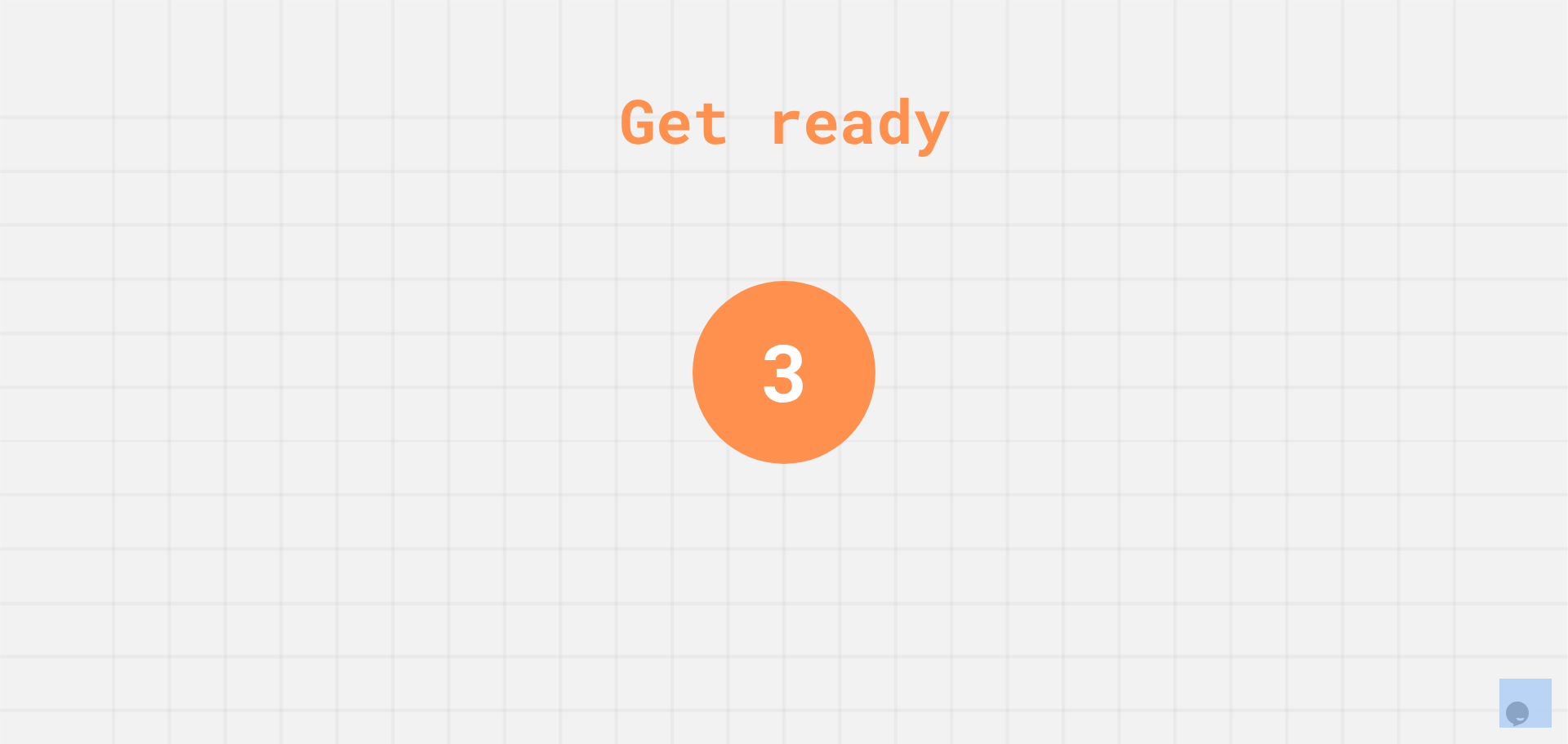
click at [924, 545] on div "Get ready 3" at bounding box center [784, 372] width 1568 height 744
click at [922, 548] on div "Get ready 3" at bounding box center [784, 372] width 1568 height 744
click at [926, 547] on div "Get ready 3" at bounding box center [784, 372] width 1568 height 744
click at [928, 546] on div "Get ready 3" at bounding box center [784, 372] width 1568 height 744
click at [933, 545] on div "Get ready 3" at bounding box center [784, 372] width 1568 height 744
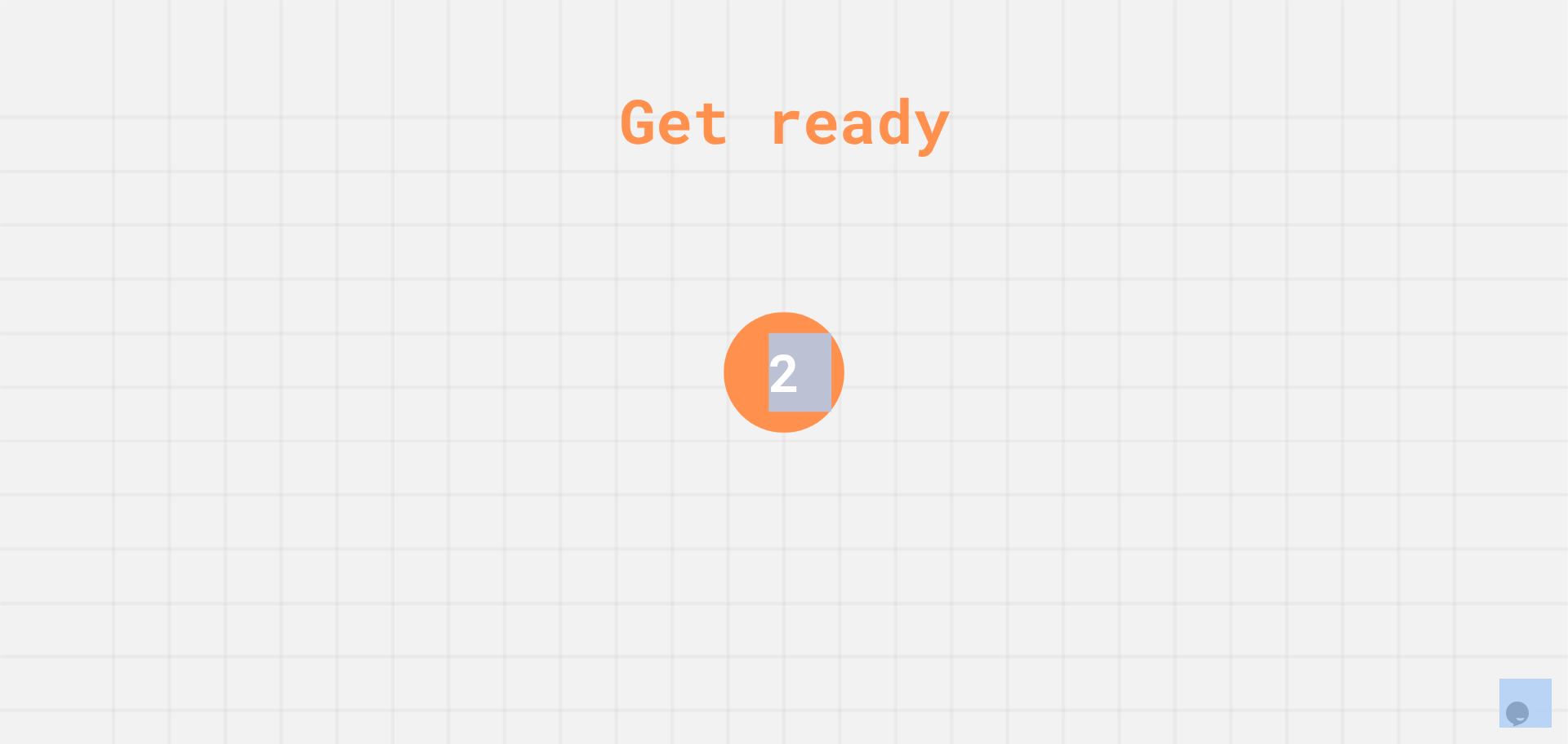
click at [950, 545] on div "Get ready 2" at bounding box center [784, 372] width 1568 height 744
click at [950, 545] on div "Get ready 2" at bounding box center [784, 372] width 1568 height 744
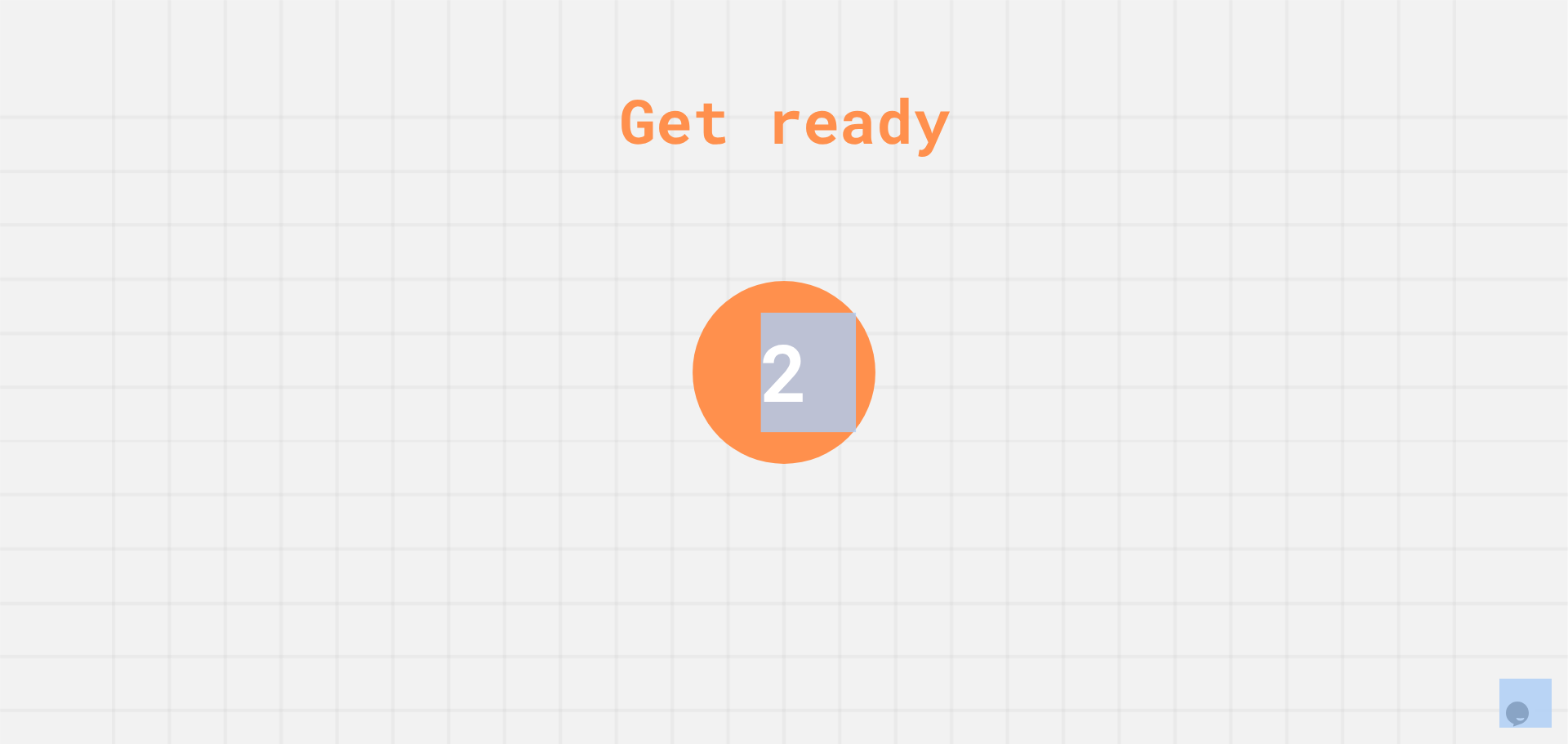
click at [951, 545] on div "Get ready 2" at bounding box center [784, 372] width 1568 height 744
click at [950, 545] on div "Get ready 2" at bounding box center [784, 372] width 1568 height 744
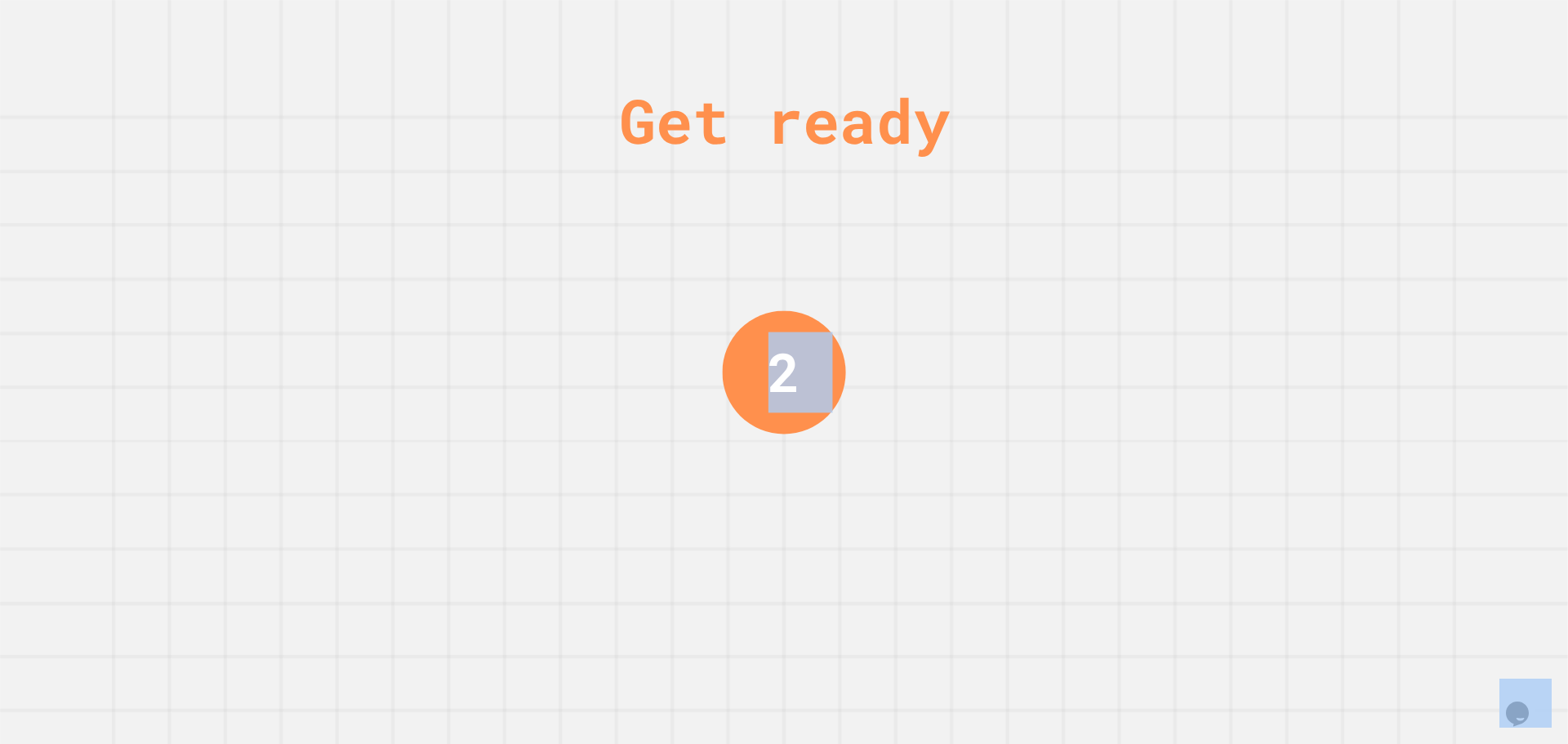
click at [950, 545] on div "Get ready 2" at bounding box center [784, 372] width 1568 height 744
click at [950, 545] on div "Get ready 1" at bounding box center [784, 372] width 1568 height 744
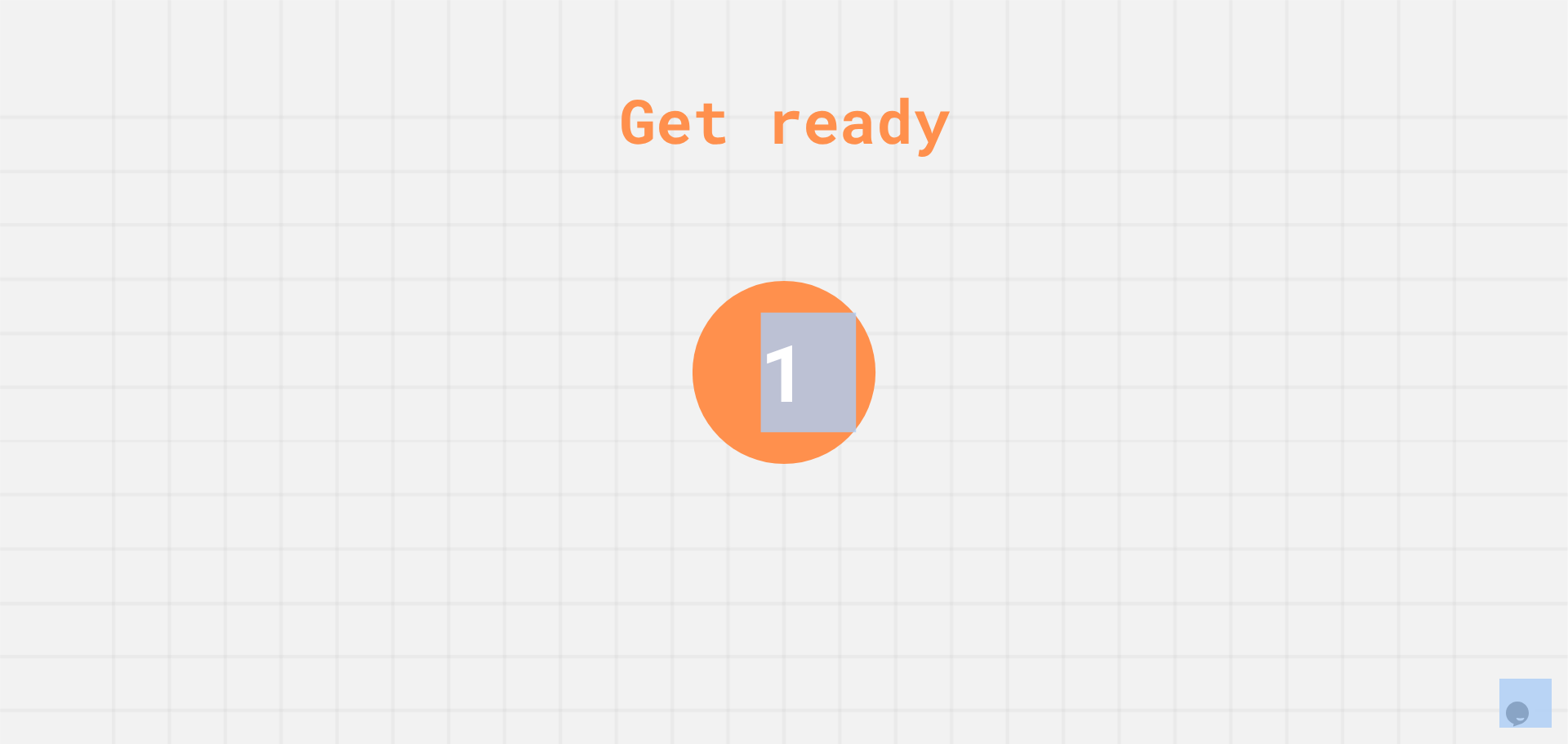
click at [948, 544] on div "Get ready 1" at bounding box center [784, 372] width 1568 height 744
click at [947, 541] on div "Get ready 1" at bounding box center [784, 372] width 1568 height 744
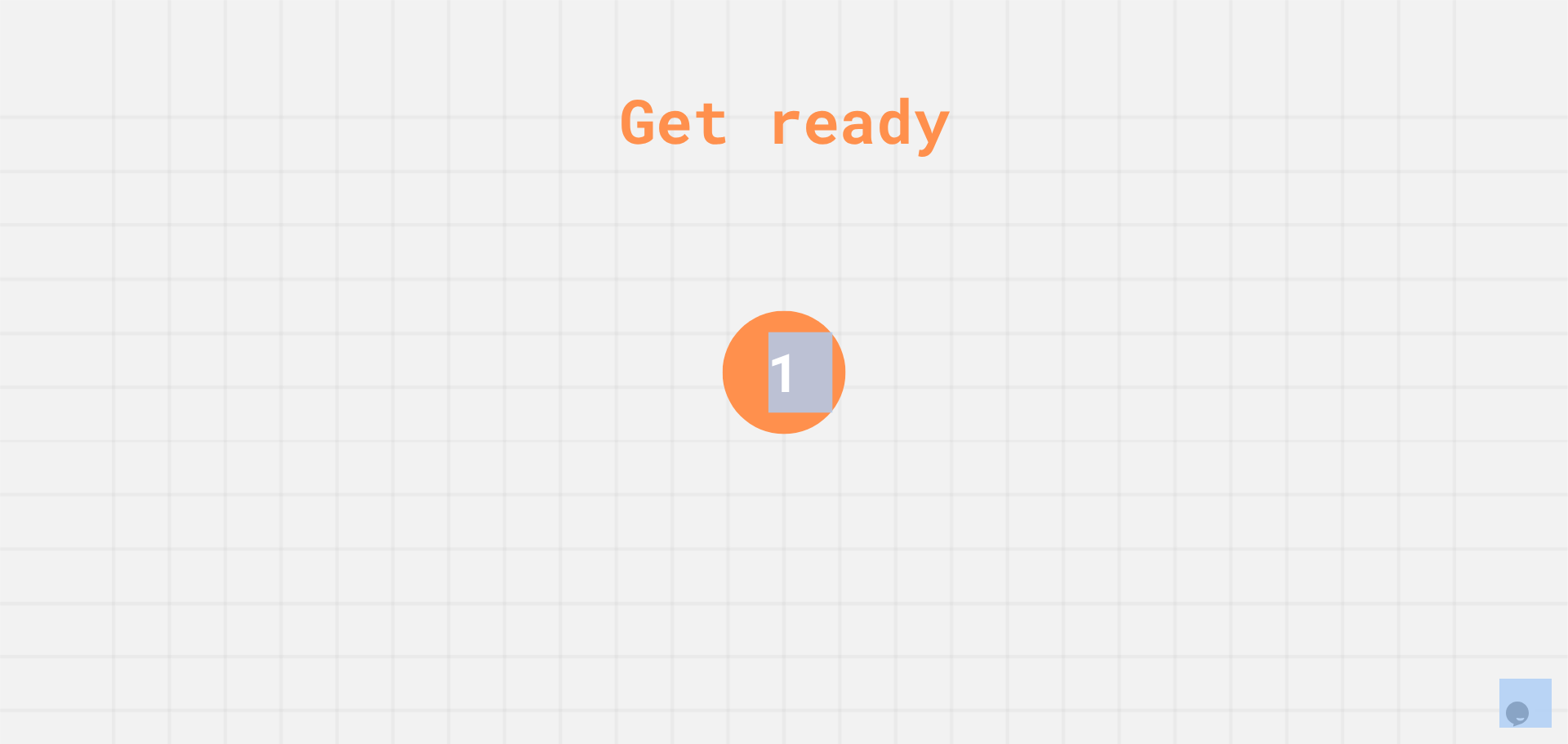
click at [947, 541] on div "Get ready 1" at bounding box center [784, 372] width 1568 height 744
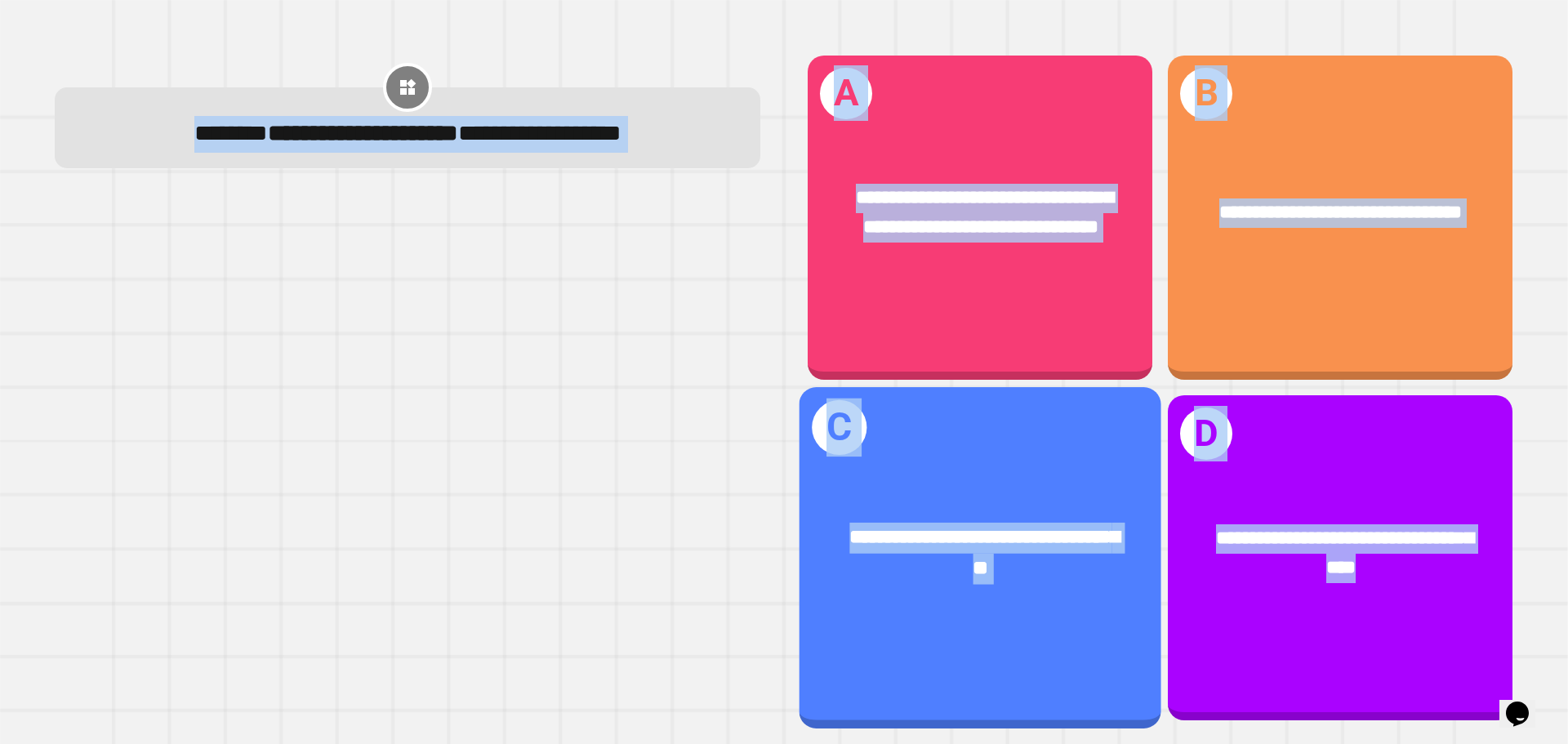
click at [943, 536] on div "**********" at bounding box center [980, 553] width 281 height 61
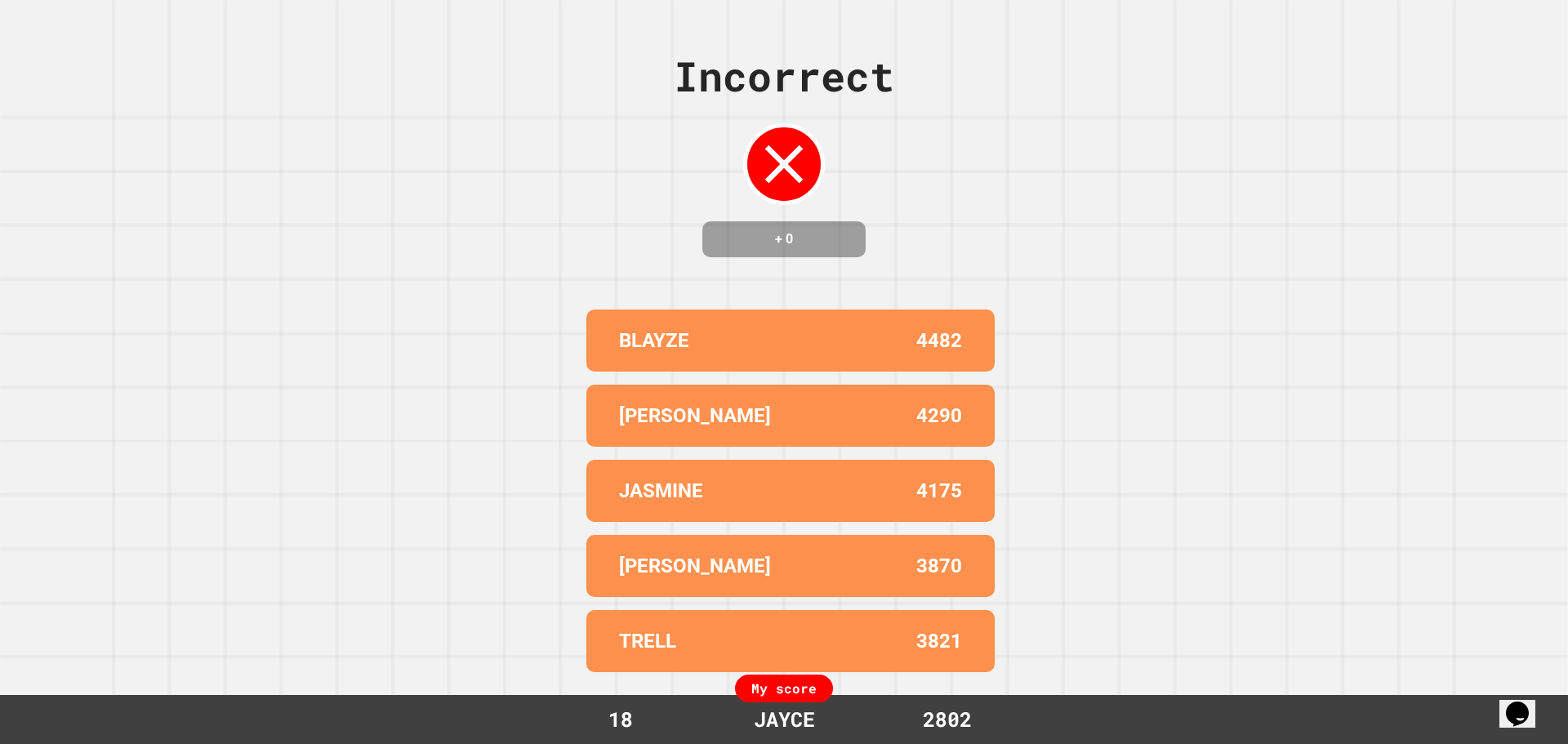
drag, startPoint x: 1058, startPoint y: 251, endPoint x: 1041, endPoint y: 243, distance: 18.8
click at [1049, 247] on div "Incorrect + 0 BLAYZE 4482 [PERSON_NAME] 4290 JASMINE 4175 [PERSON_NAME] 3870 [P…" at bounding box center [784, 372] width 1568 height 744
drag, startPoint x: 1028, startPoint y: 230, endPoint x: 1038, endPoint y: 213, distance: 19.7
click at [1030, 228] on div "Incorrect + 0 BLAYZE 4482 [PERSON_NAME] 4290 JASMINE 4175 [PERSON_NAME] 3870 [P…" at bounding box center [784, 372] width 1568 height 744
click at [1038, 213] on div "Incorrect + 0 BLAYZE 4482 [PERSON_NAME] 4290 JASMINE 4175 [PERSON_NAME] 3870 [P…" at bounding box center [784, 372] width 1568 height 744
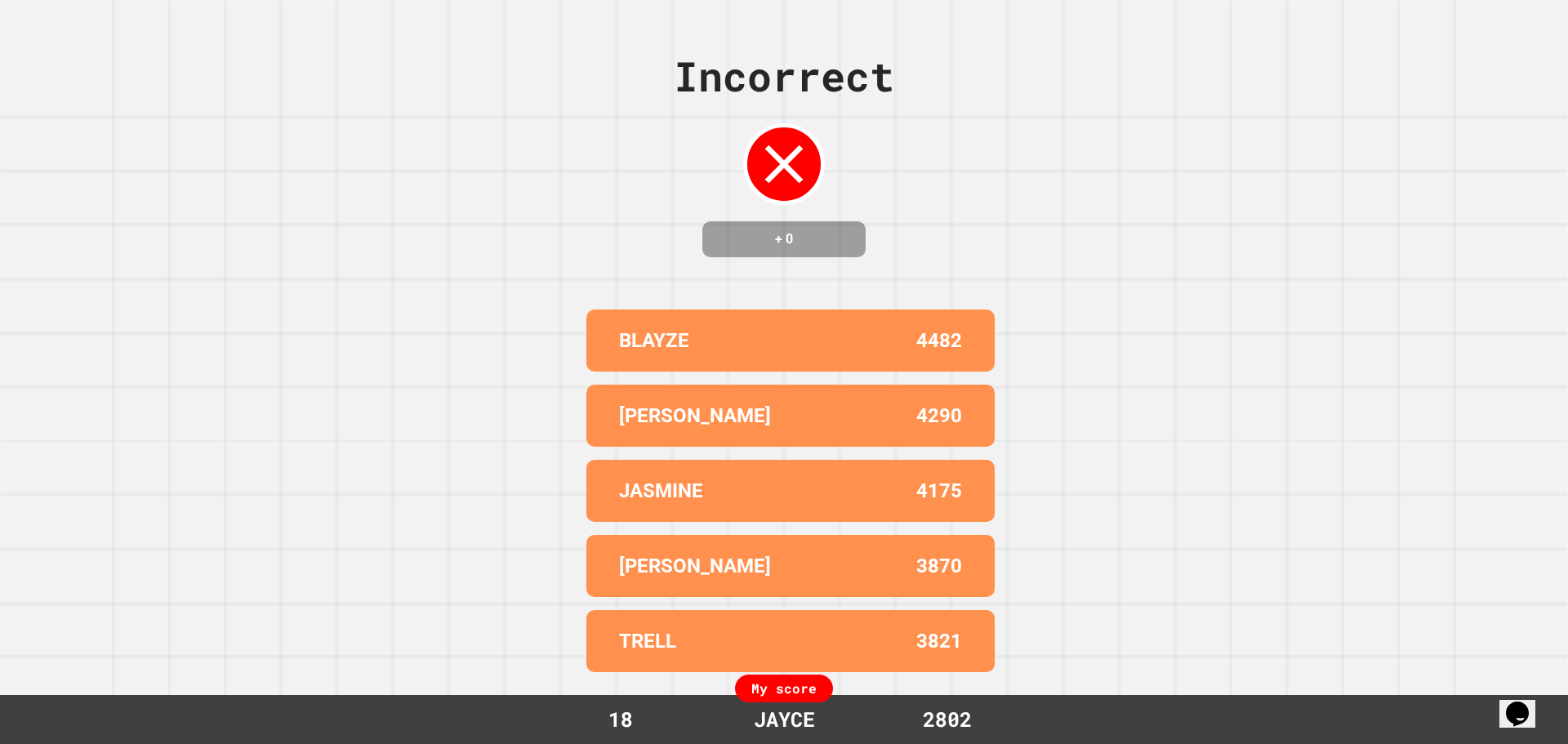
click at [1031, 226] on div "Incorrect + 0 BLAYZE 4482 [PERSON_NAME] 4290 JASMINE 4175 [PERSON_NAME] 3870 [P…" at bounding box center [784, 372] width 1568 height 744
click at [1035, 231] on div "Incorrect + 0 BLAYZE 4482 [PERSON_NAME] 4290 JASMINE 4175 [PERSON_NAME] 3870 [P…" at bounding box center [784, 372] width 1568 height 744
click at [1042, 230] on div "Incorrect + 0 BLAYZE 4482 [PERSON_NAME] 4290 JASMINE 4175 [PERSON_NAME] 3870 [P…" at bounding box center [784, 372] width 1568 height 744
click at [1043, 239] on div "Incorrect + 0 BLAYZE 4482 [PERSON_NAME] 4290 JASMINE 4175 [PERSON_NAME] 3870 [P…" at bounding box center [784, 372] width 1568 height 744
click at [1044, 240] on div "Incorrect + 0 BLAYZE 4482 [PERSON_NAME] 4290 JASMINE 4175 [PERSON_NAME] 3870 [P…" at bounding box center [784, 372] width 1568 height 744
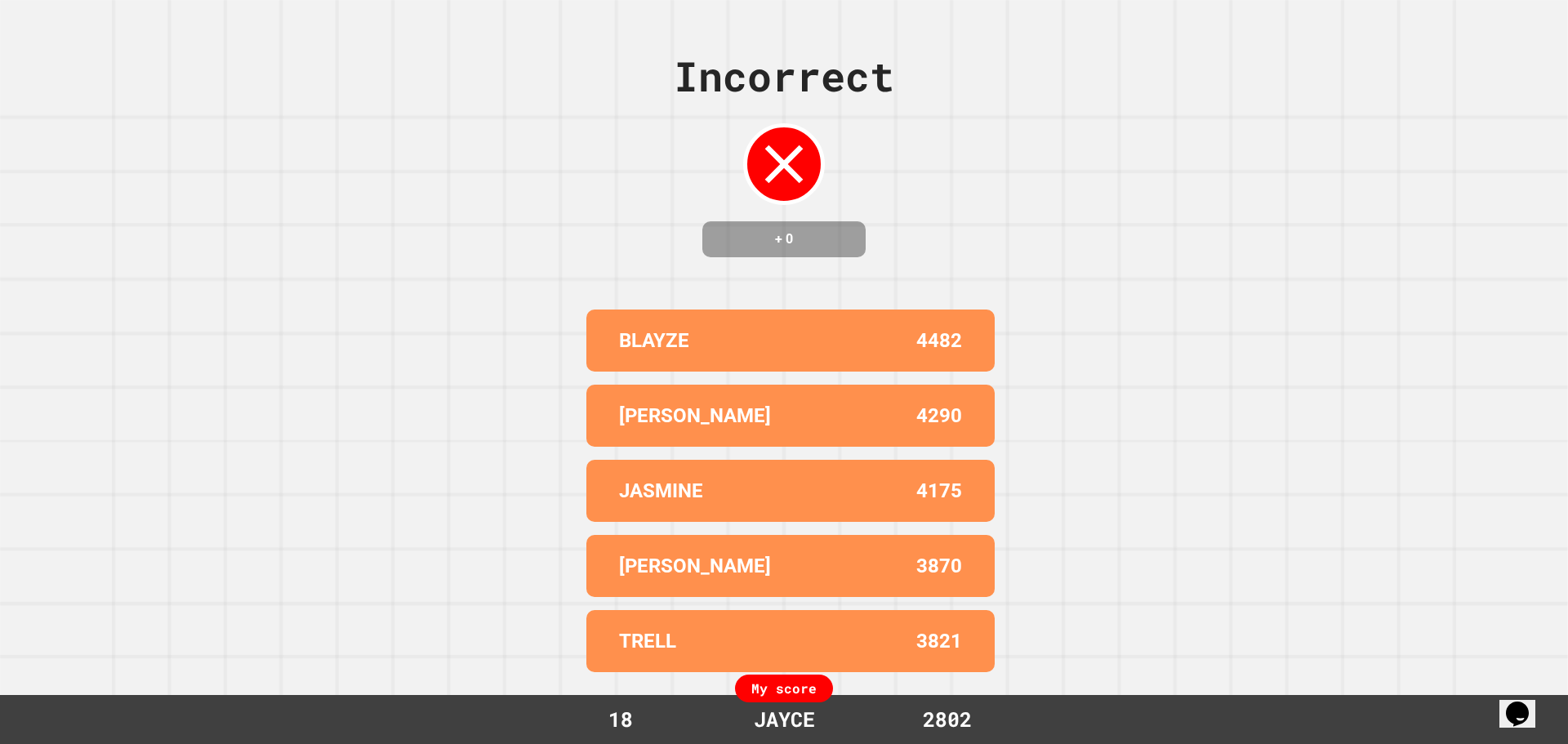
click at [1055, 246] on div "Incorrect + 0 BLAYZE 4482 [PERSON_NAME] 4290 JASMINE 4175 [PERSON_NAME] 3870 [P…" at bounding box center [784, 372] width 1568 height 744
click at [1062, 248] on div "Incorrect + 0 BLAYZE 4482 [PERSON_NAME] 4290 JASMINE 4175 [PERSON_NAME] 3870 [P…" at bounding box center [784, 372] width 1568 height 744
click at [1069, 253] on div "Incorrect + 0 BLAYZE 4482 [PERSON_NAME] 4290 JASMINE 4175 [PERSON_NAME] 3870 [P…" at bounding box center [784, 372] width 1568 height 744
click at [1071, 254] on div "Incorrect + 0 BLAYZE 4482 [PERSON_NAME] 4290 JASMINE 4175 [PERSON_NAME] 3870 [P…" at bounding box center [784, 372] width 1568 height 744
click at [1076, 260] on div "Incorrect + 0 BLAYZE 4482 [PERSON_NAME] 4290 JASMINE 4175 [PERSON_NAME] 3870 [P…" at bounding box center [784, 372] width 1568 height 744
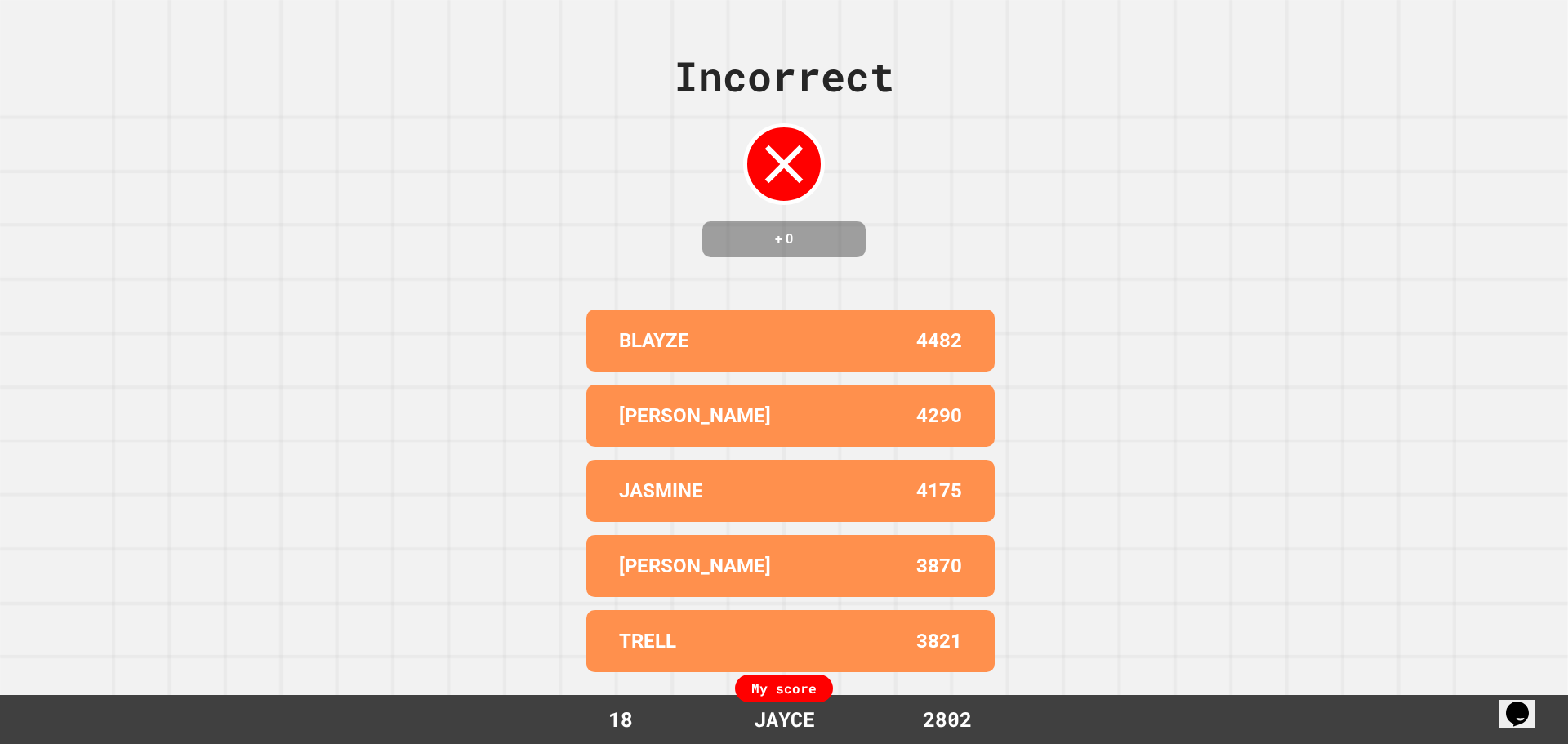
click at [1078, 260] on div "Incorrect + 0 BLAYZE 4482 [PERSON_NAME] 4290 JASMINE 4175 [PERSON_NAME] 3870 [P…" at bounding box center [784, 372] width 1568 height 744
click at [1079, 260] on div "Incorrect + 0 BLAYZE 4482 [PERSON_NAME] 4290 JASMINE 4175 [PERSON_NAME] 3870 [P…" at bounding box center [784, 372] width 1568 height 744
click at [1080, 261] on div "Incorrect + 0 BLAYZE 4482 [PERSON_NAME] 4290 JASMINE 4175 [PERSON_NAME] 3870 [P…" at bounding box center [784, 372] width 1568 height 744
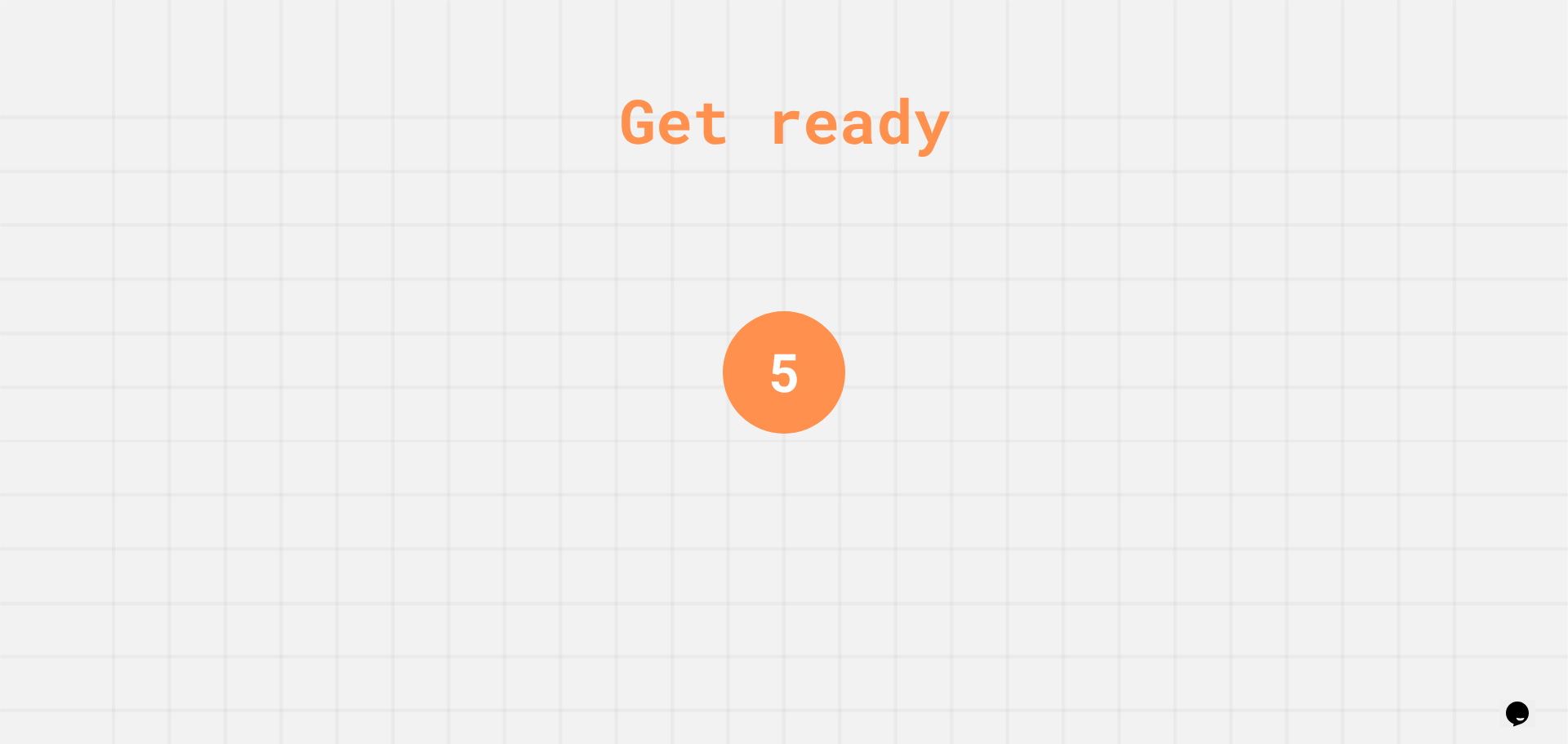
click at [1080, 261] on div "Get ready 5" at bounding box center [784, 372] width 1568 height 744
click at [1080, 261] on div "Get ready 4" at bounding box center [784, 372] width 1568 height 744
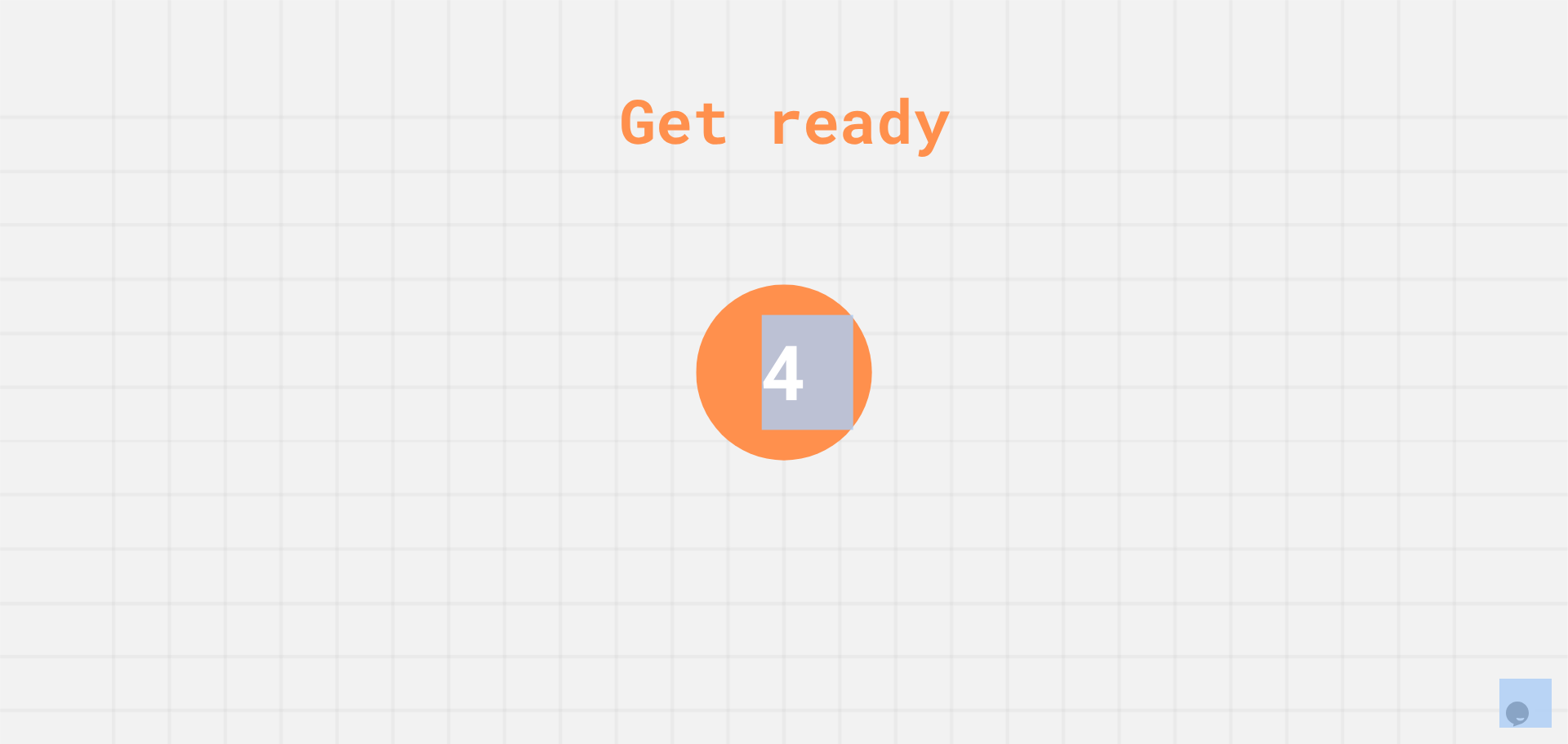
click at [1080, 261] on div "Get ready 4" at bounding box center [784, 372] width 1568 height 744
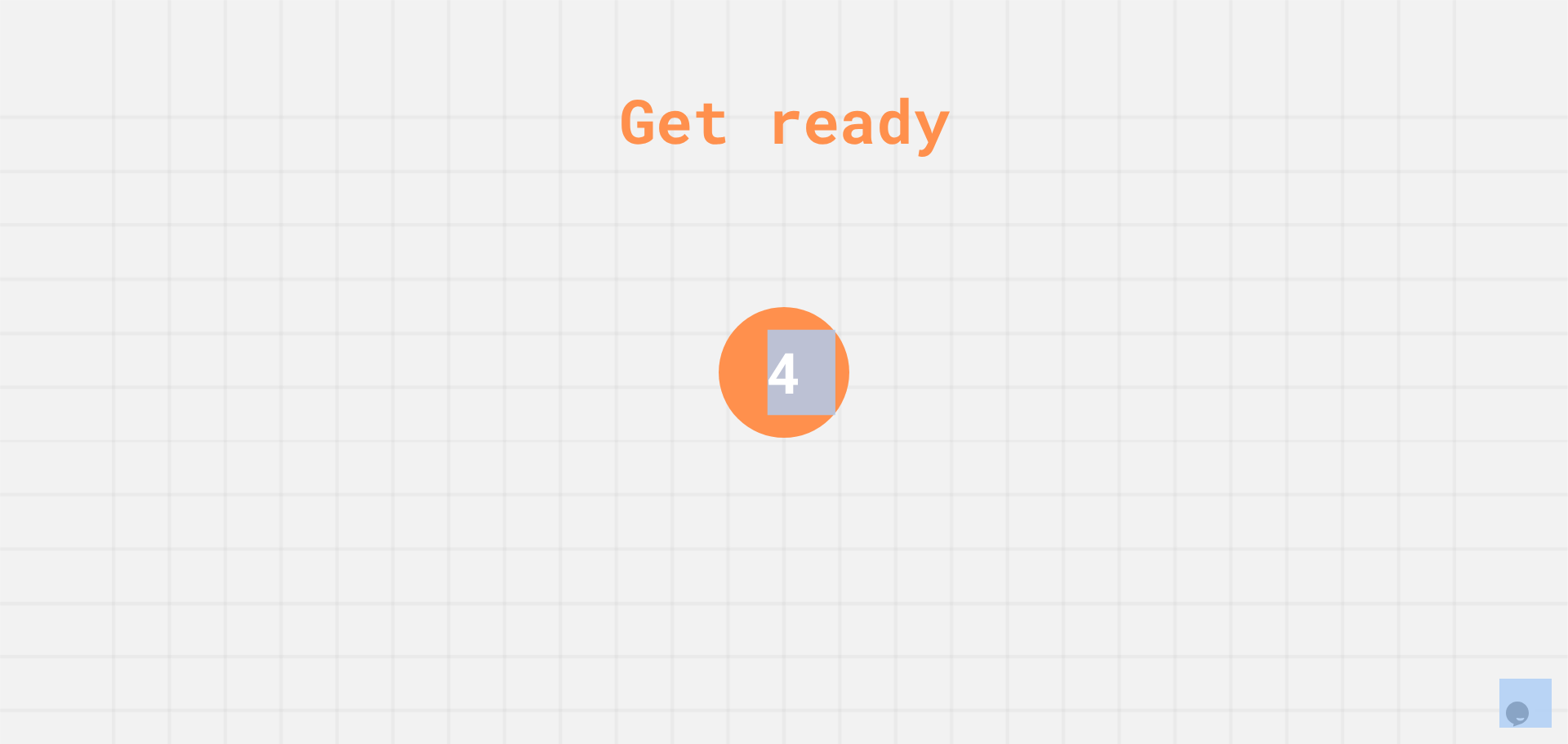
click at [1080, 261] on div "Get ready 4" at bounding box center [784, 372] width 1568 height 744
click at [1082, 267] on div "Get ready 3" at bounding box center [784, 372] width 1568 height 744
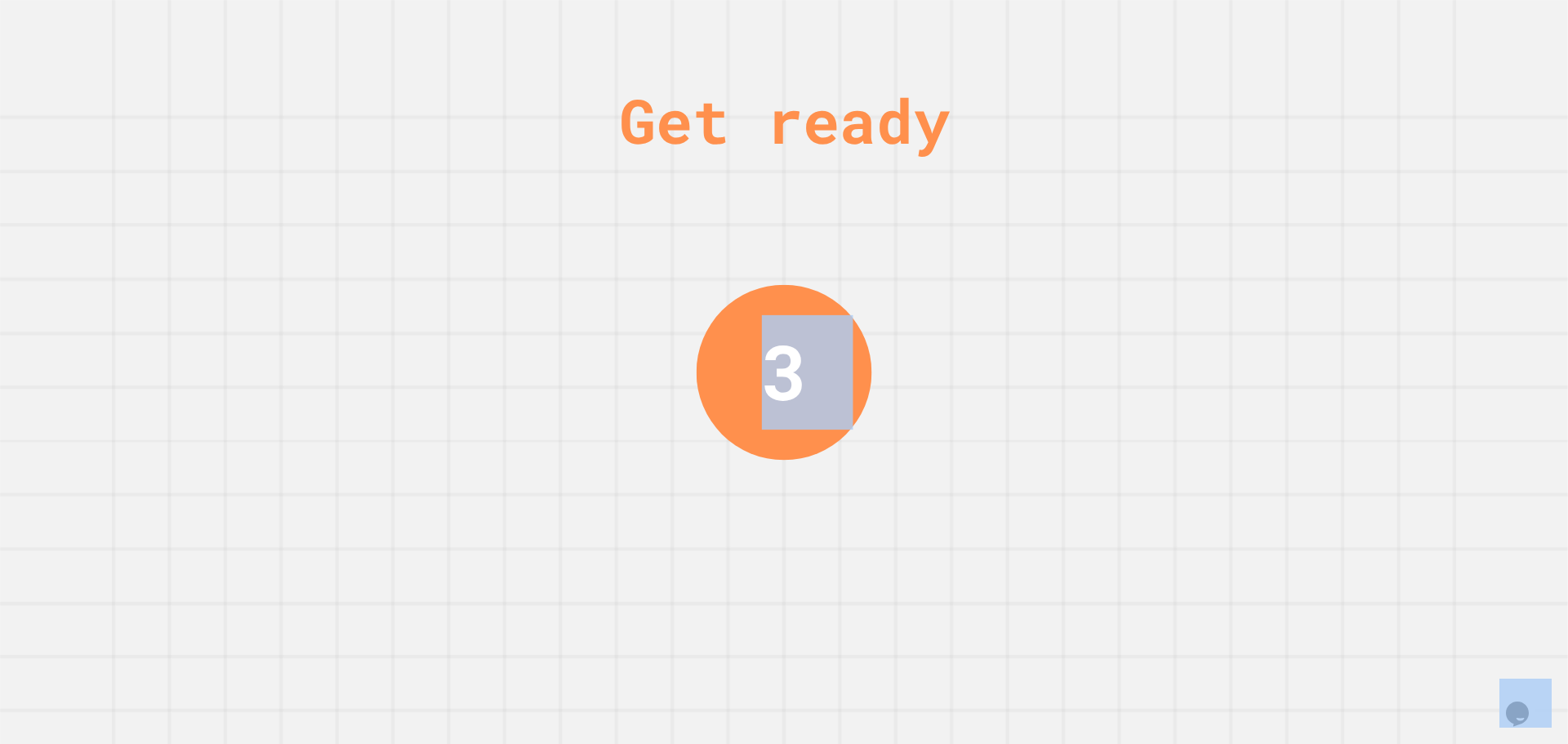
click at [1082, 267] on div "Get ready 3" at bounding box center [784, 372] width 1568 height 744
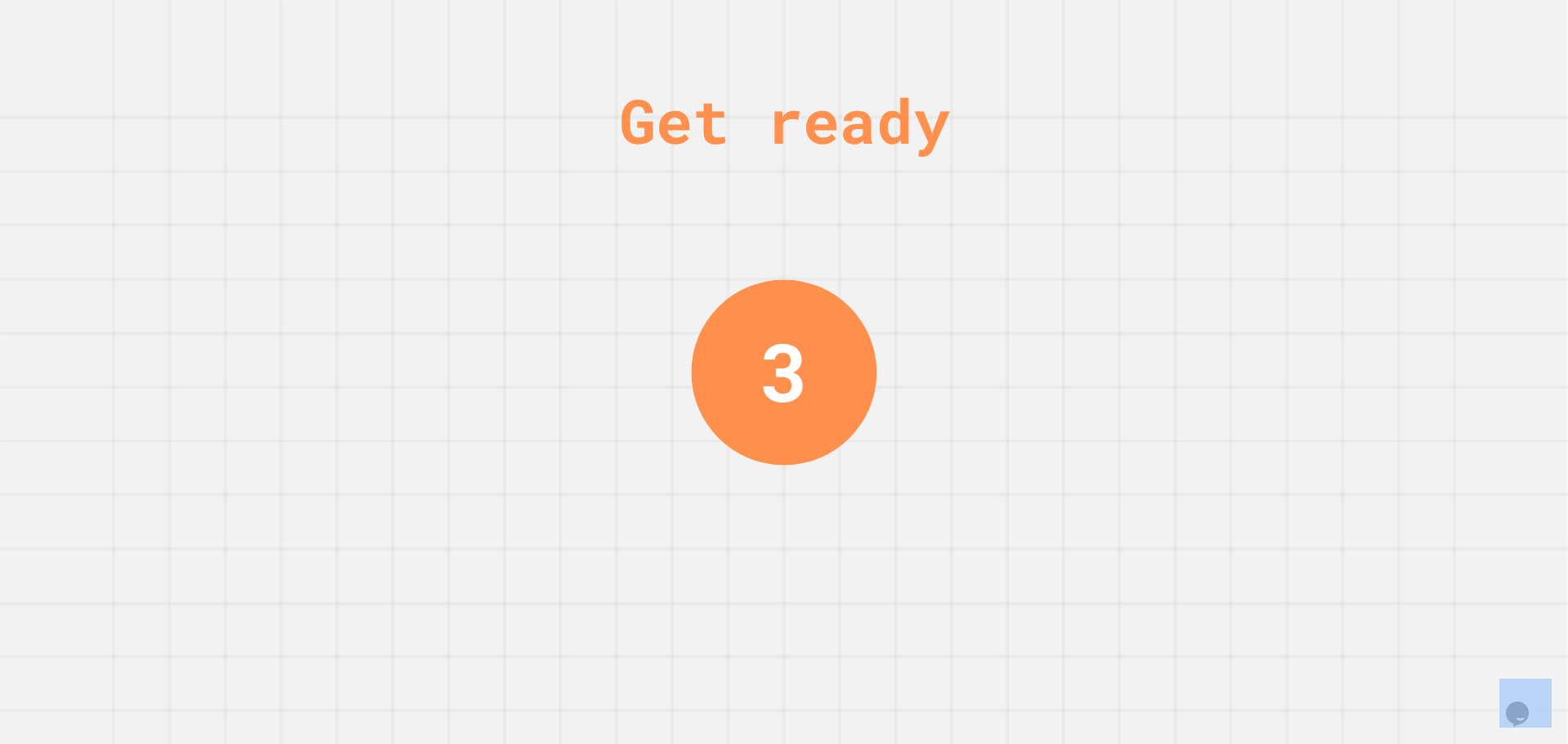
click at [1082, 267] on div "Get ready 3" at bounding box center [784, 372] width 1568 height 744
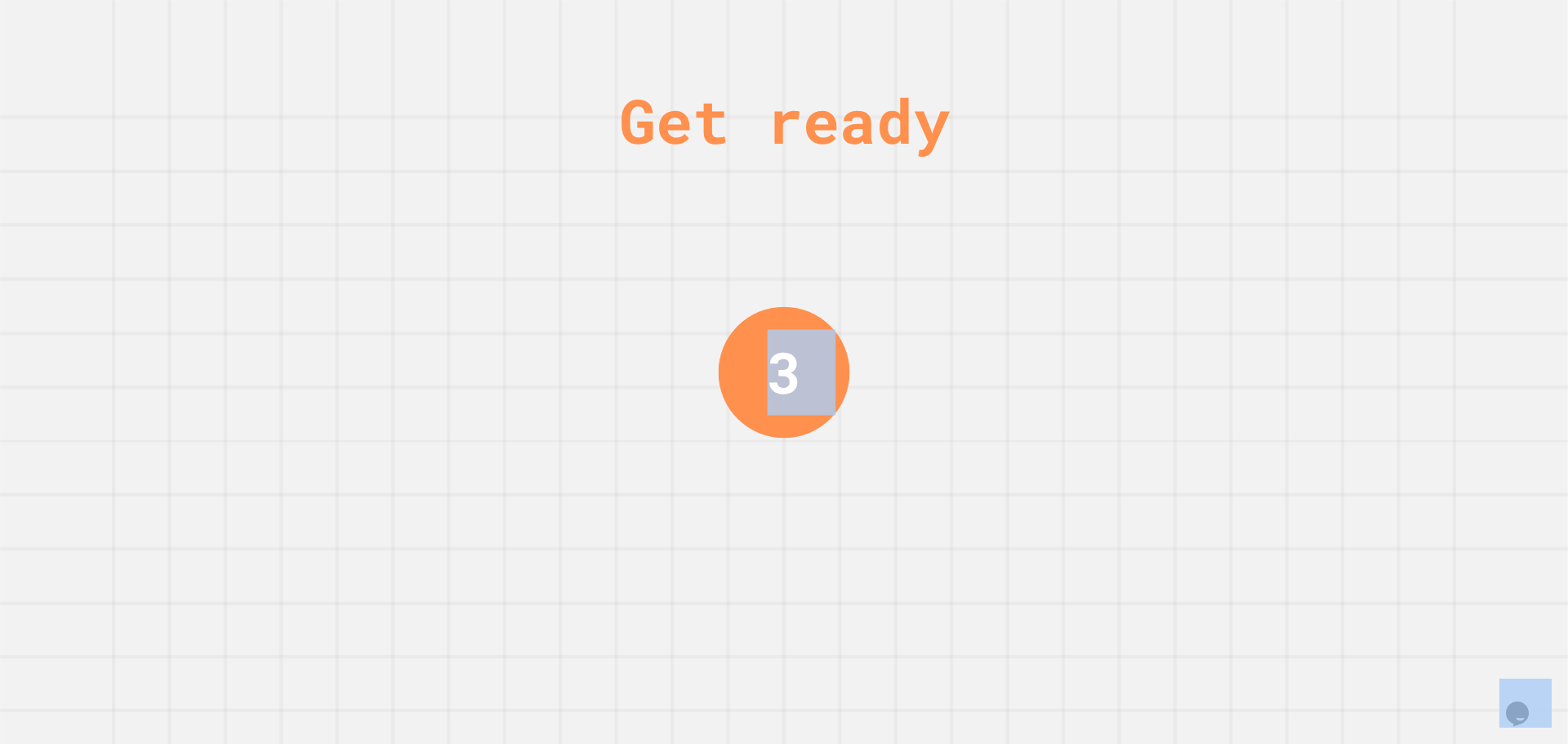
click at [1082, 267] on div "Get ready 3" at bounding box center [784, 372] width 1568 height 744
click at [1085, 269] on div "Get ready 2" at bounding box center [784, 372] width 1568 height 744
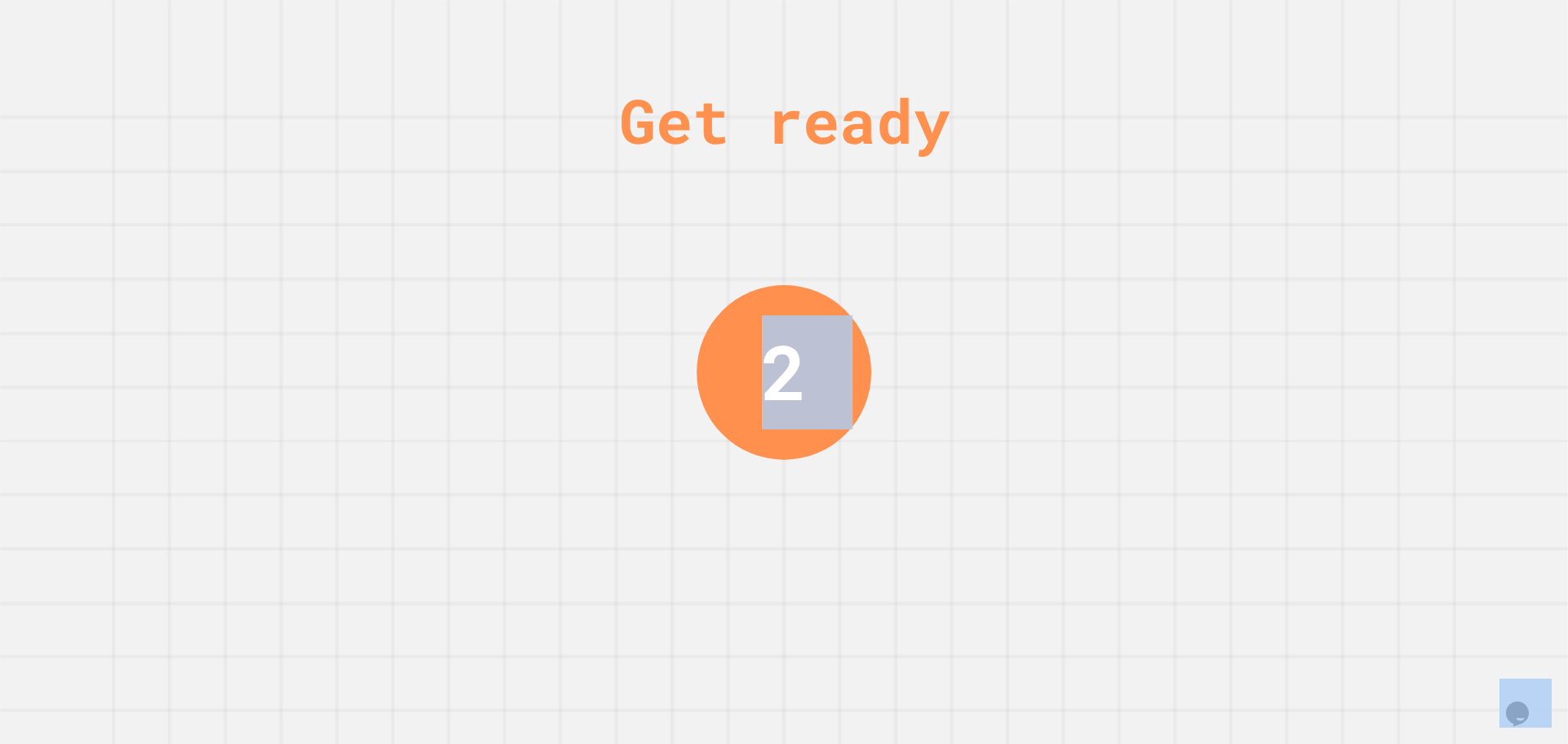
click at [1085, 266] on div "Get ready 2" at bounding box center [784, 372] width 1568 height 744
click at [1083, 263] on div "Get ready 2" at bounding box center [784, 372] width 1568 height 744
click at [1079, 270] on div "Get ready 2" at bounding box center [784, 372] width 1568 height 744
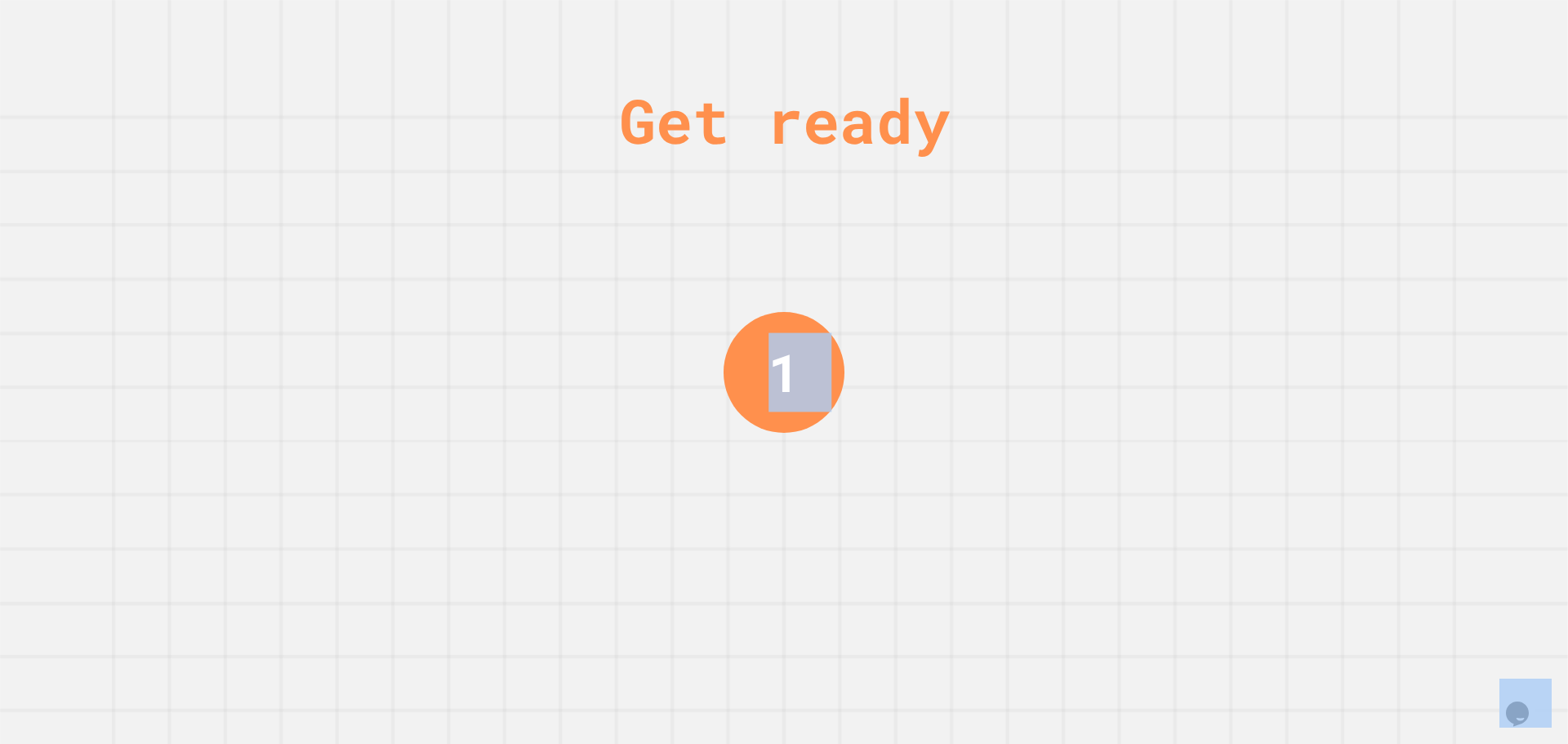
click at [1079, 281] on div "Get ready 1" at bounding box center [784, 372] width 1568 height 744
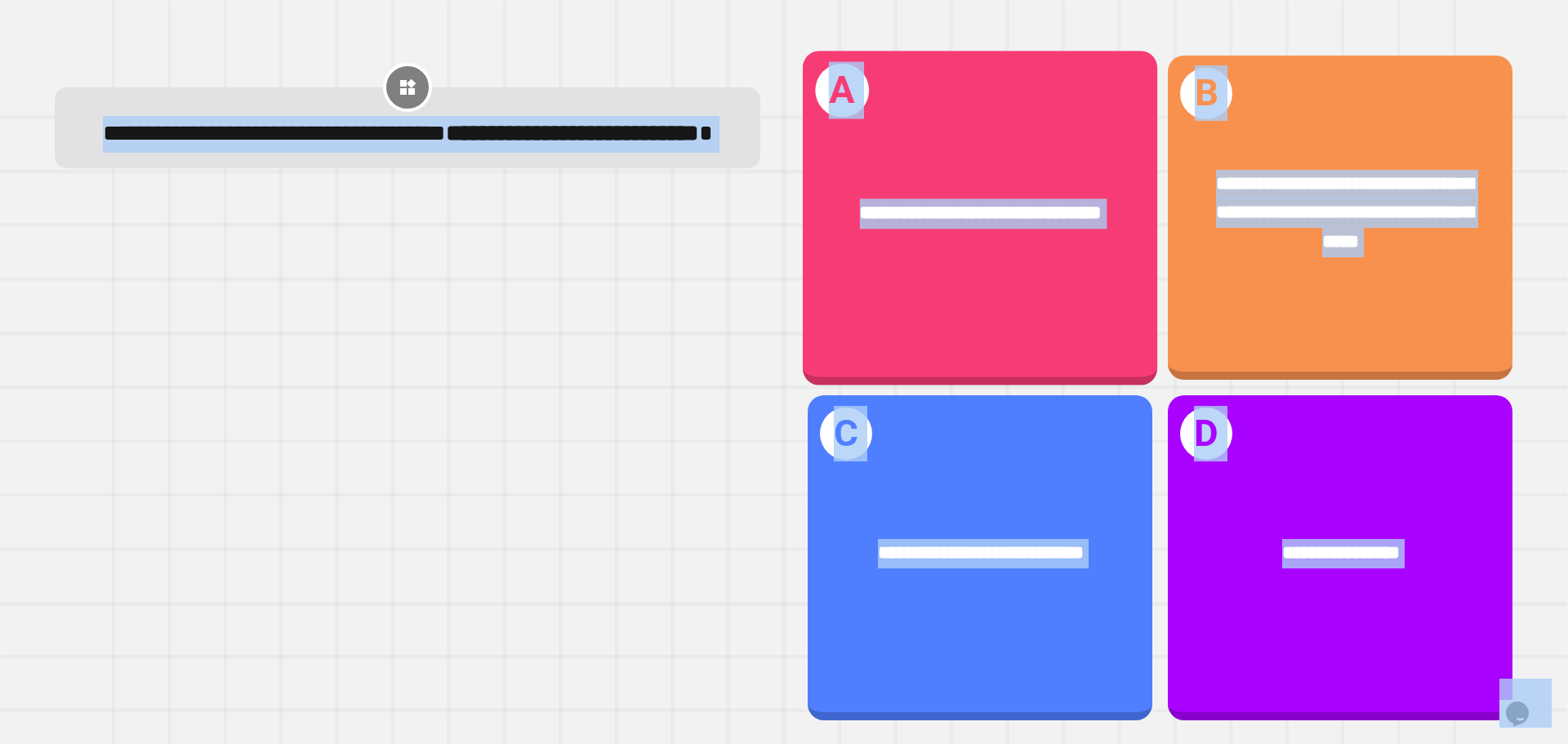
click at [1072, 284] on div "**********" at bounding box center [979, 217] width 355 height 334
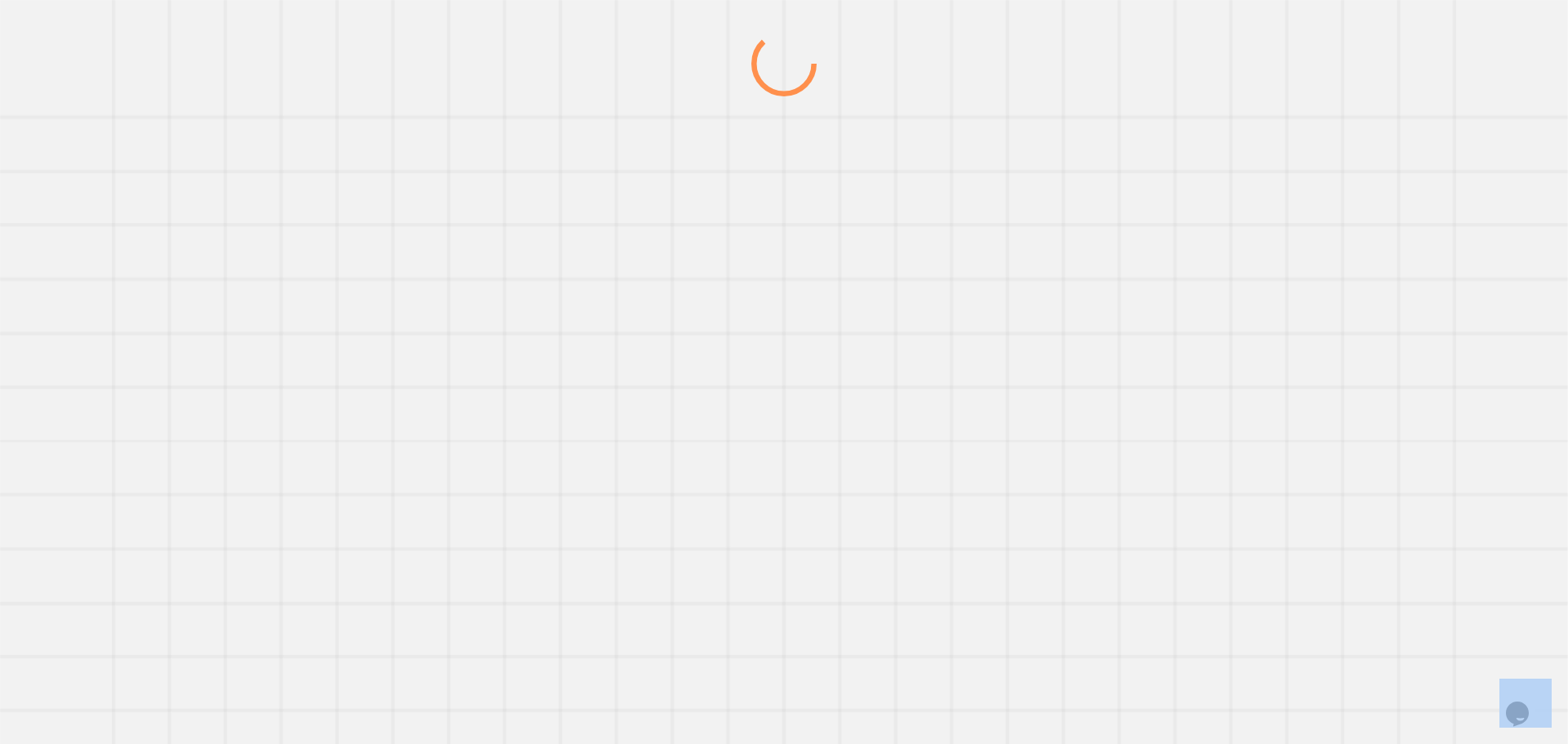
click at [1071, 282] on div at bounding box center [784, 388] width 1505 height 713
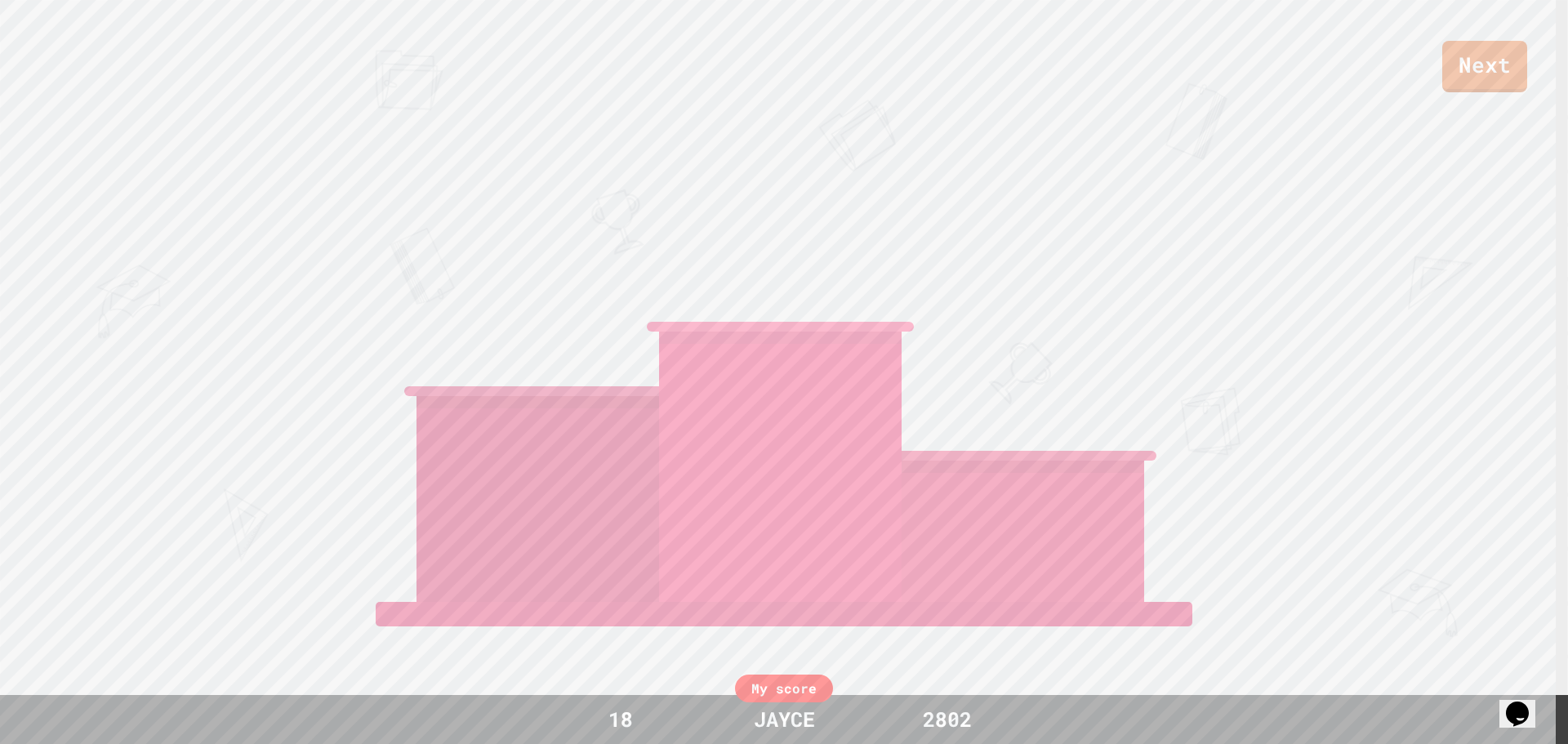
click at [1310, 290] on div "Next [PERSON_NAME] [PERSON_NAME] View leaderboard" at bounding box center [784, 372] width 1568 height 744
click at [1352, 381] on div "Next [PERSON_NAME] [PERSON_NAME] View leaderboard" at bounding box center [784, 372] width 1568 height 744
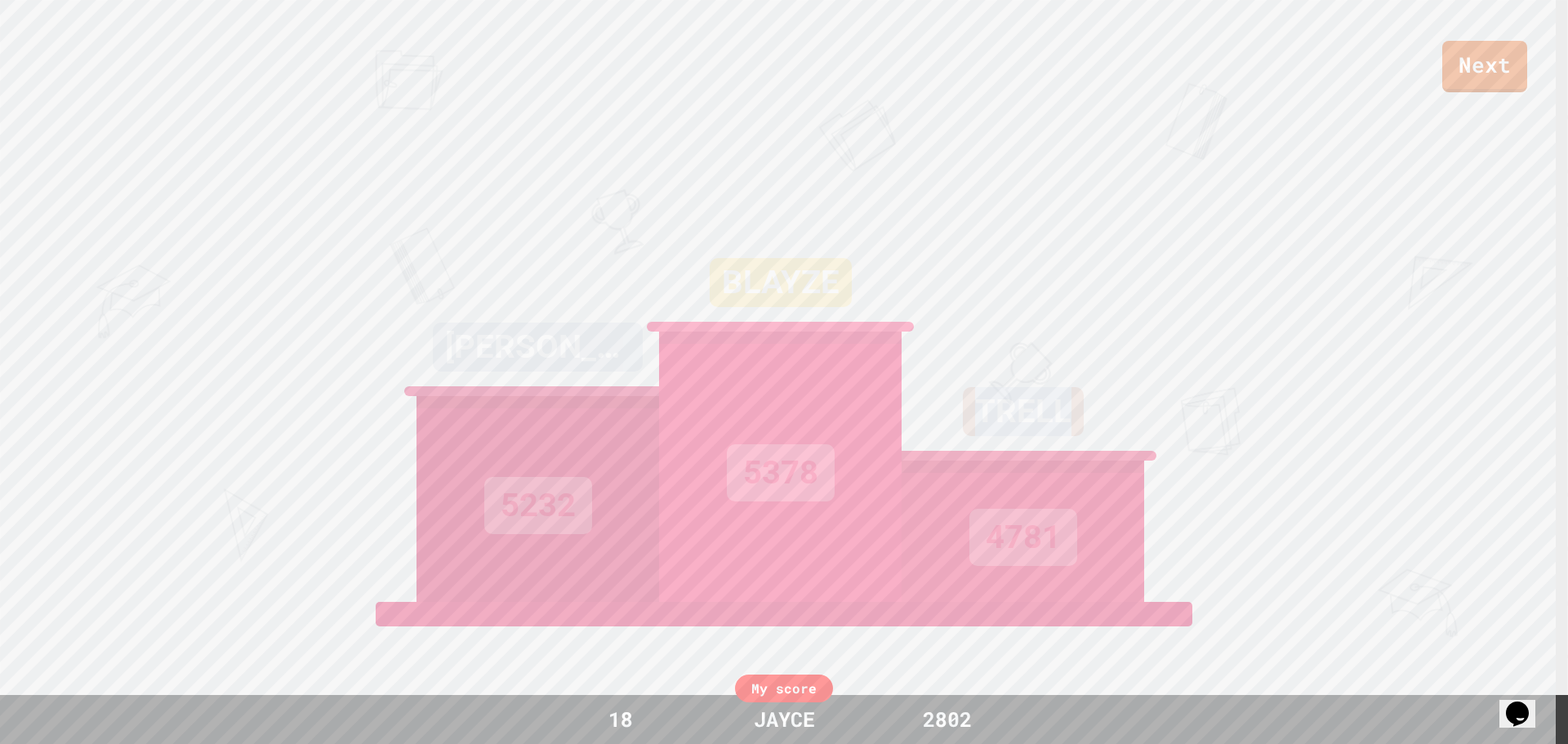
click at [1352, 381] on div "Next [PERSON_NAME] 5232 BLAYZE 5378 TRELL 4781 View leaderboard" at bounding box center [784, 372] width 1568 height 744
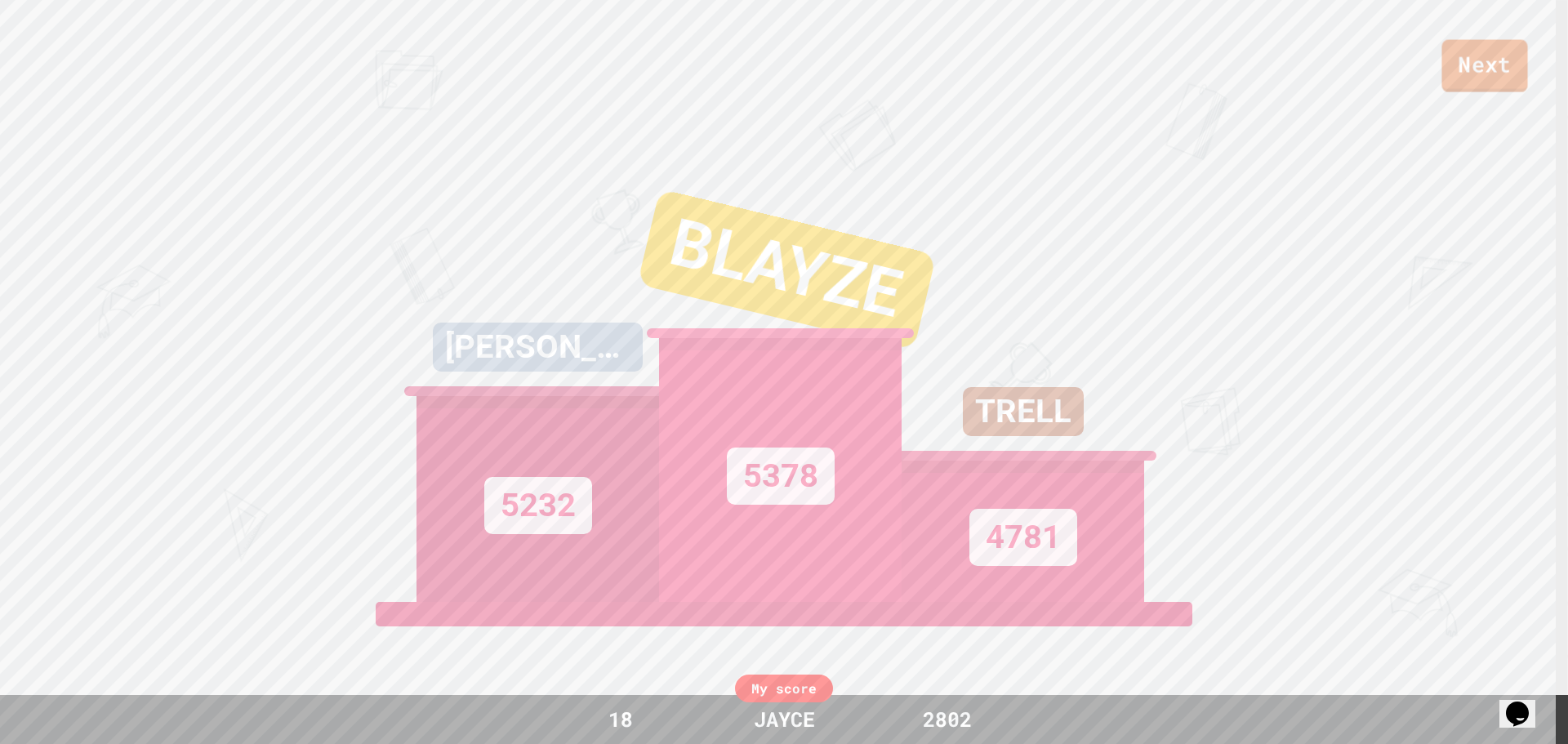
click at [1512, 71] on link "Next" at bounding box center [1484, 66] width 85 height 52
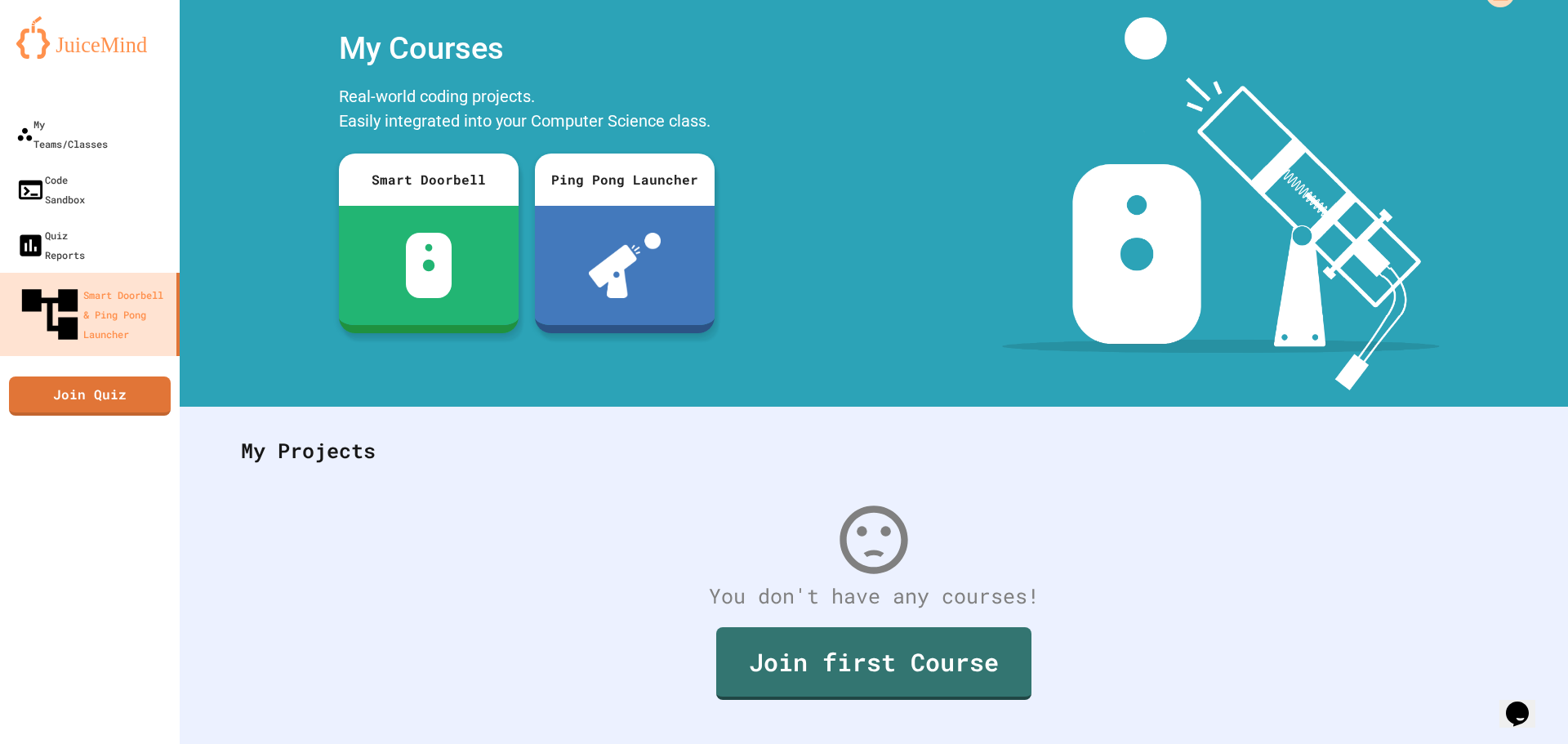
scroll to position [75, 0]
